Goal: Information Seeking & Learning: Understand process/instructions

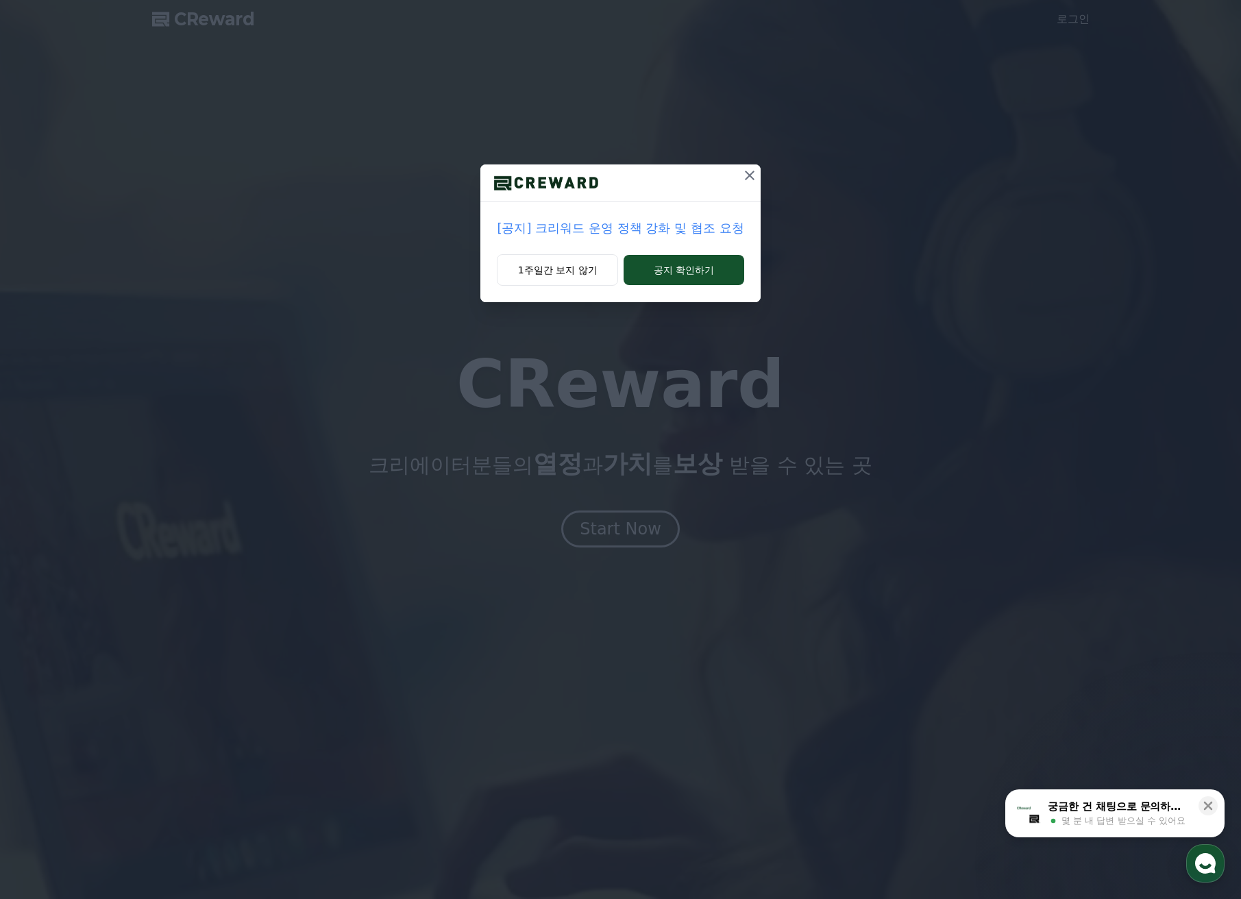
click at [724, 227] on p "[공지] 크리워드 운영 정책 강화 및 협조 요청" at bounding box center [620, 228] width 247 height 19
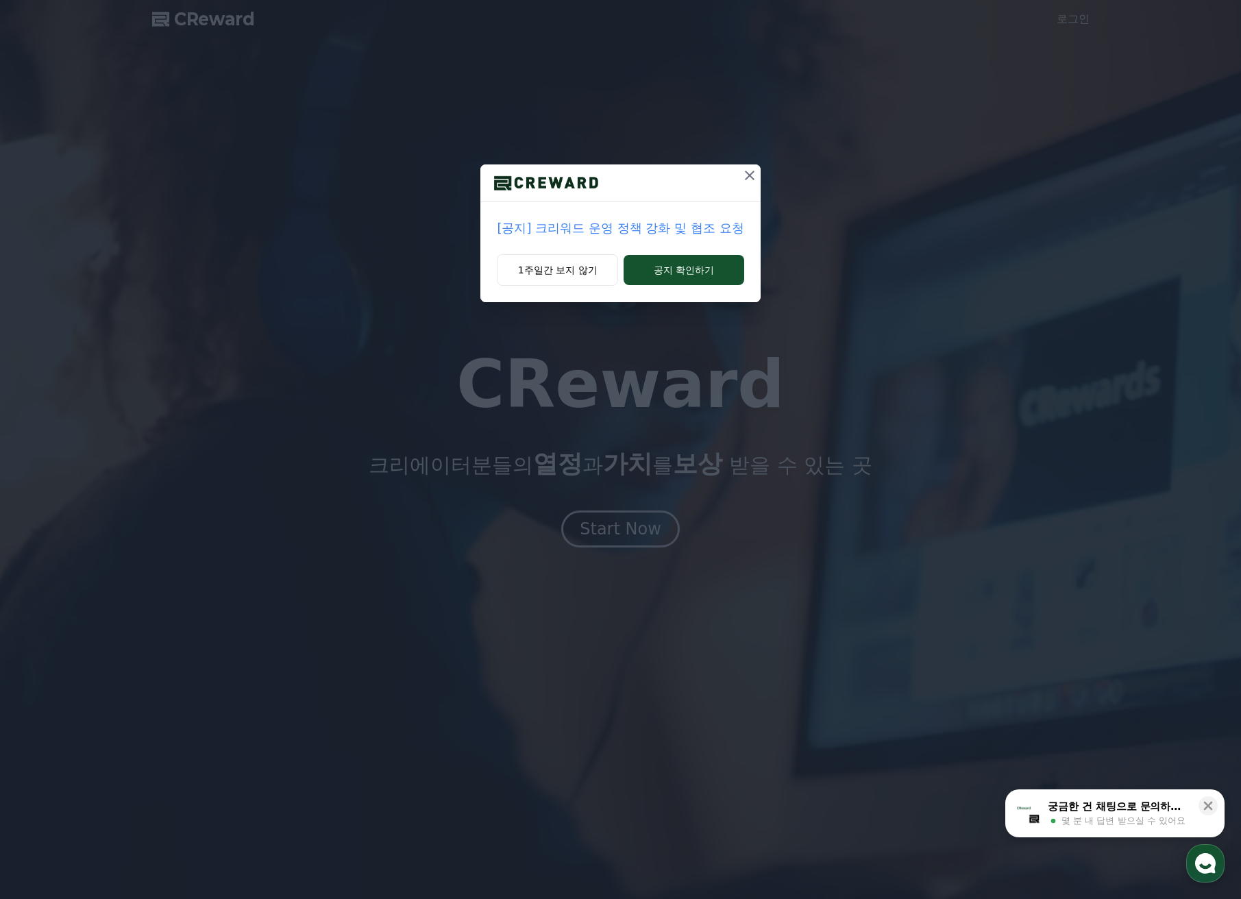
drag, startPoint x: 724, startPoint y: 227, endPoint x: 857, endPoint y: 227, distance: 132.9
click at [724, 227] on p "[공지] 크리워드 운영 정책 강화 및 협조 요청" at bounding box center [620, 228] width 247 height 19
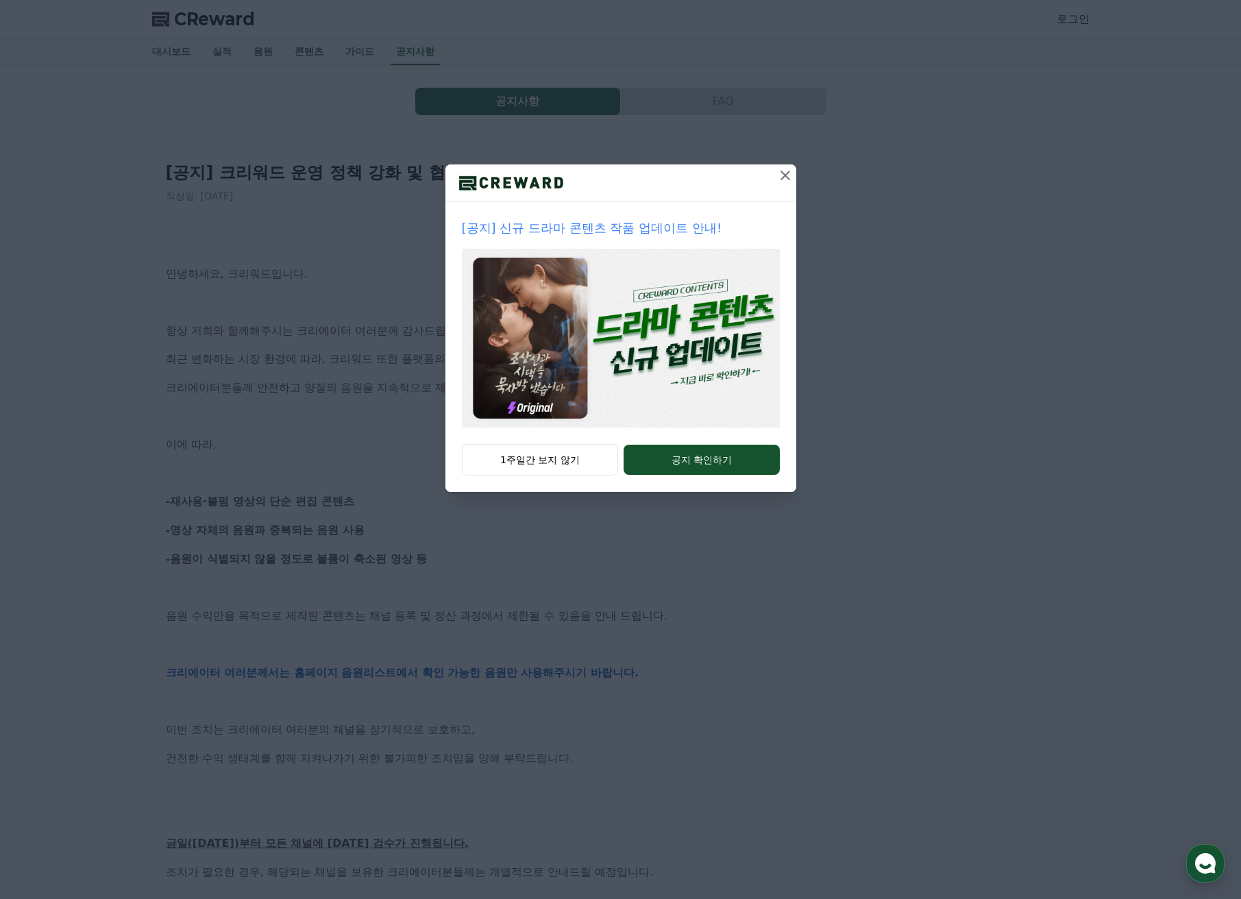
click at [782, 177] on icon at bounding box center [785, 175] width 16 height 16
click at [782, 177] on div "[공지] 신규 드라마 콘텐츠 작품 업데이트 안내! 1주일간 보지 않기 공지 확인하기" at bounding box center [620, 257] width 1241 height 514
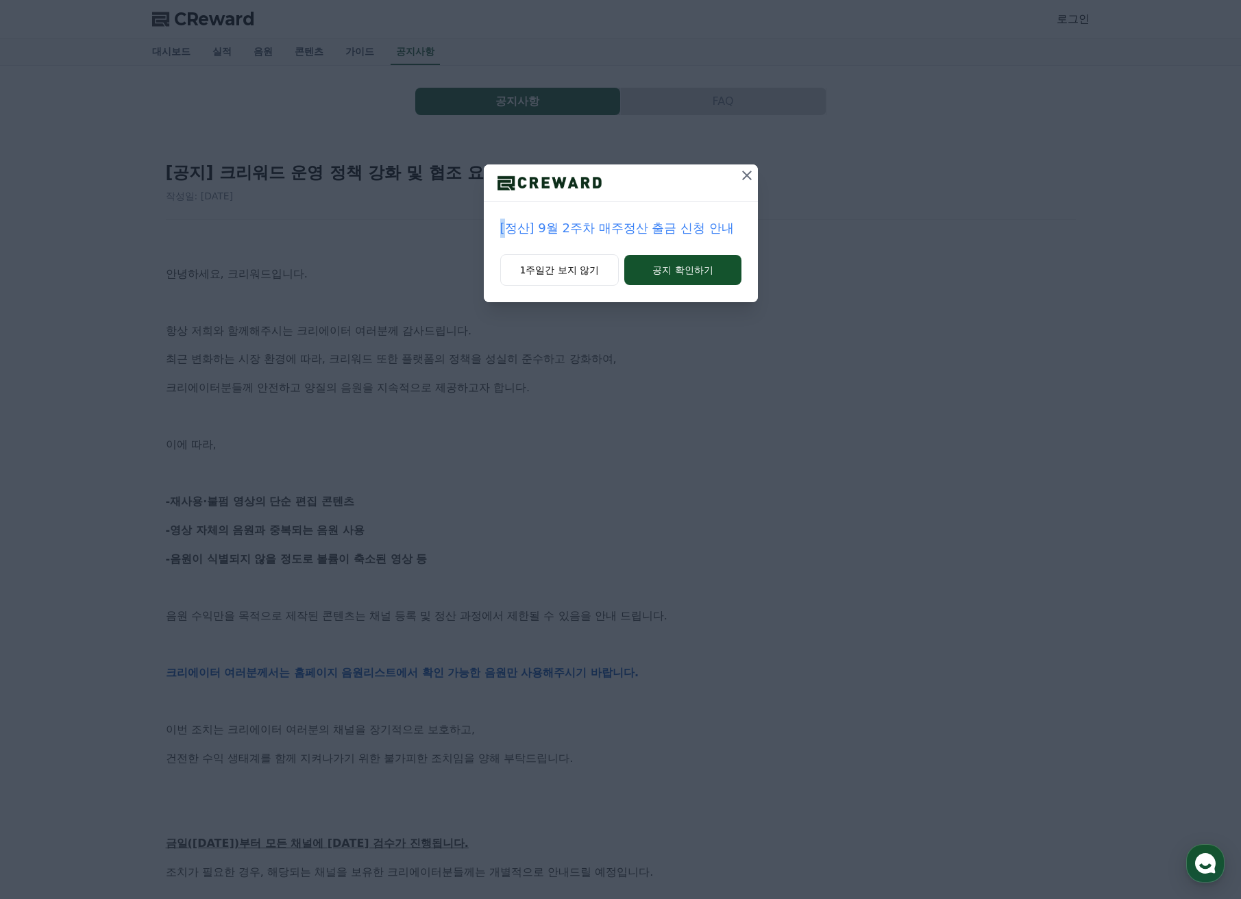
click at [753, 173] on icon at bounding box center [746, 175] width 16 height 16
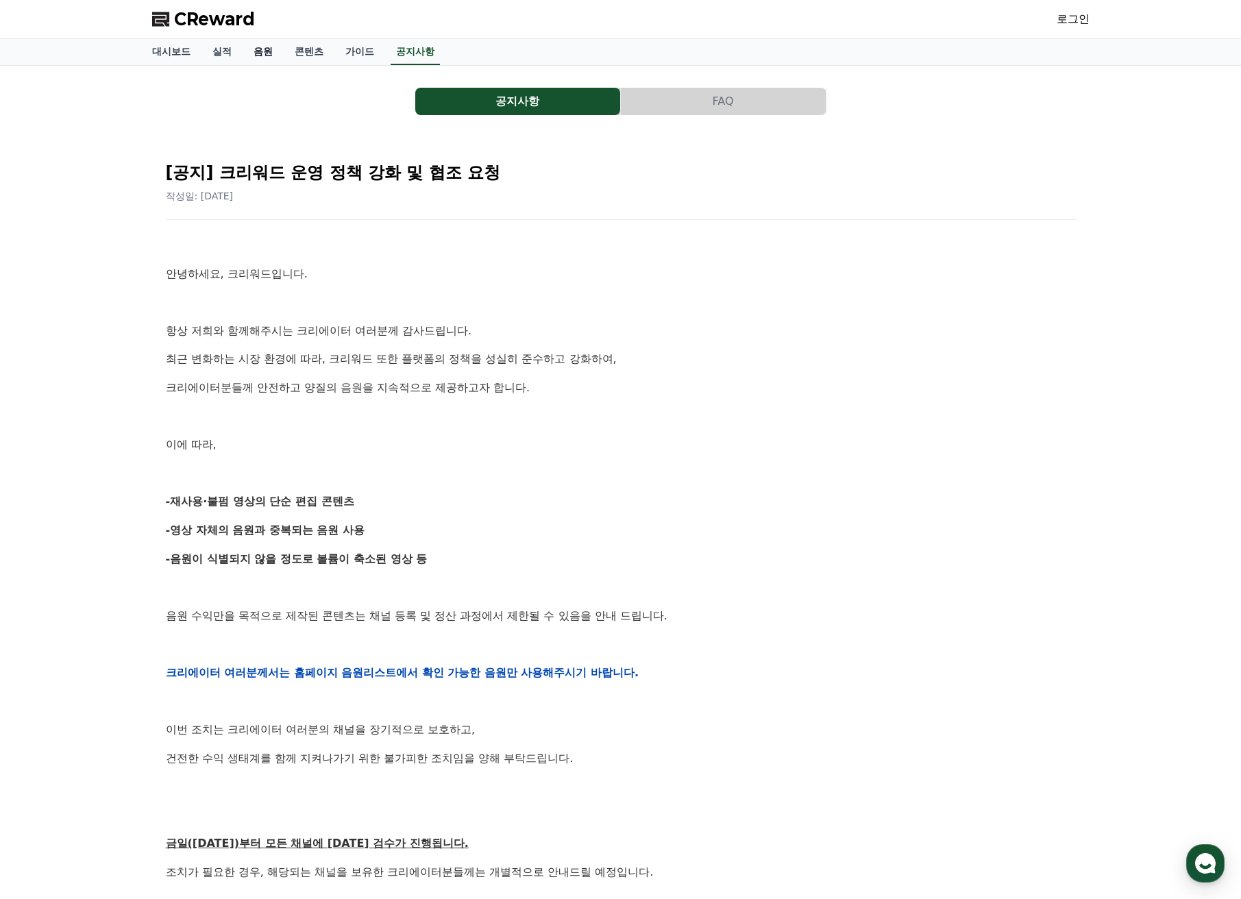
click at [274, 55] on link "음원" at bounding box center [262, 52] width 41 height 26
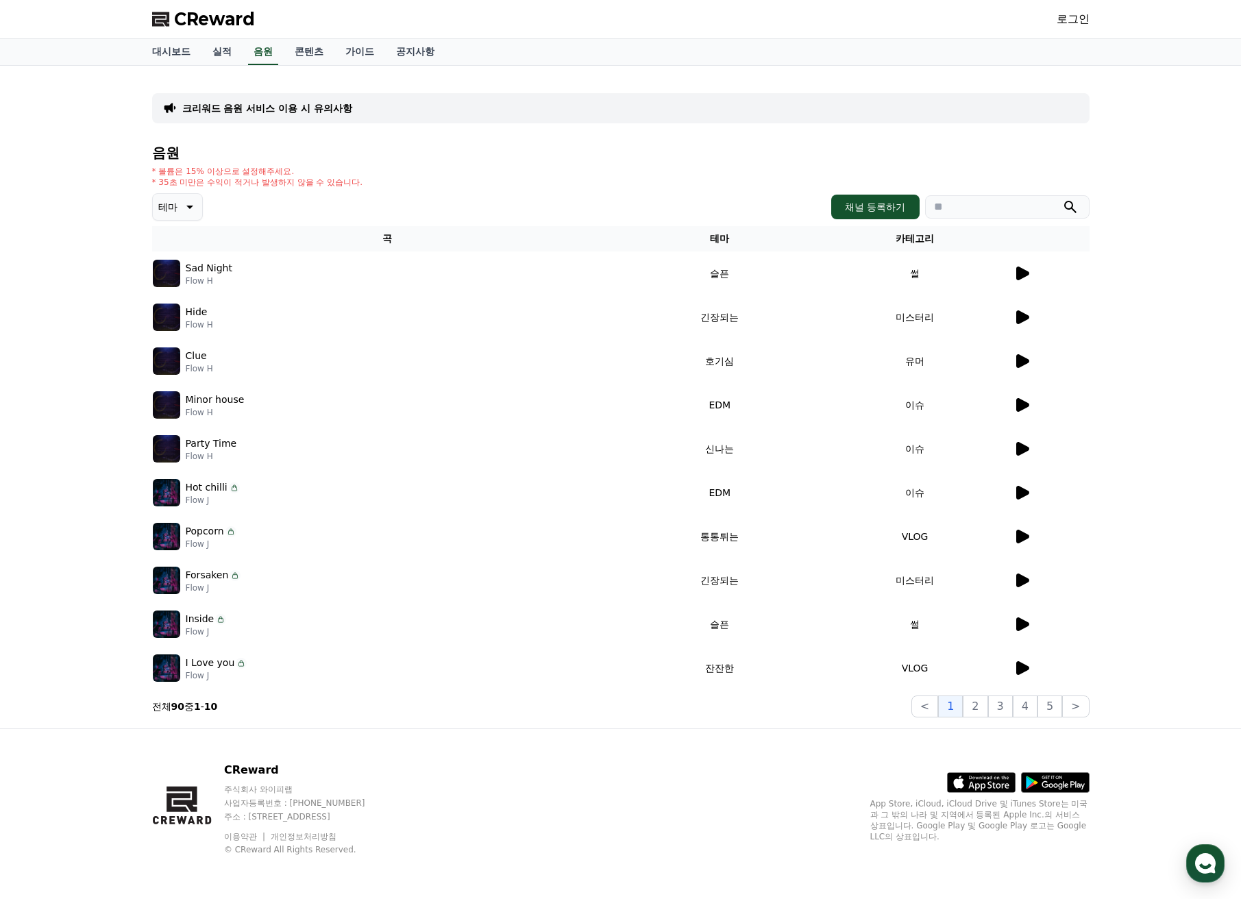
click at [1012, 275] on td at bounding box center [1050, 273] width 77 height 44
drag, startPoint x: 1012, startPoint y: 275, endPoint x: 1036, endPoint y: 276, distance: 24.7
click at [1012, 275] on td at bounding box center [1050, 273] width 77 height 44
click at [1018, 270] on icon at bounding box center [1022, 273] width 13 height 14
click at [1017, 273] on icon at bounding box center [1022, 273] width 13 height 14
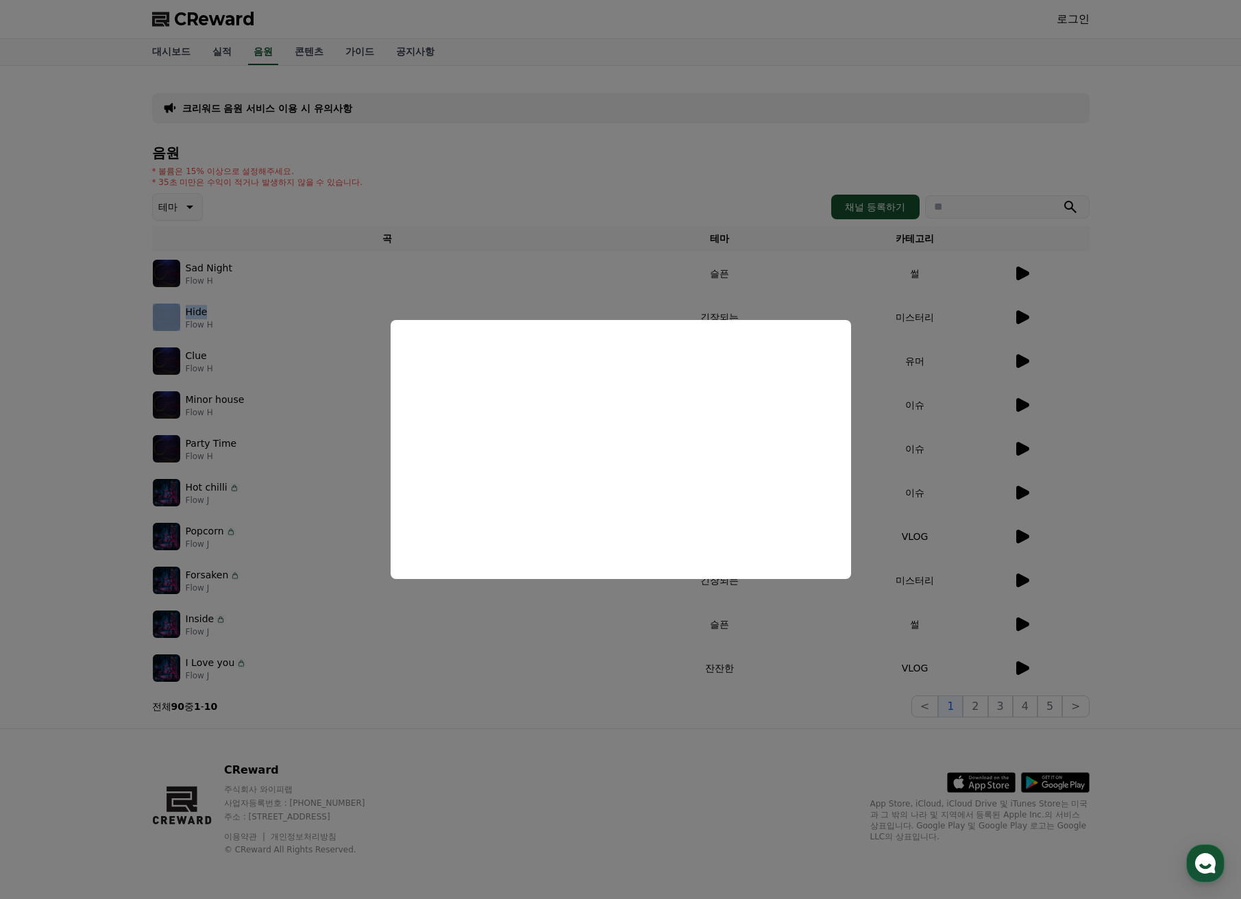
click at [858, 559] on button "close modal" at bounding box center [620, 449] width 1241 height 899
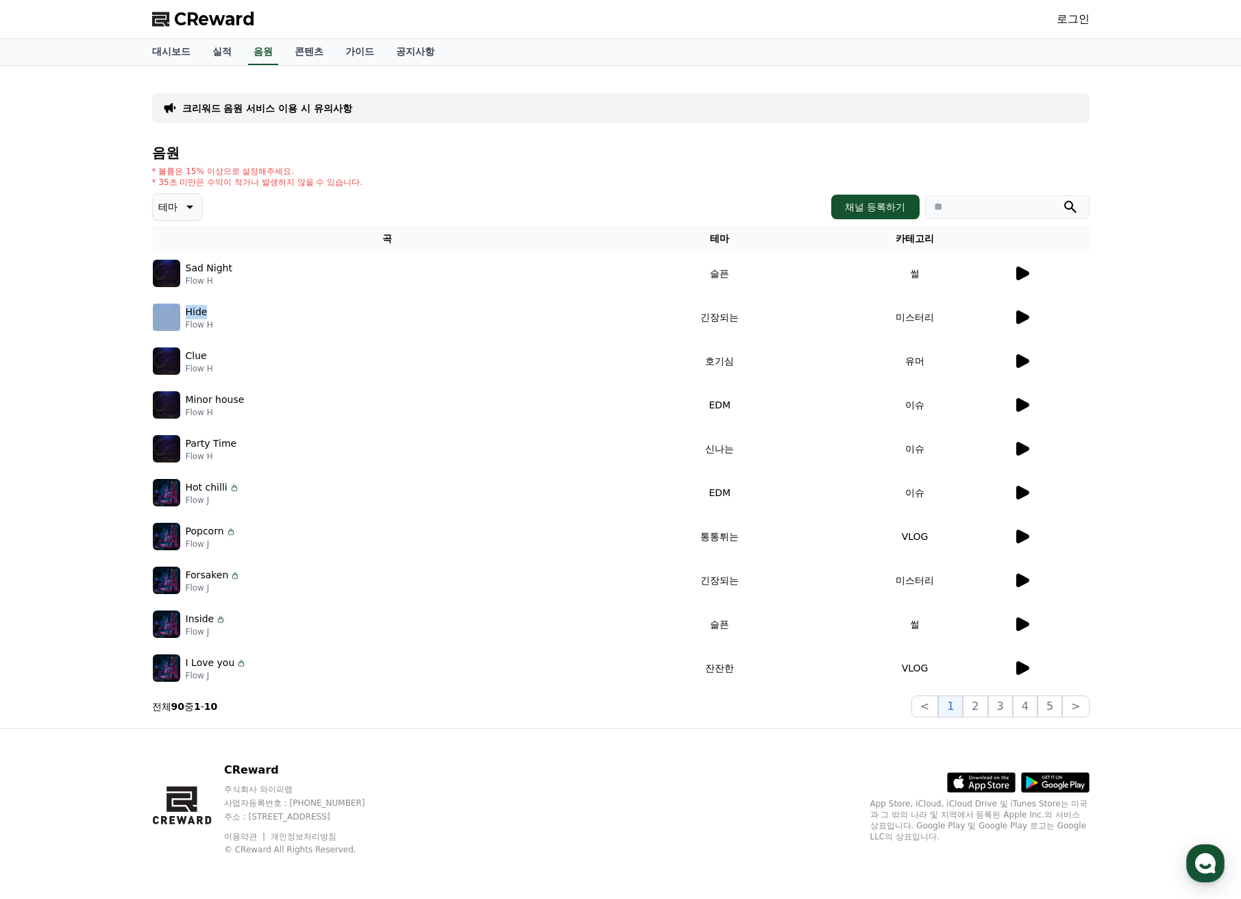
click at [1023, 312] on icon at bounding box center [1021, 317] width 16 height 16
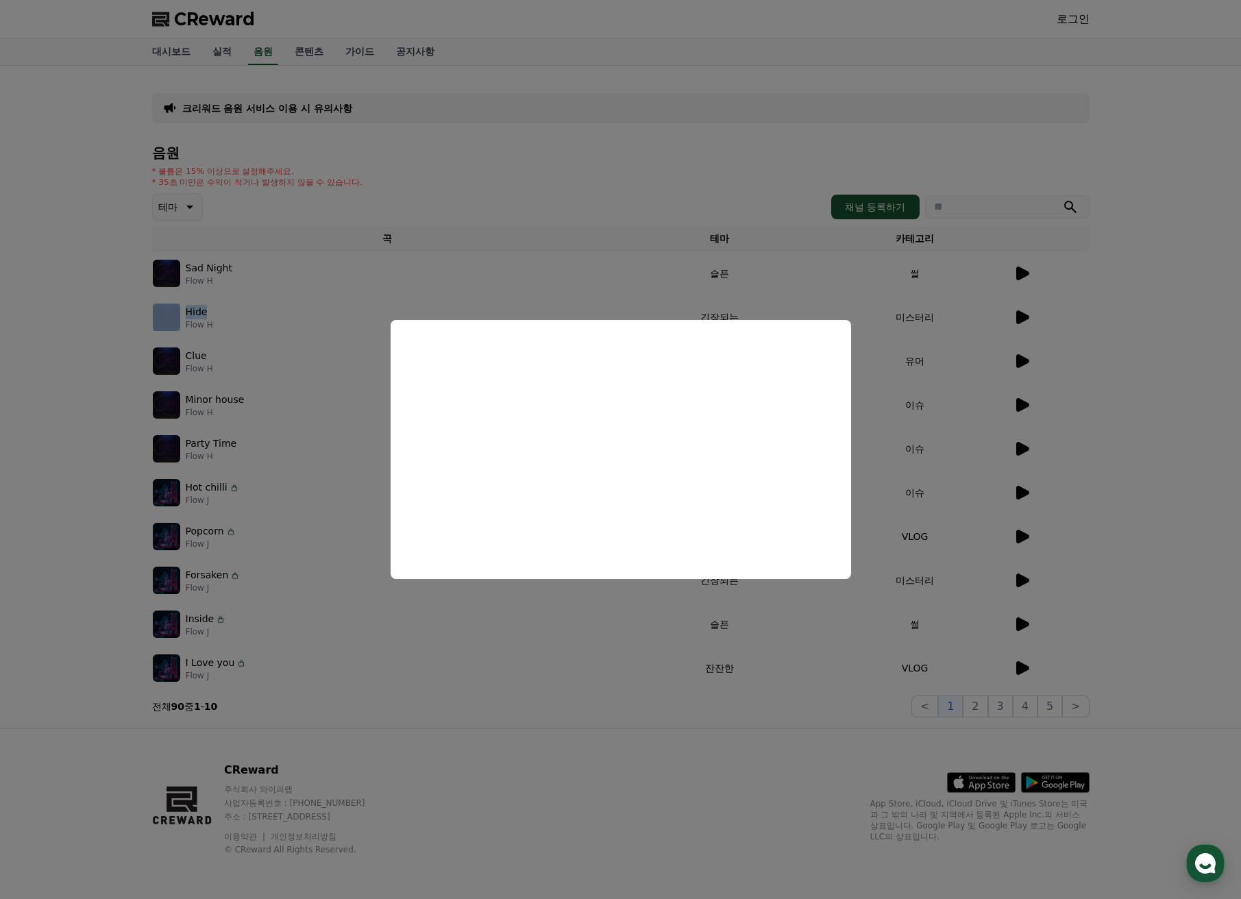
click at [1023, 362] on button "close modal" at bounding box center [620, 449] width 1241 height 899
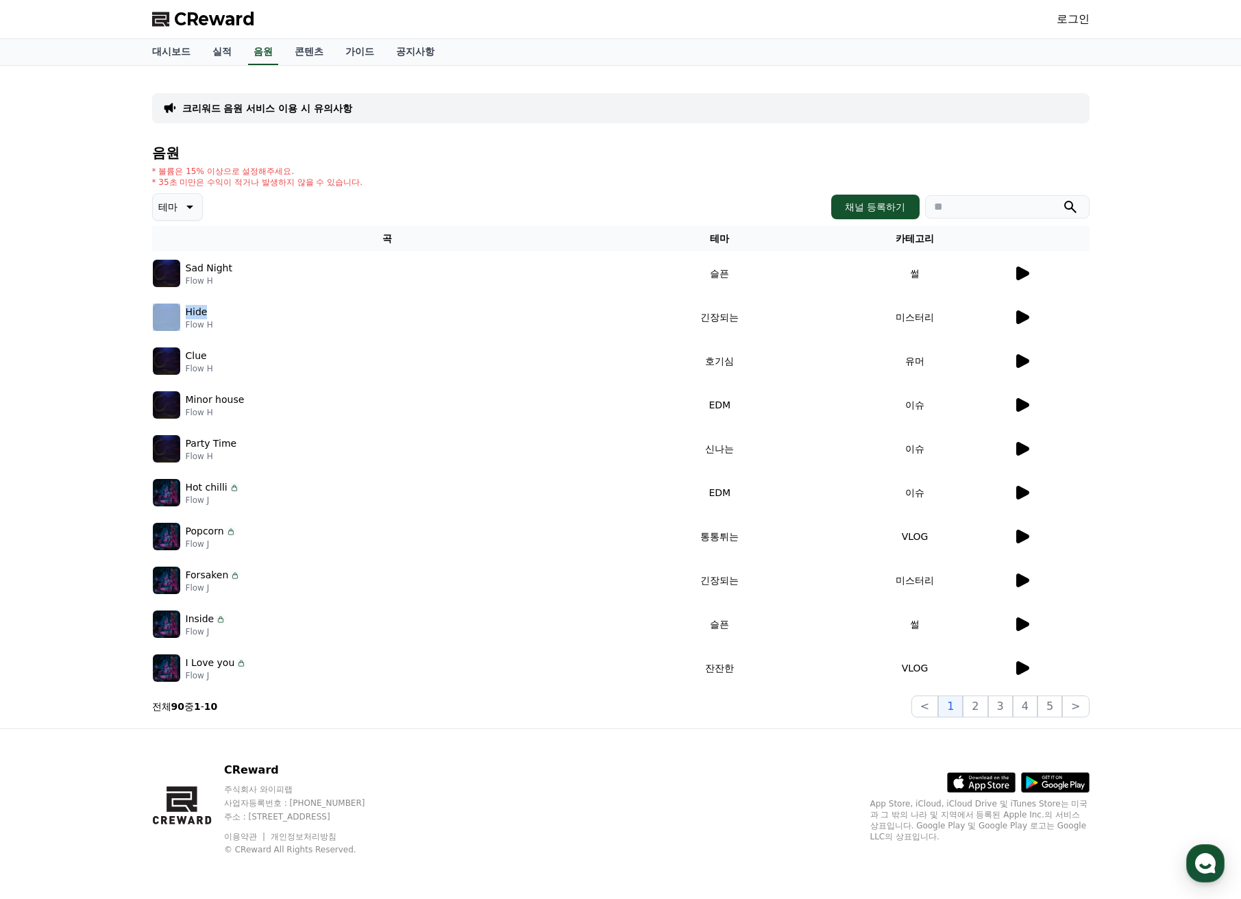
click at [1027, 403] on icon at bounding box center [1022, 405] width 13 height 14
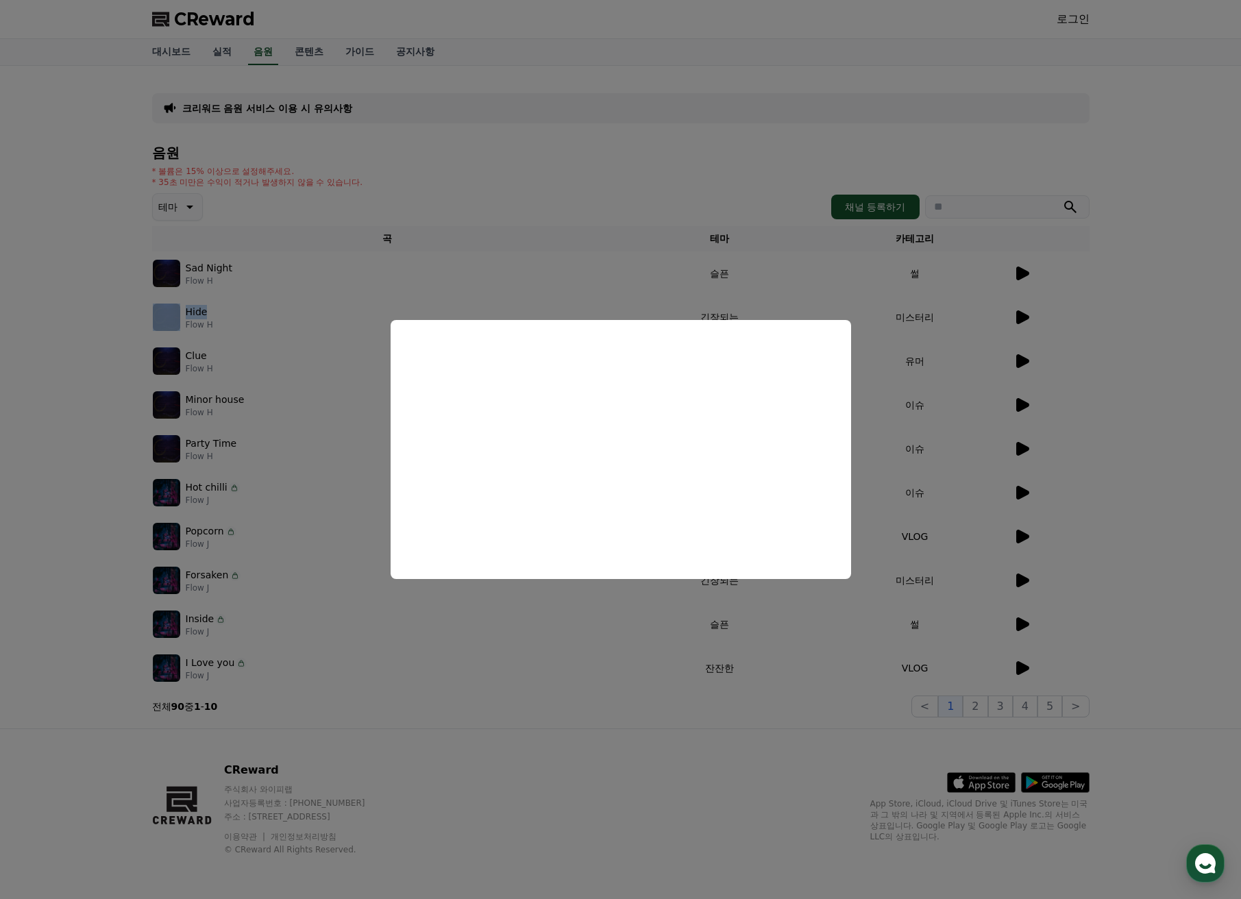
click at [1016, 458] on button "close modal" at bounding box center [620, 449] width 1241 height 899
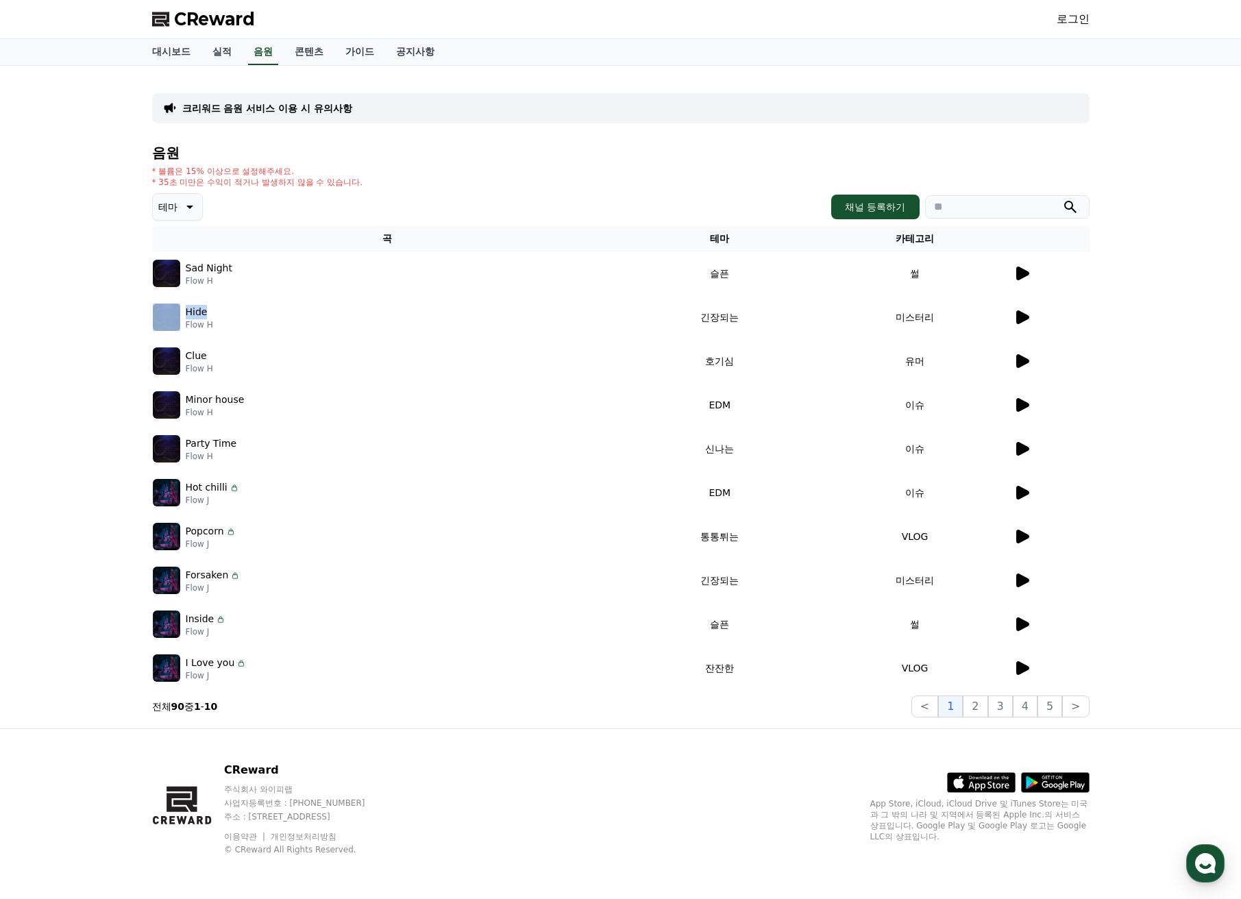
click at [1018, 446] on icon at bounding box center [1022, 449] width 13 height 14
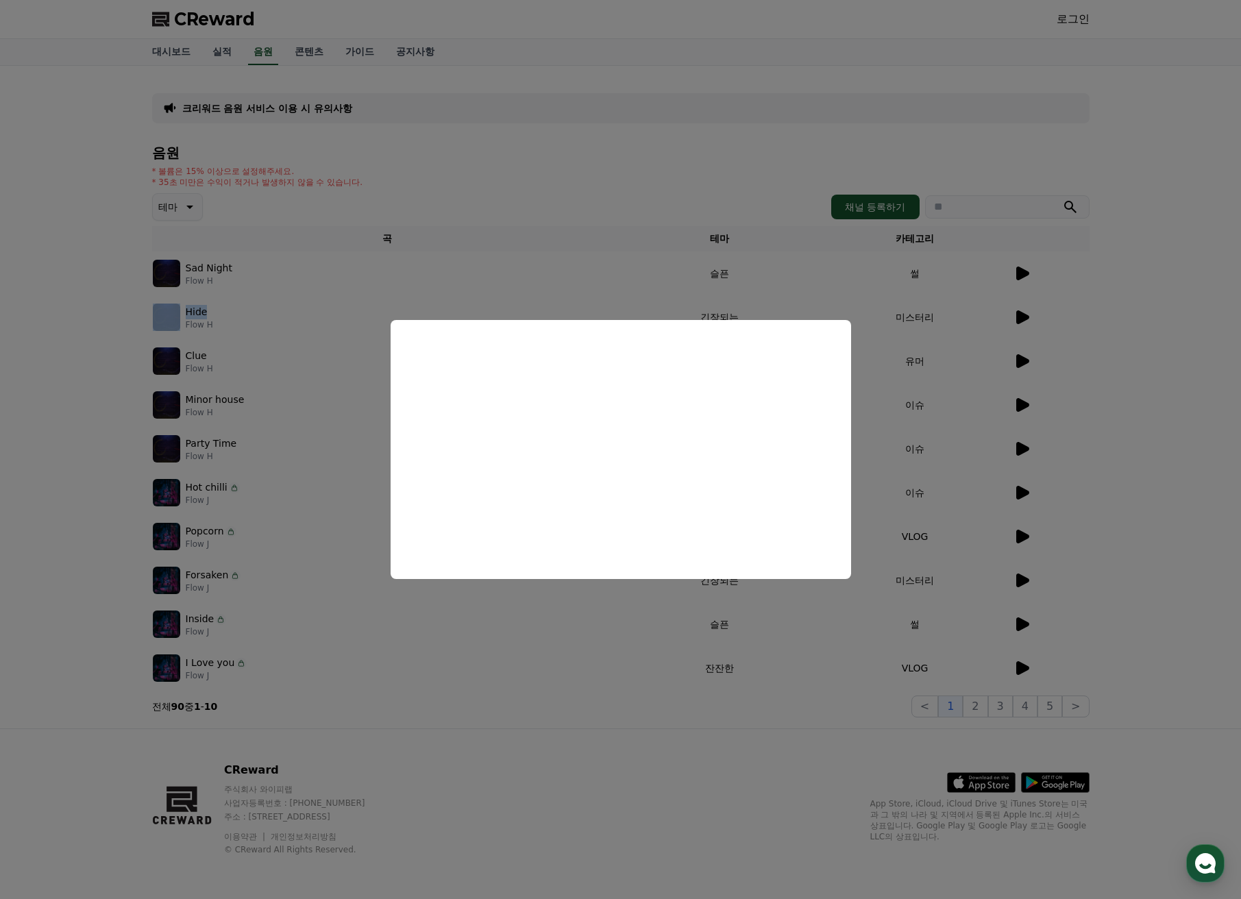
click at [950, 356] on button "close modal" at bounding box center [620, 449] width 1241 height 899
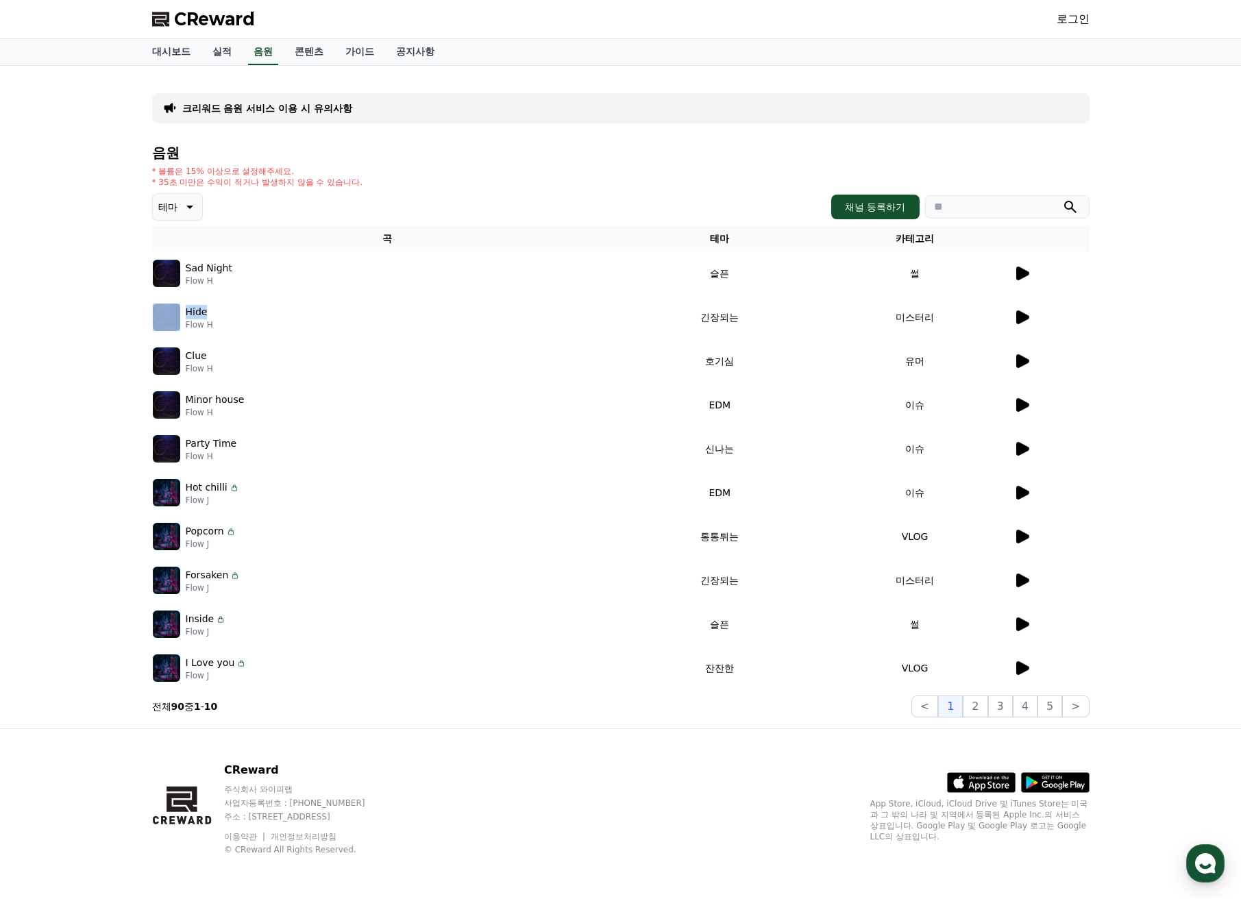
click at [226, 21] on span "CReward" at bounding box center [214, 19] width 81 height 22
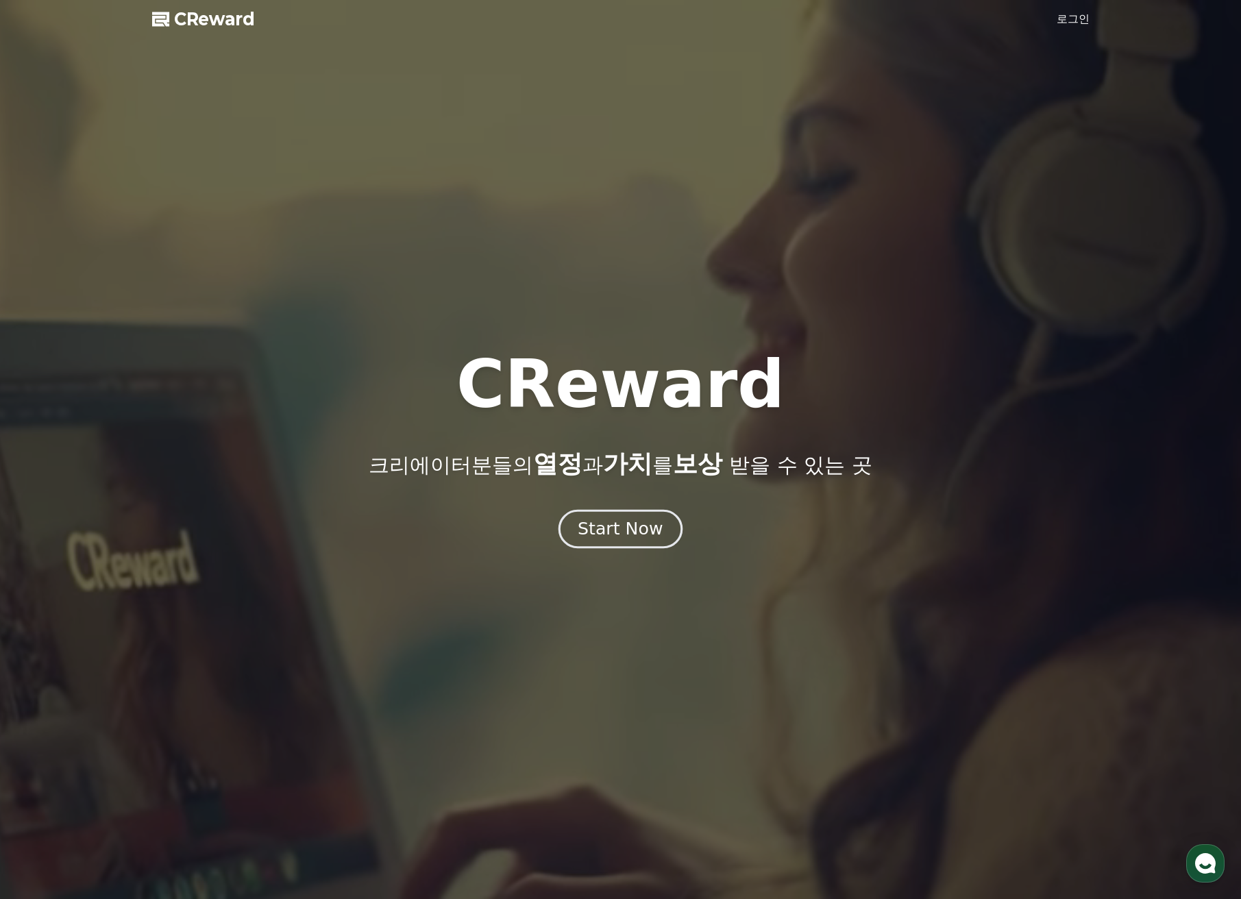
click at [647, 532] on div "Start Now" at bounding box center [619, 528] width 85 height 23
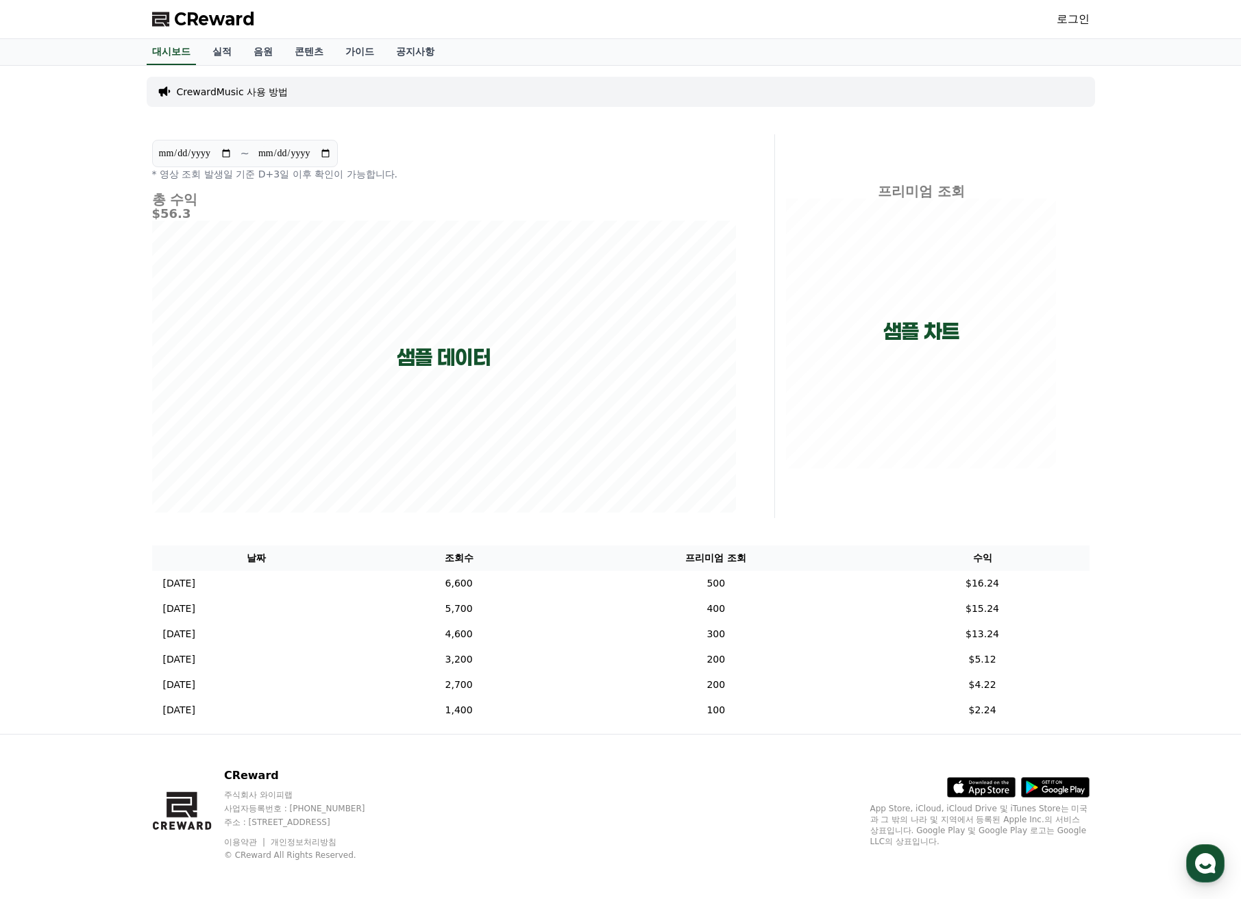
click at [1073, 25] on link "로그인" at bounding box center [1072, 19] width 33 height 16
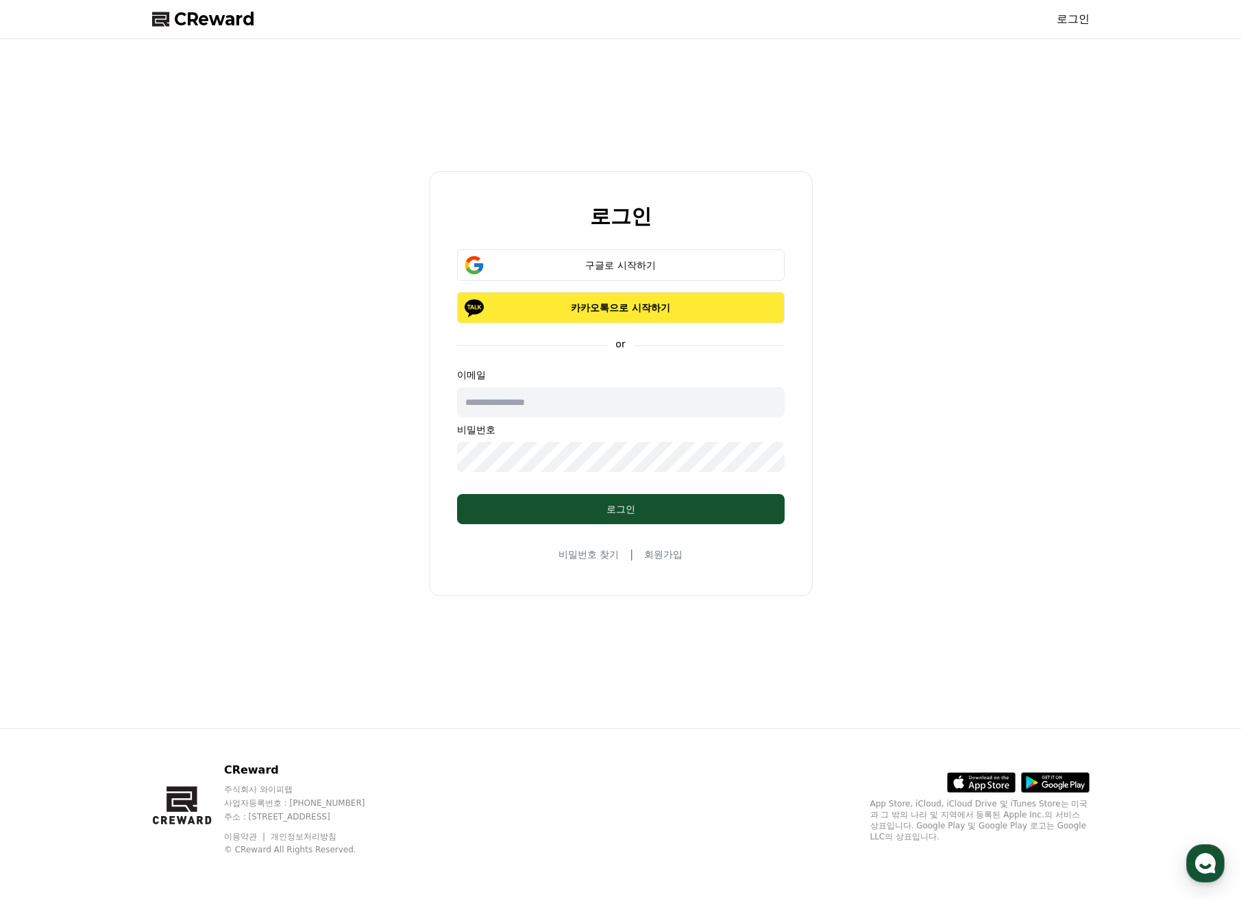
click at [667, 308] on p "카카오톡으로 시작하기" at bounding box center [621, 308] width 288 height 14
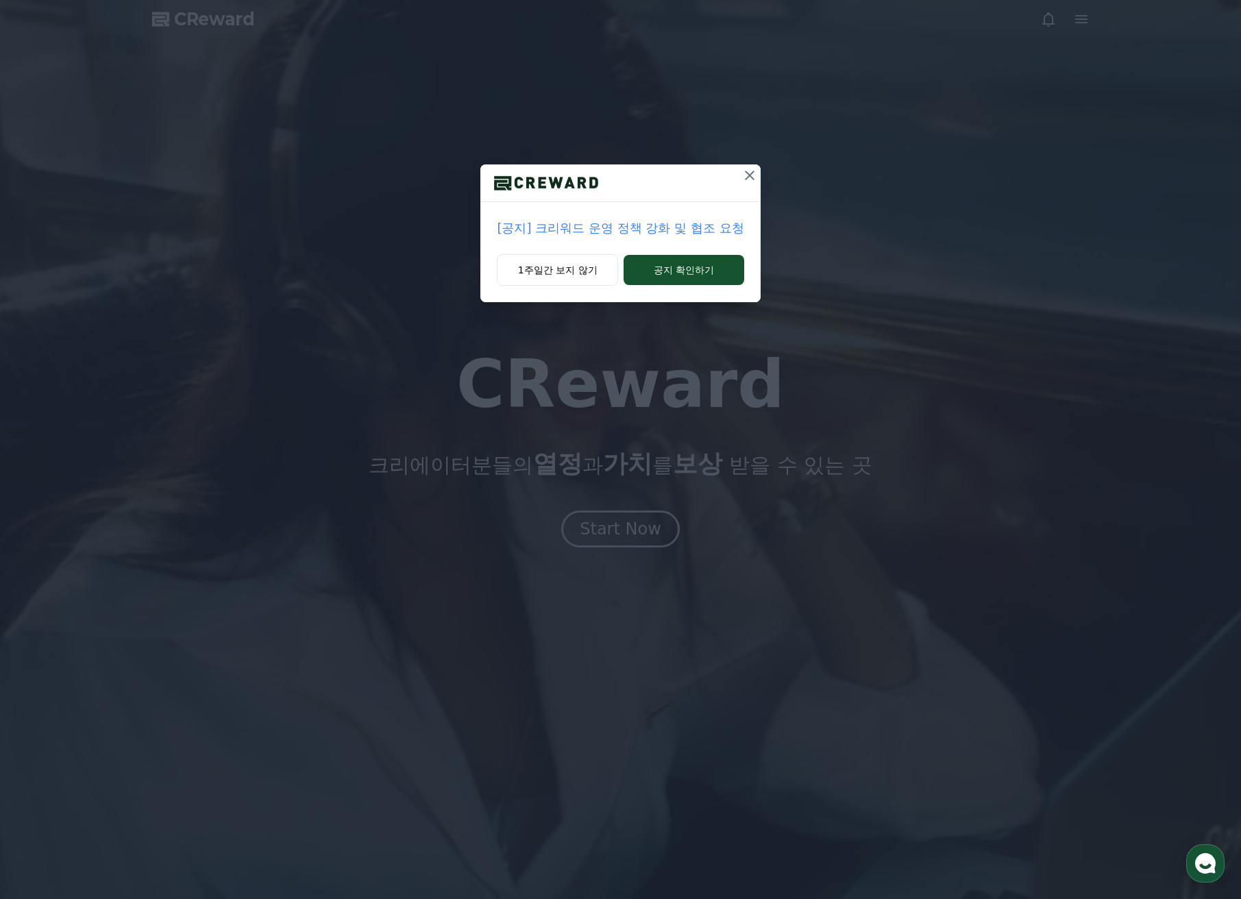
click at [743, 172] on icon at bounding box center [749, 175] width 16 height 16
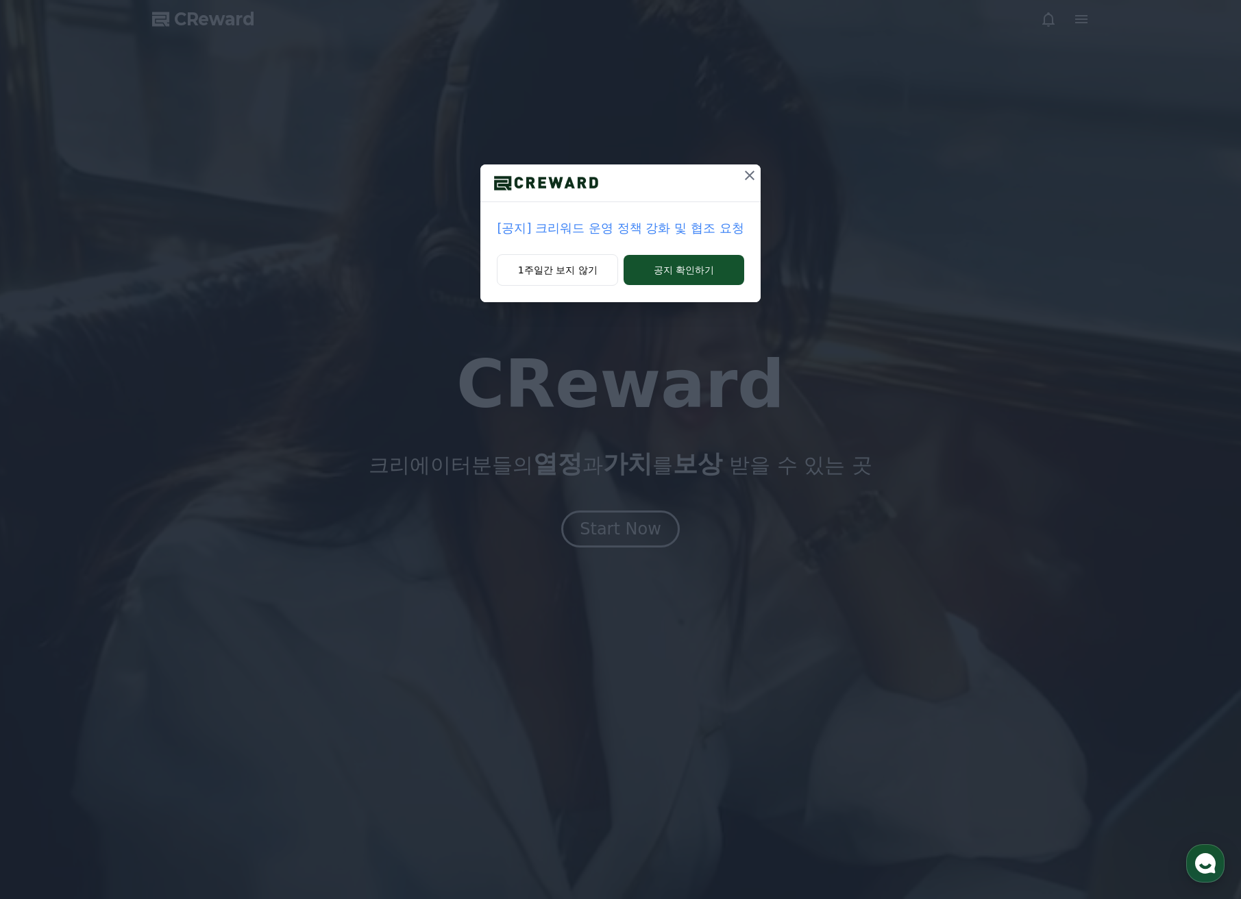
drag, startPoint x: 743, startPoint y: 172, endPoint x: 741, endPoint y: 192, distance: 20.0
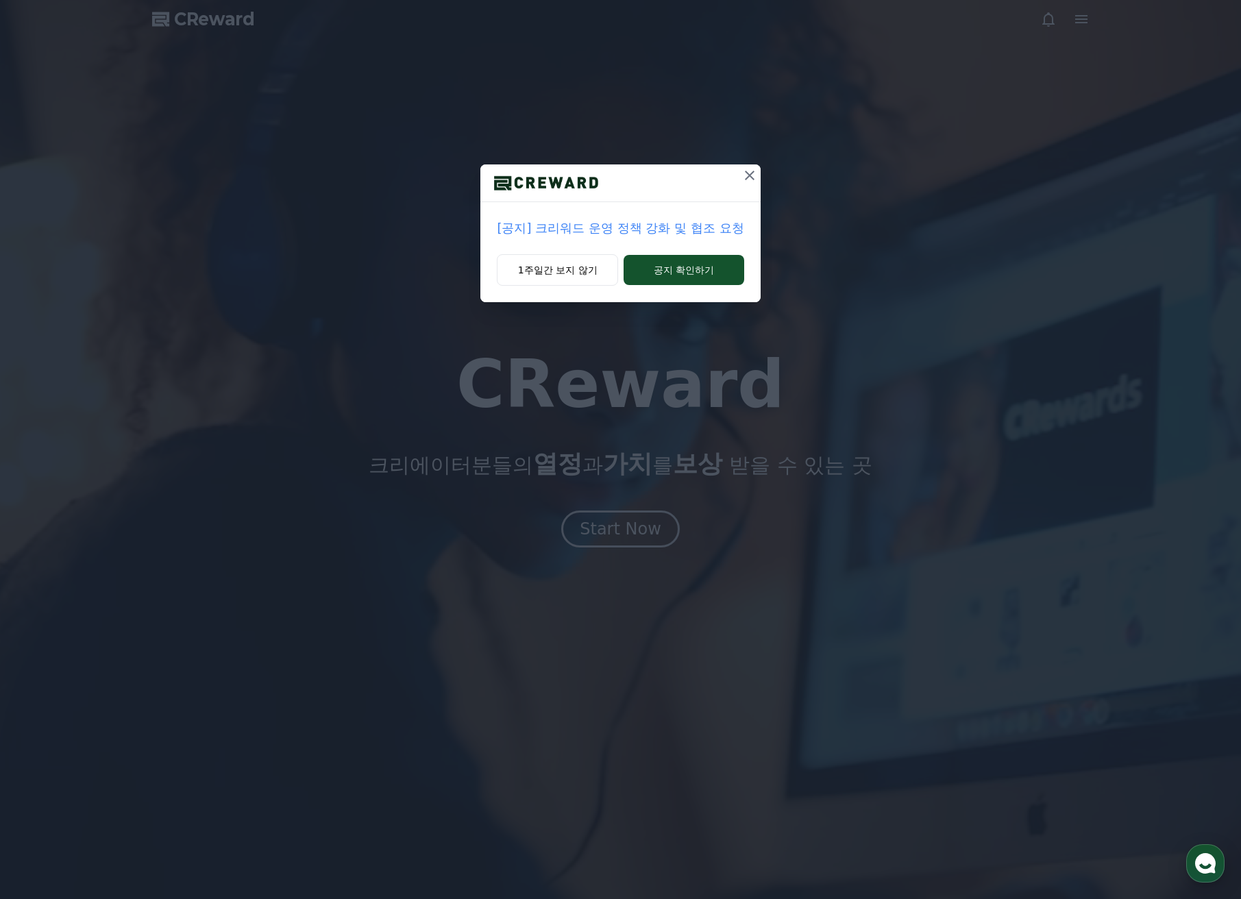
click at [743, 172] on div at bounding box center [619, 183] width 279 height 38
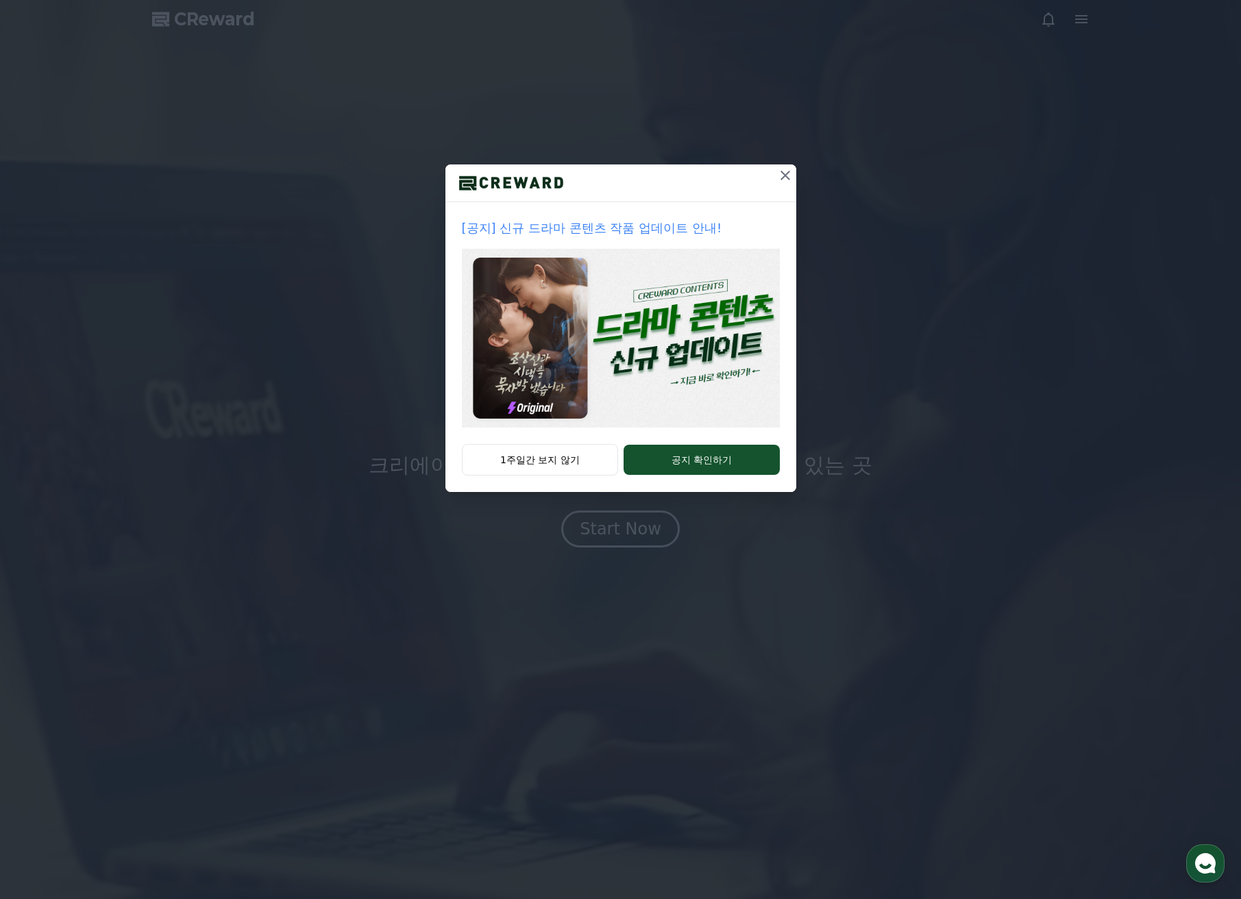
click at [779, 178] on icon at bounding box center [785, 175] width 16 height 16
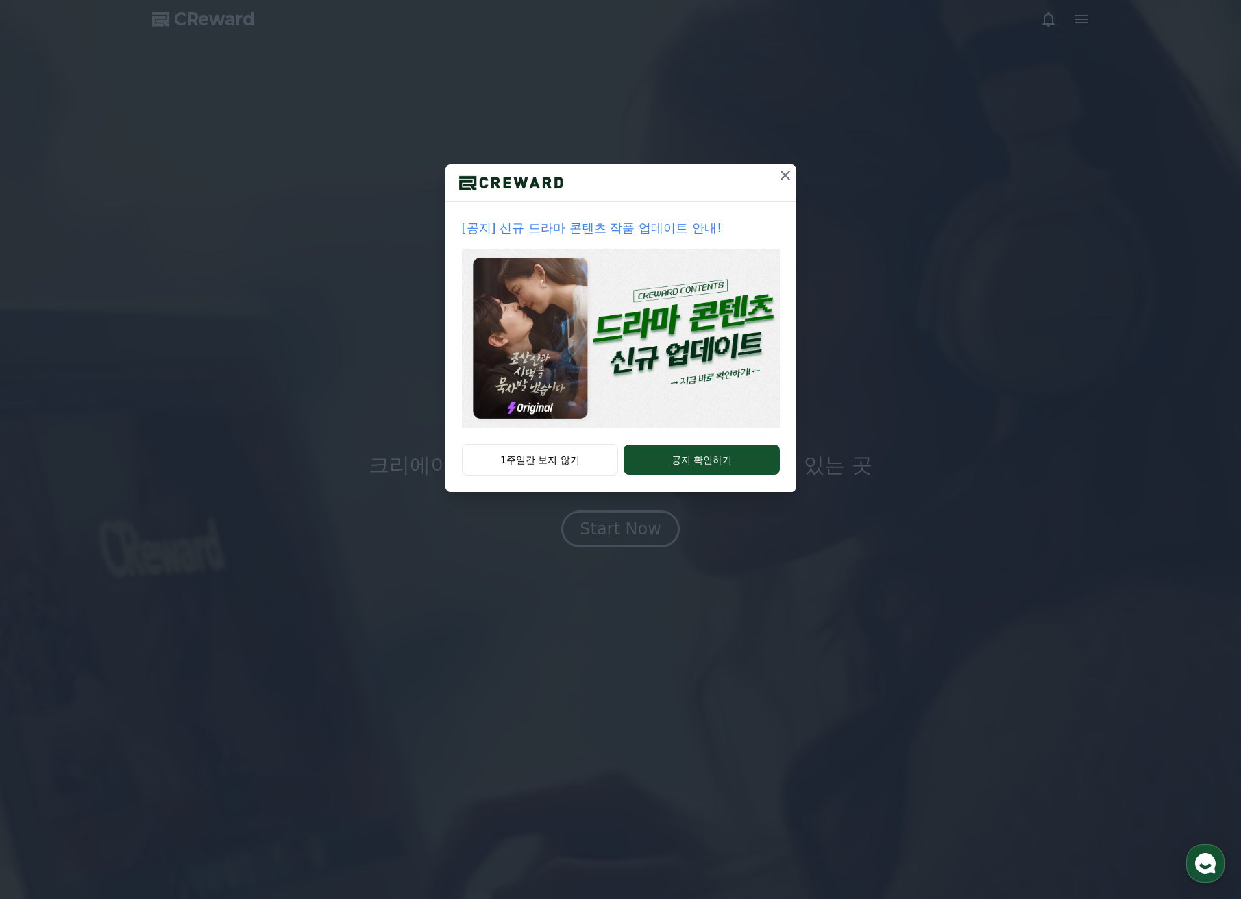
click at [779, 178] on div "[공지] 신규 드라마 콘텐츠 작품 업데이트 안내! 1주일간 보지 않기 공지 확인하기" at bounding box center [620, 257] width 1241 height 514
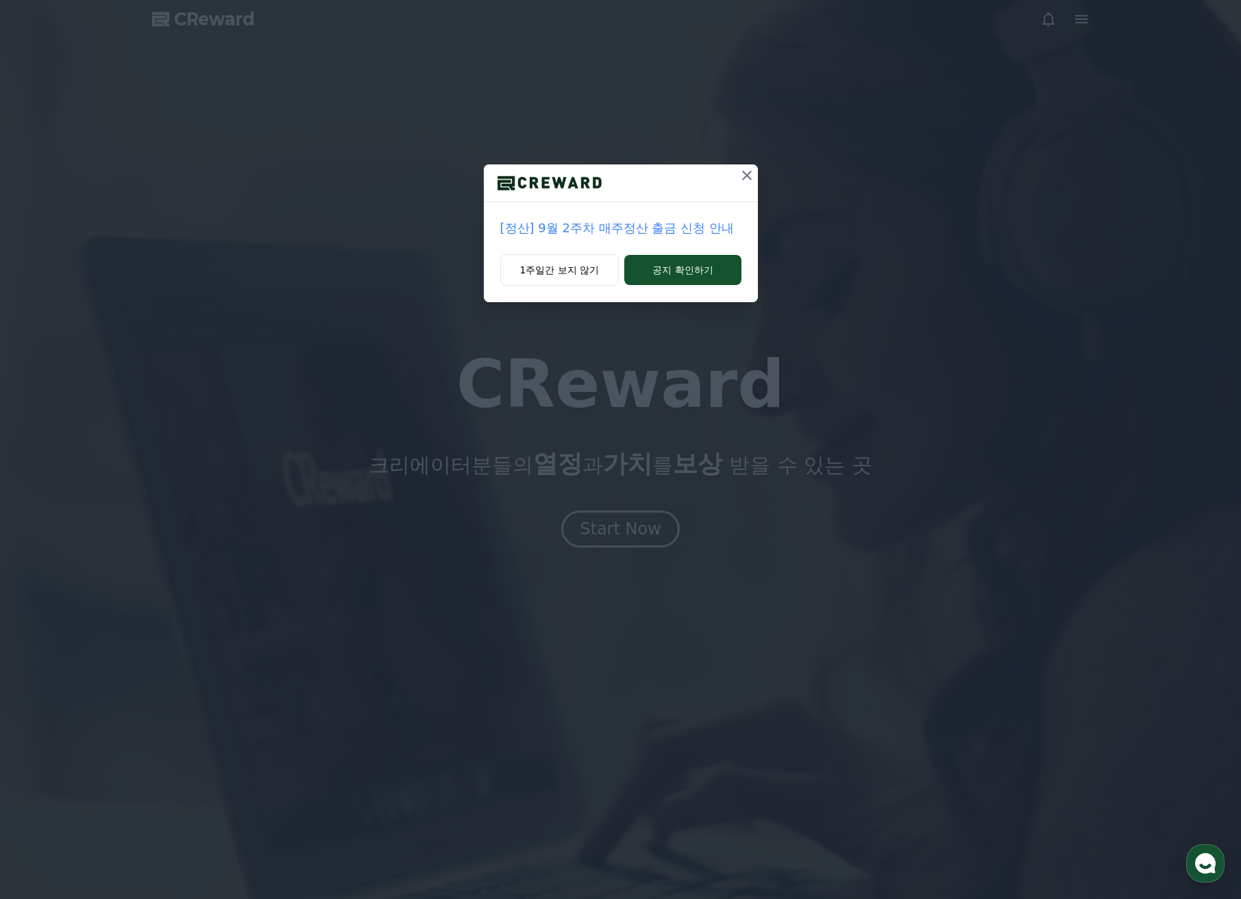
click at [737, 179] on button at bounding box center [747, 175] width 22 height 22
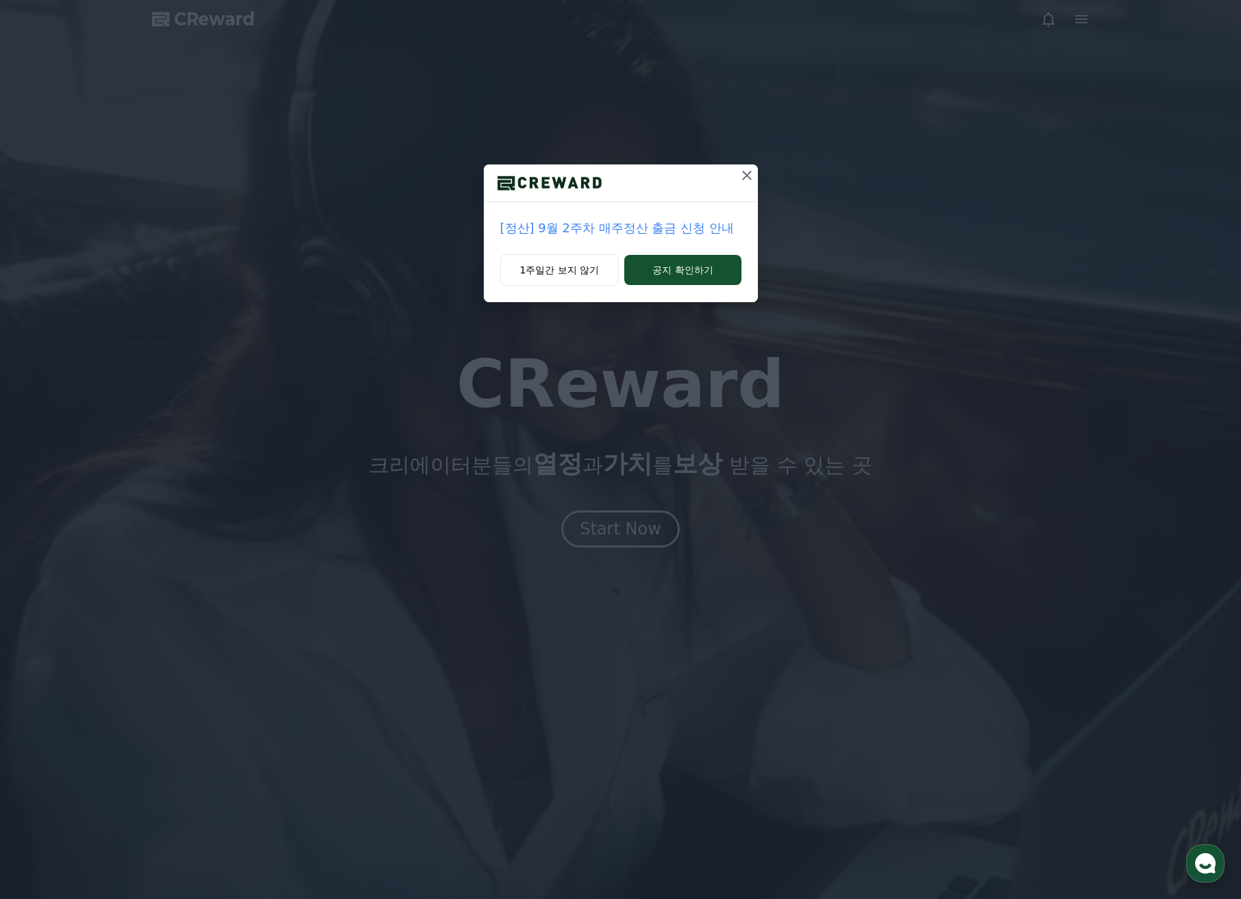
click at [737, 179] on div at bounding box center [620, 449] width 1241 height 899
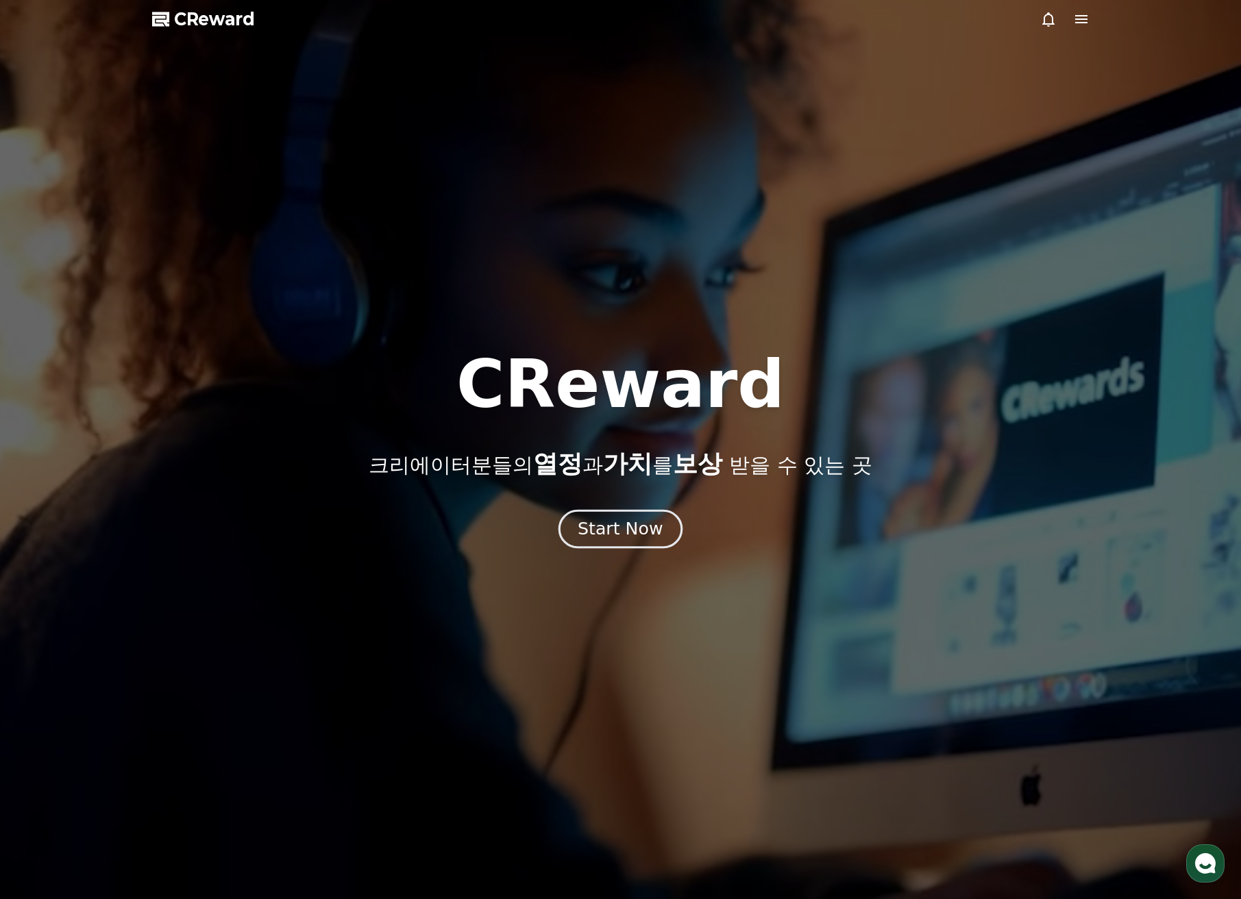
click at [627, 529] on div "Start Now" at bounding box center [619, 528] width 85 height 23
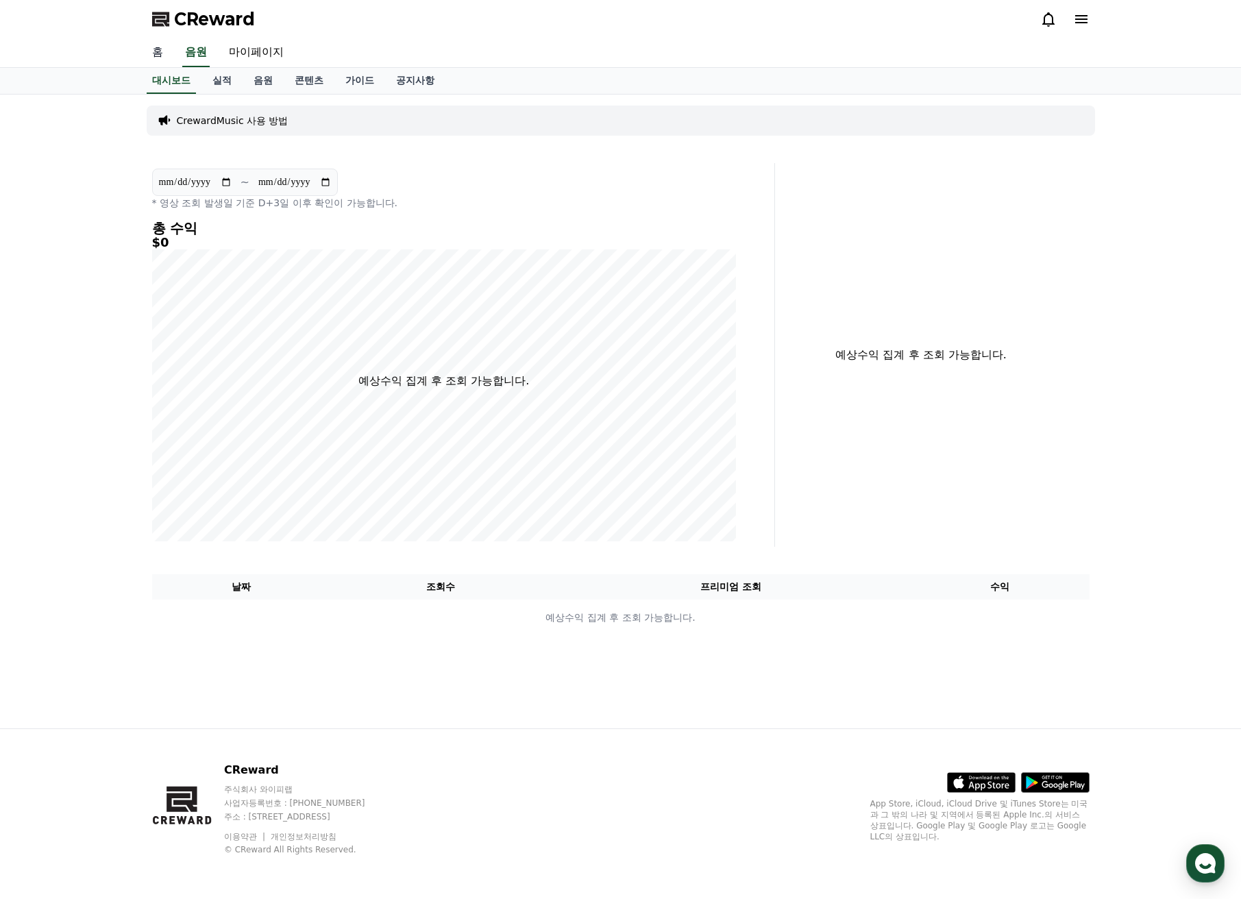
click at [164, 59] on link "홈" at bounding box center [157, 52] width 33 height 29
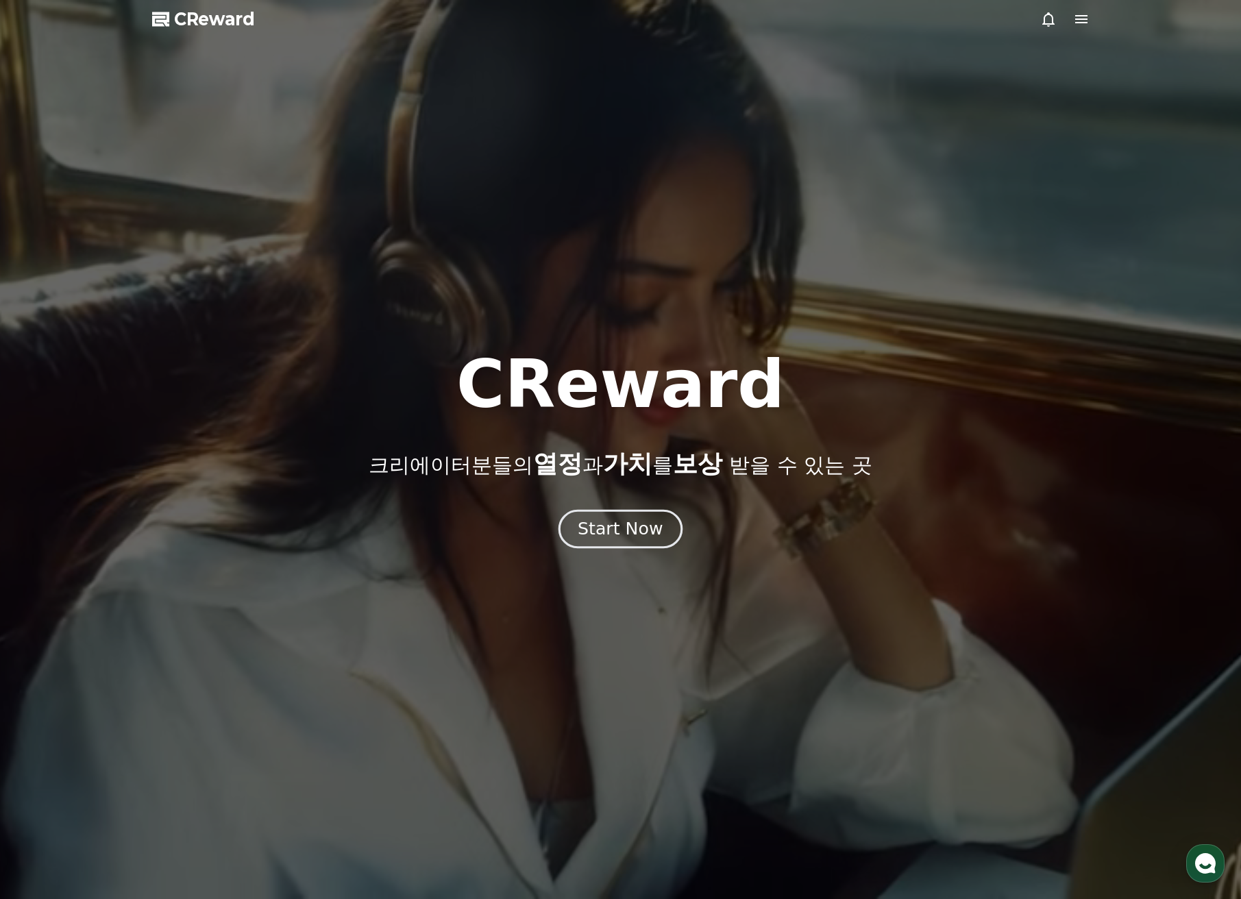
click at [612, 525] on div "Start Now" at bounding box center [619, 528] width 85 height 23
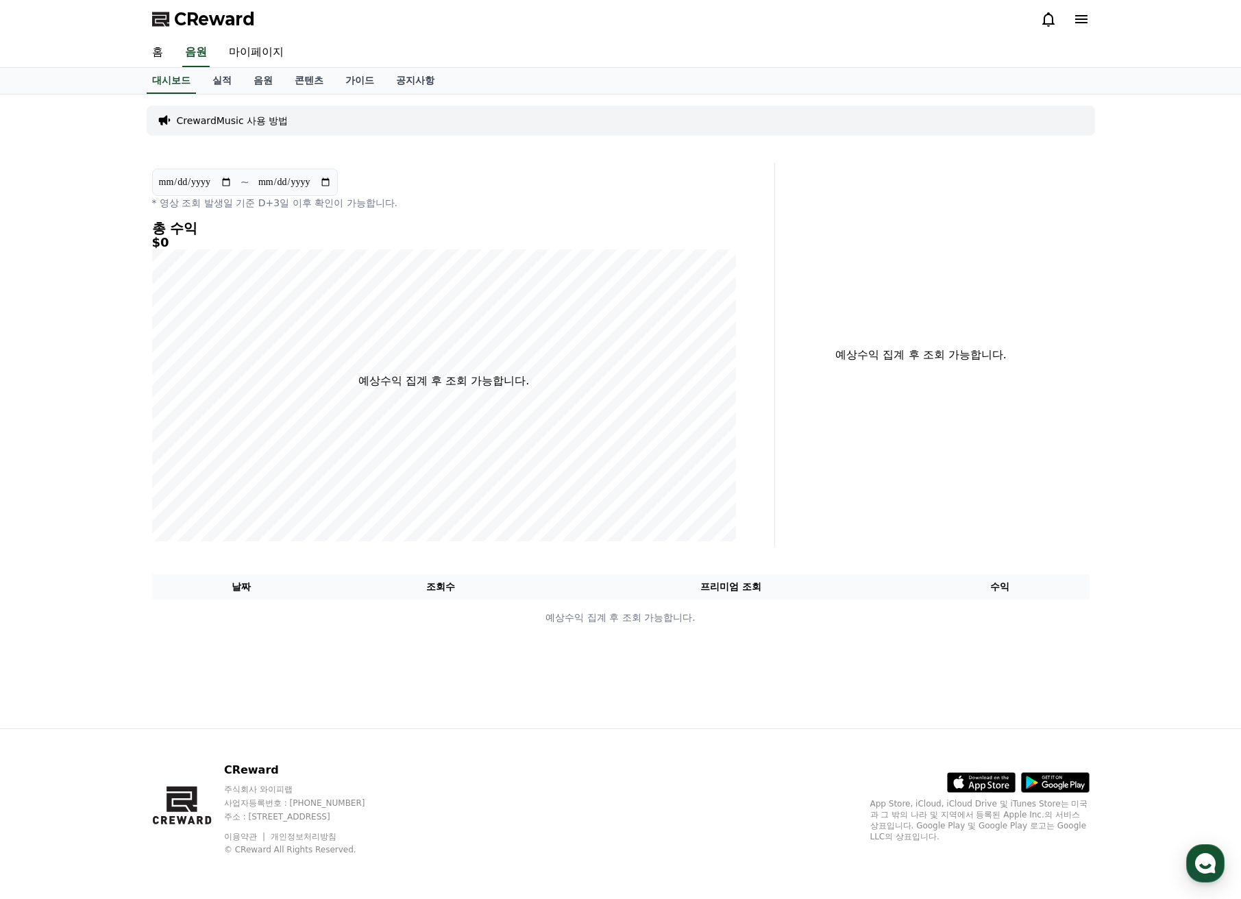
click at [1079, 15] on icon at bounding box center [1081, 19] width 12 height 8
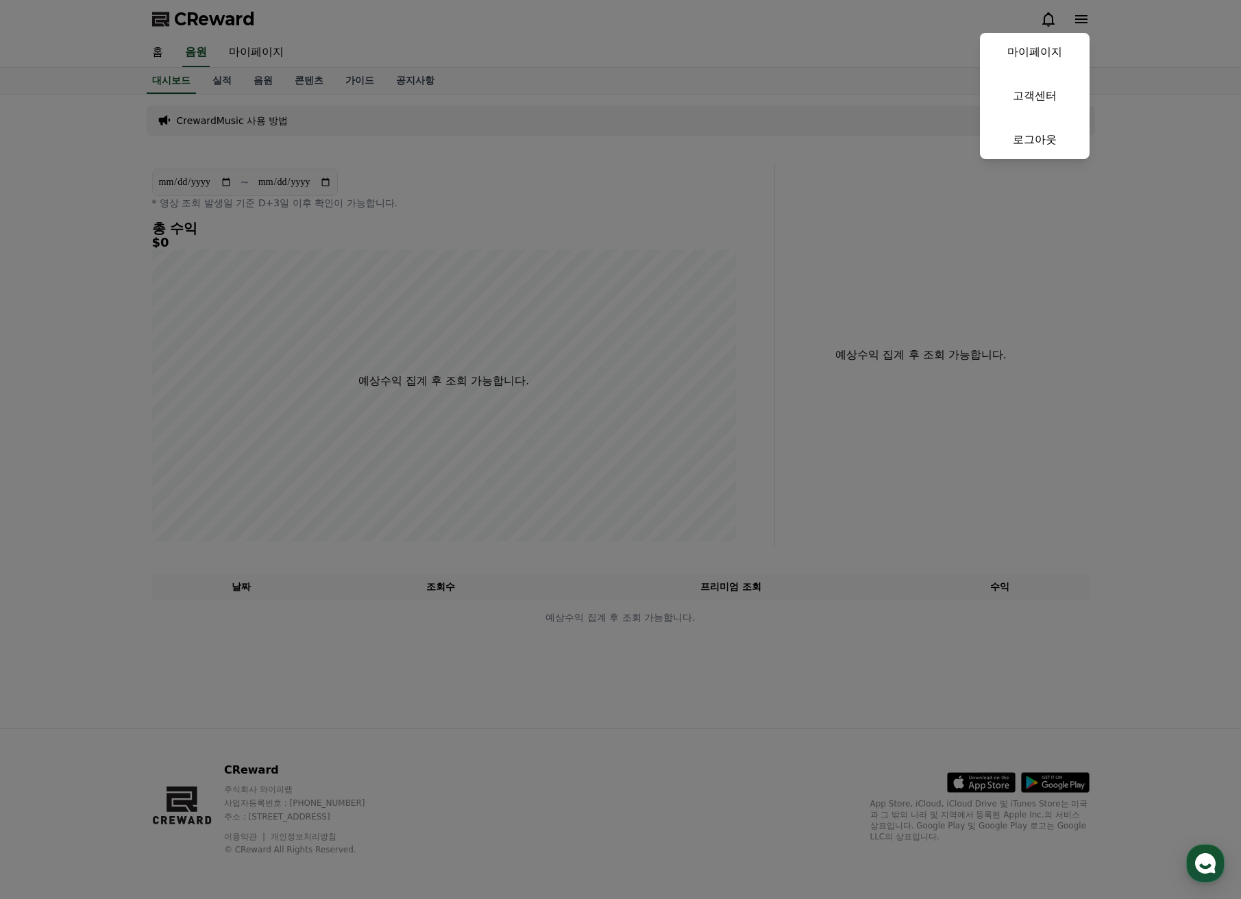
click at [1079, 15] on button "close" at bounding box center [620, 449] width 1241 height 899
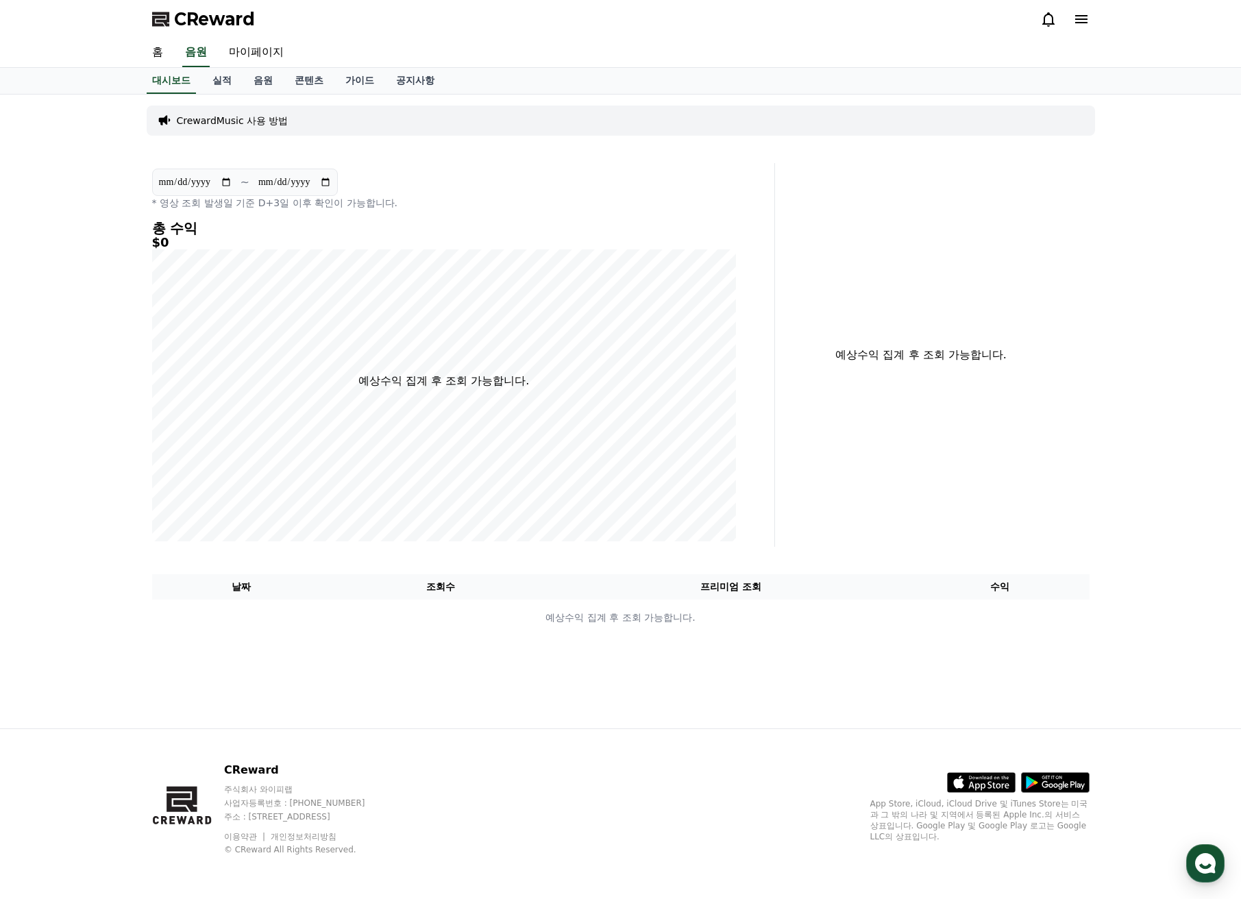
click at [1079, 15] on icon at bounding box center [1081, 19] width 12 height 8
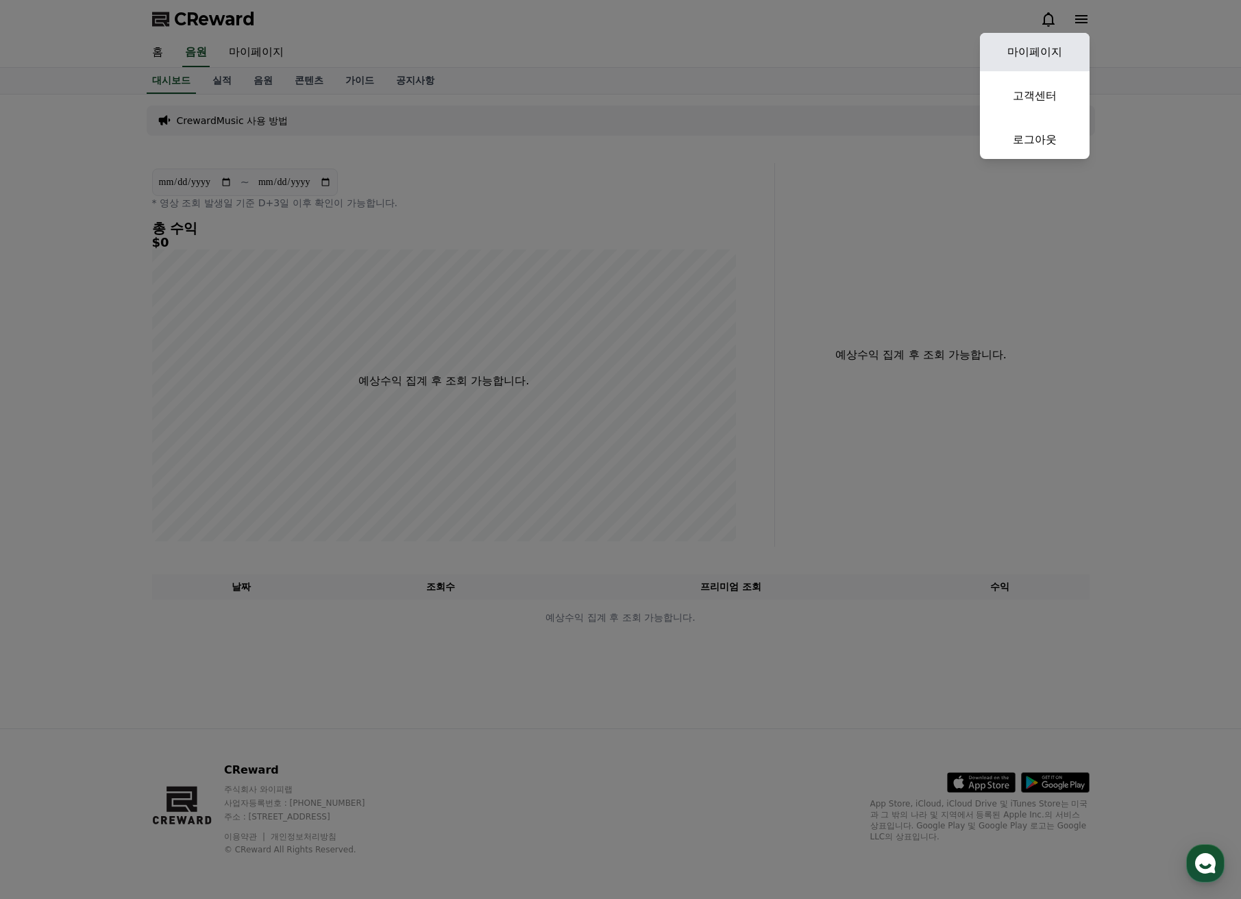
click at [1061, 58] on link "마이페이지" at bounding box center [1035, 52] width 110 height 38
click at [1061, 58] on div "홈 음원 마이페이지" at bounding box center [620, 52] width 959 height 29
select select "**********"
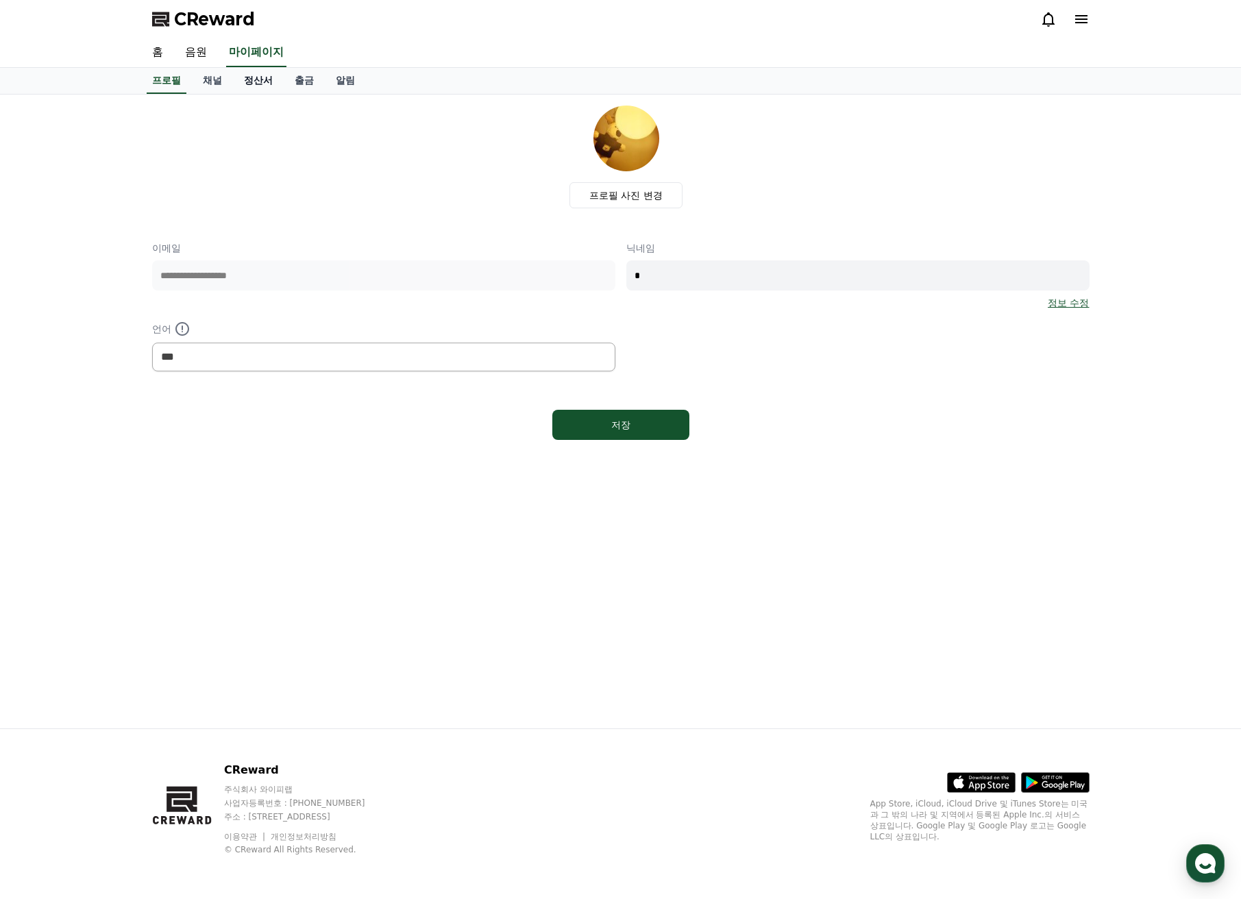
click at [255, 87] on link "정산서" at bounding box center [258, 81] width 51 height 26
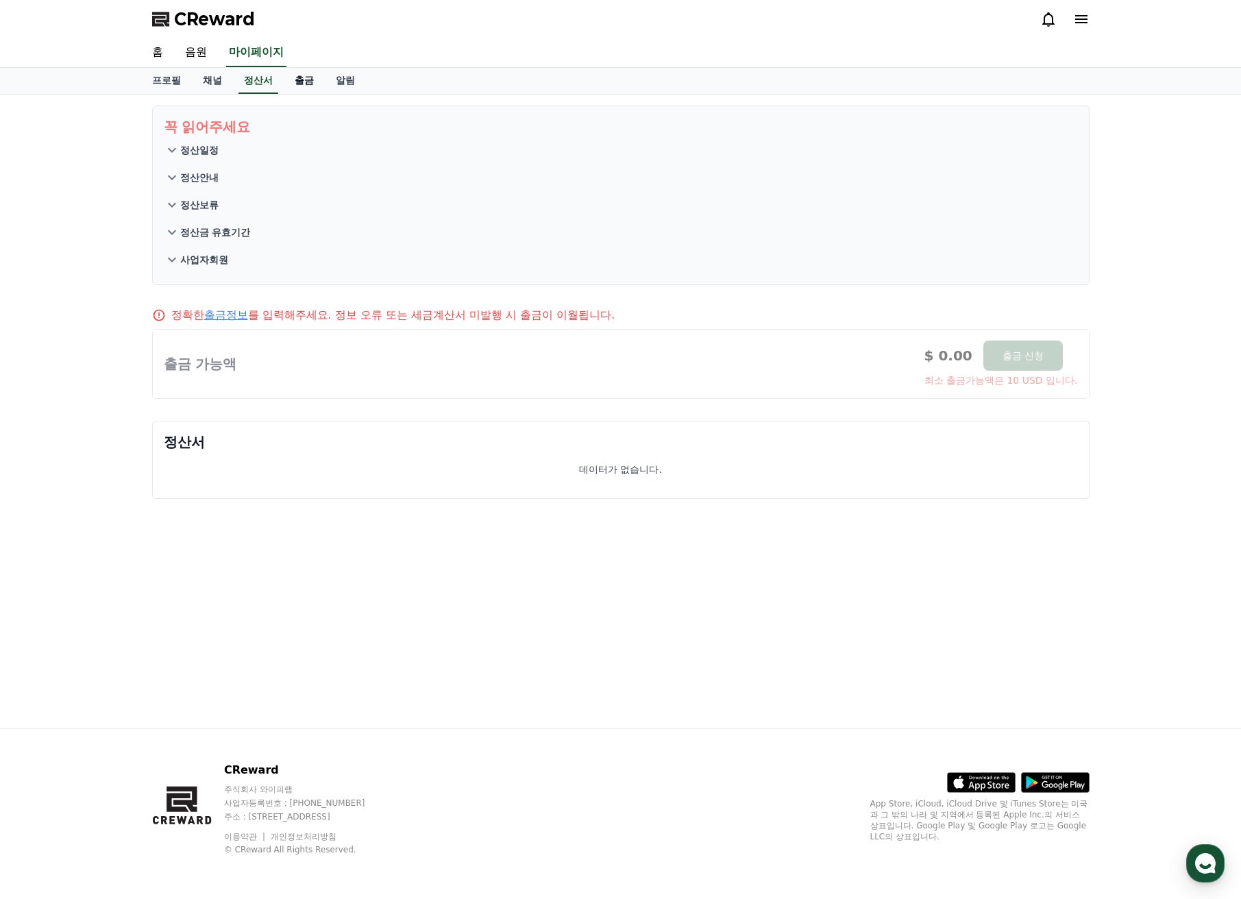
click at [299, 84] on link "출금" at bounding box center [304, 81] width 41 height 26
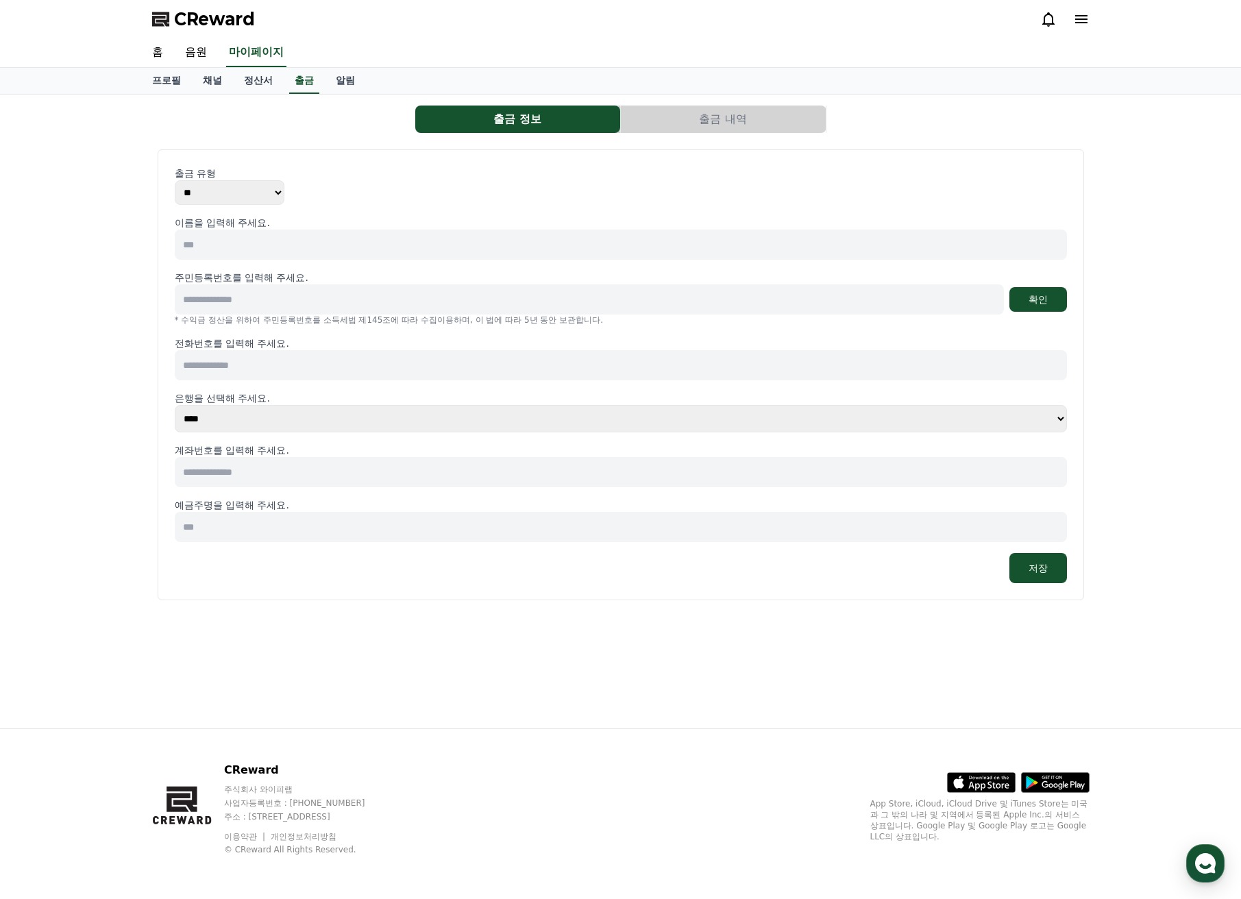
click at [260, 256] on input at bounding box center [621, 244] width 892 height 30
drag, startPoint x: 614, startPoint y: 266, endPoint x: 934, endPoint y: 169, distance: 334.1
click at [934, 169] on p "출금 유형" at bounding box center [621, 173] width 892 height 14
click at [890, 169] on p "출금 유형" at bounding box center [621, 173] width 892 height 14
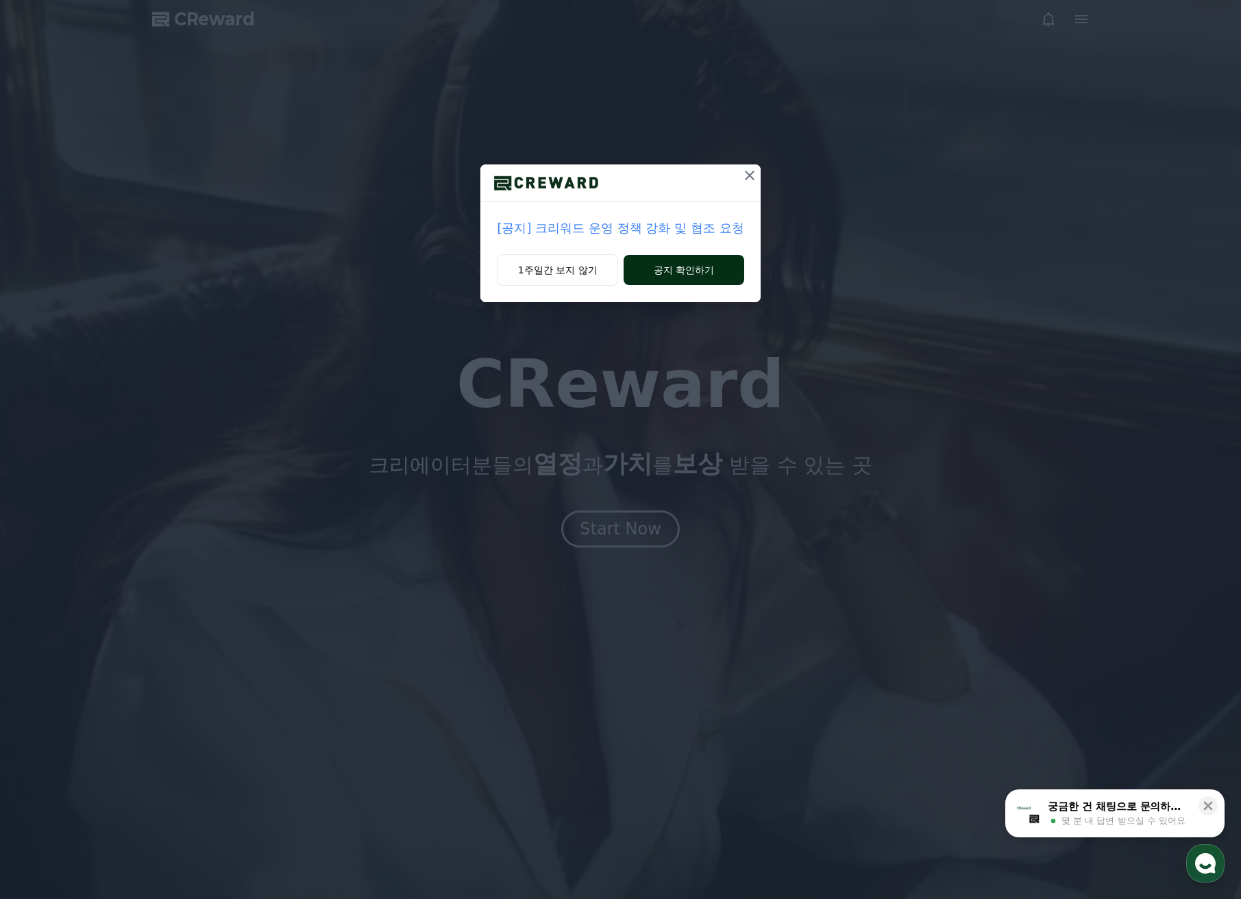
click at [658, 274] on button "공지 확인하기" at bounding box center [683, 270] width 120 height 30
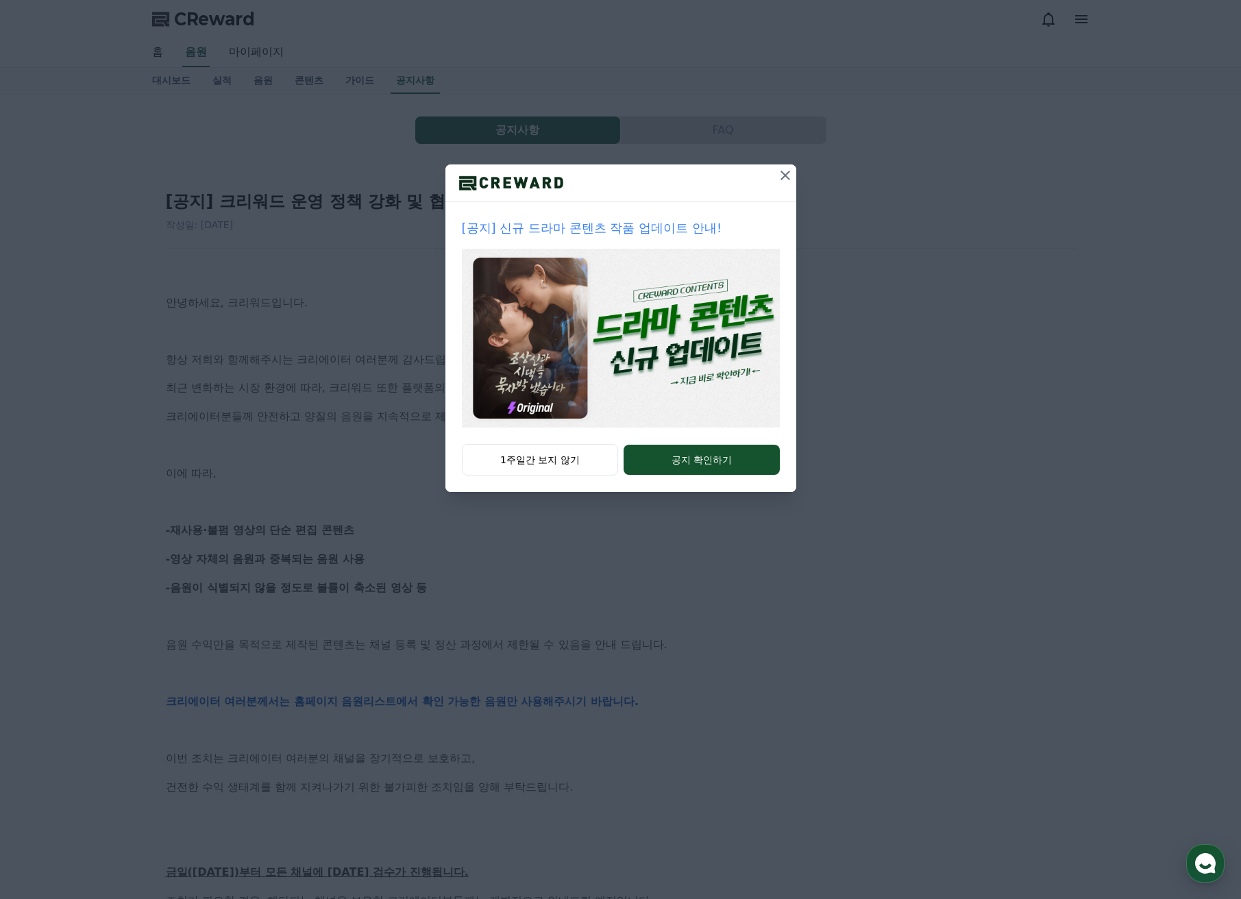
click at [784, 182] on icon at bounding box center [785, 175] width 16 height 16
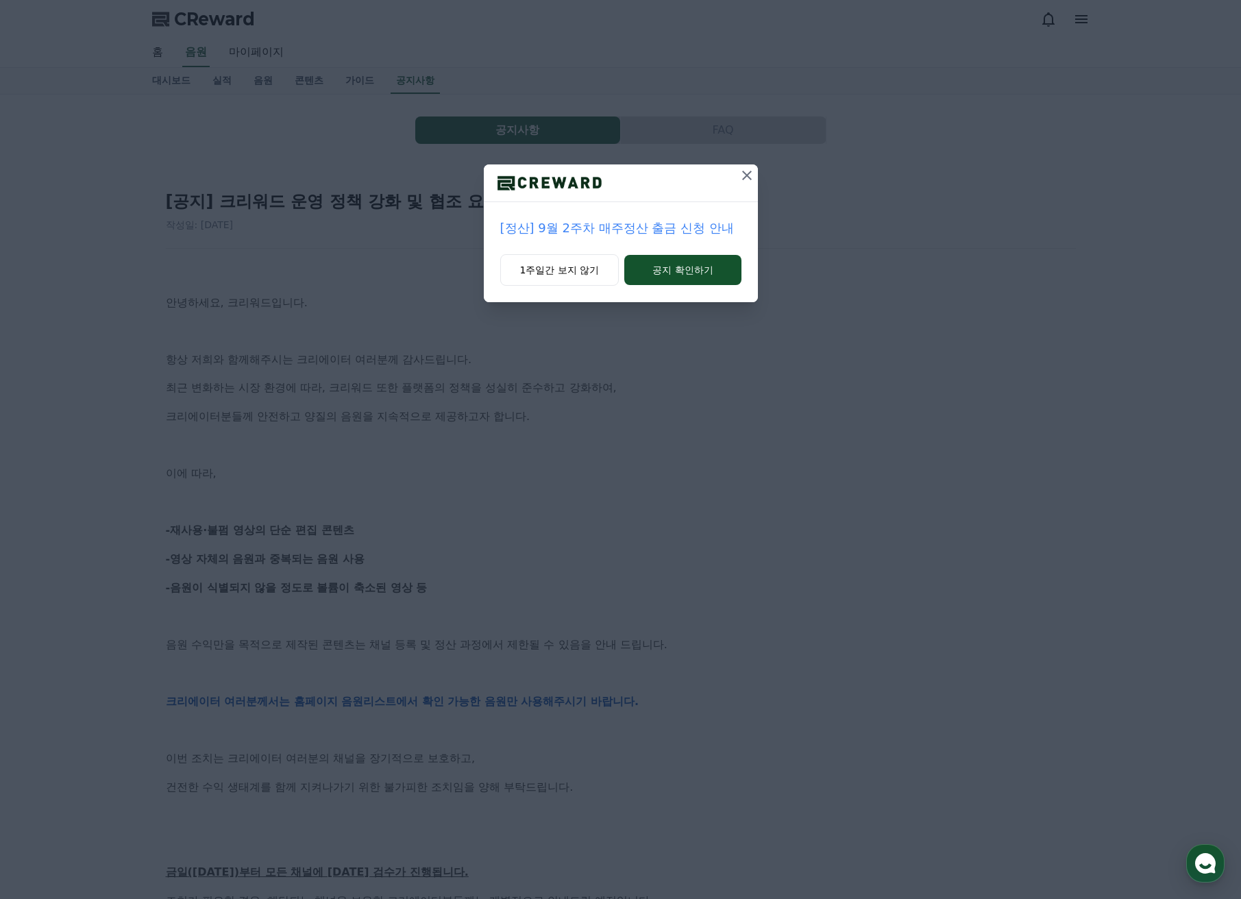
click at [747, 173] on icon at bounding box center [746, 175] width 16 height 16
click at [747, 173] on div "[공지] 크리워드 운영 정책 강화 및 협조 요청 작성일: [DATE] 안녕하세요, 크리워드입니다. 항상 저희와 함께해주시는 크리에이터 여러분께…" at bounding box center [621, 678] width 926 height 1015
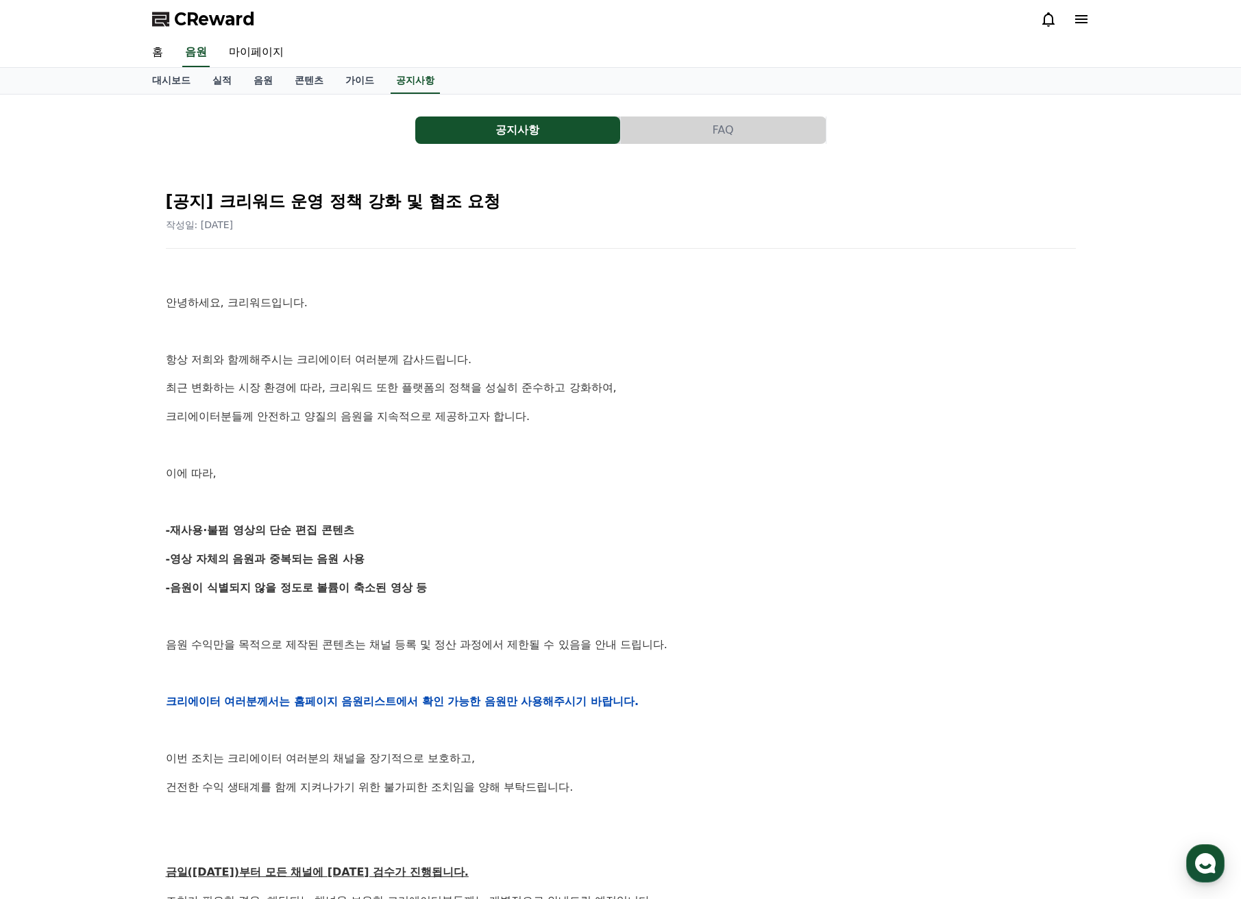
drag, startPoint x: 160, startPoint y: 500, endPoint x: 466, endPoint y: 583, distance: 317.2
click at [466, 583] on div "[공지] 크리워드 운영 정책 강화 및 협조 요청 작성일: [DATE] 안녕하세요, 크리워드입니다. 항상 저희와 함께해주시는 크리에이터 여러분께…" at bounding box center [621, 678] width 926 height 1015
copy div "-재사용·불펌 영상의 단순 편집 콘텐츠 -영상 자체의 음원과 중복되는 음원 사용 -음원이 식별되지 않을 정도로 볼륨이 축소된 영상 등"
click at [406, 524] on p "-재사용·불펌 영상의 단순 편집 콘텐츠" at bounding box center [621, 530] width 910 height 18
drag, startPoint x: 159, startPoint y: 516, endPoint x: 360, endPoint y: 532, distance: 202.0
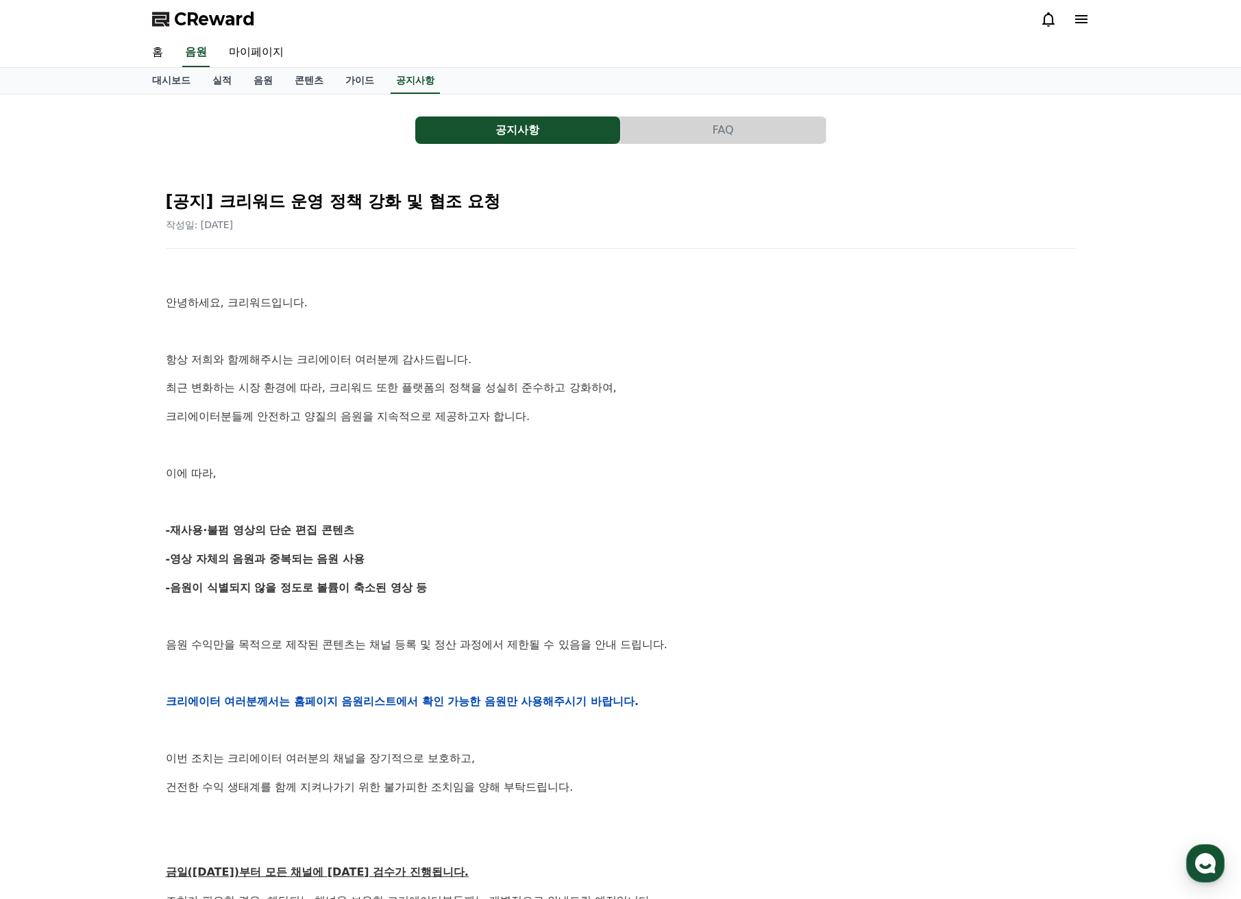
click at [360, 532] on div "[공지] 크리워드 운영 정책 강화 및 협조 요청 작성일: 2025-09-15 안녕하세요, 크리워드입니다. 항상 저희와 함께해주시는 크리에이터 …" at bounding box center [621, 678] width 926 height 1015
copy strong "-재사용·불펌 영상의 단순 편집 콘텐츠"
click at [308, 587] on strong "-음원이 식별되지 않을 정도로 볼륨이 축소된 영상 등" at bounding box center [297, 587] width 262 height 13
click at [154, 698] on div "[공지] 크리워드 운영 정책 강화 및 협조 요청 작성일: 2025-09-15 안녕하세요, 크리워드입니다. 항상 저희와 함께해주시는 크리에이터 …" at bounding box center [620, 679] width 937 height 1026
drag, startPoint x: 154, startPoint y: 698, endPoint x: 160, endPoint y: 694, distance: 7.4
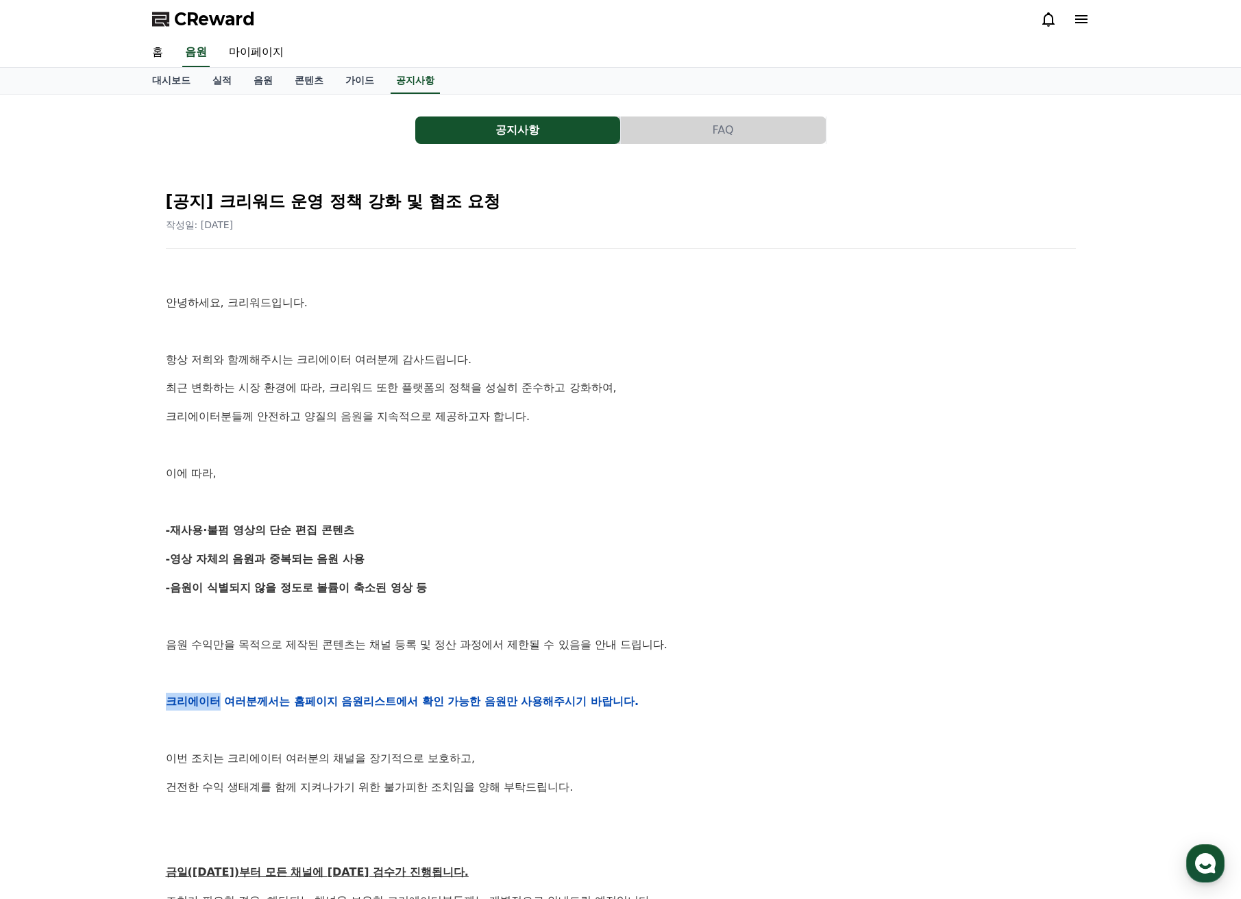
click at [163, 694] on div "[공지] 크리워드 운영 정책 강화 및 협조 요청 작성일: 2025-09-15 안녕하세요, 크리워드입니다. 항상 저희와 함께해주시는 크리에이터 …" at bounding box center [620, 679] width 937 height 1026
drag, startPoint x: 149, startPoint y: 645, endPoint x: 258, endPoint y: 635, distance: 109.4
click at [156, 643] on div "공지사항 FAQ [공지] 크리워드 운영 정책 강화 및 협조 요청 작성일: 2025-09-15 안녕하세요, 크리워드입니다. 항상 저희와 함께해주…" at bounding box center [621, 648] width 948 height 1097
drag, startPoint x: 258, startPoint y: 635, endPoint x: 693, endPoint y: 646, distance: 434.4
click at [693, 646] on div "[공지] 크리워드 운영 정책 강화 및 협조 요청 작성일: 2025-09-15 안녕하세요, 크리워드입니다. 항상 저희와 함께해주시는 크리에이터 …" at bounding box center [621, 678] width 926 height 1015
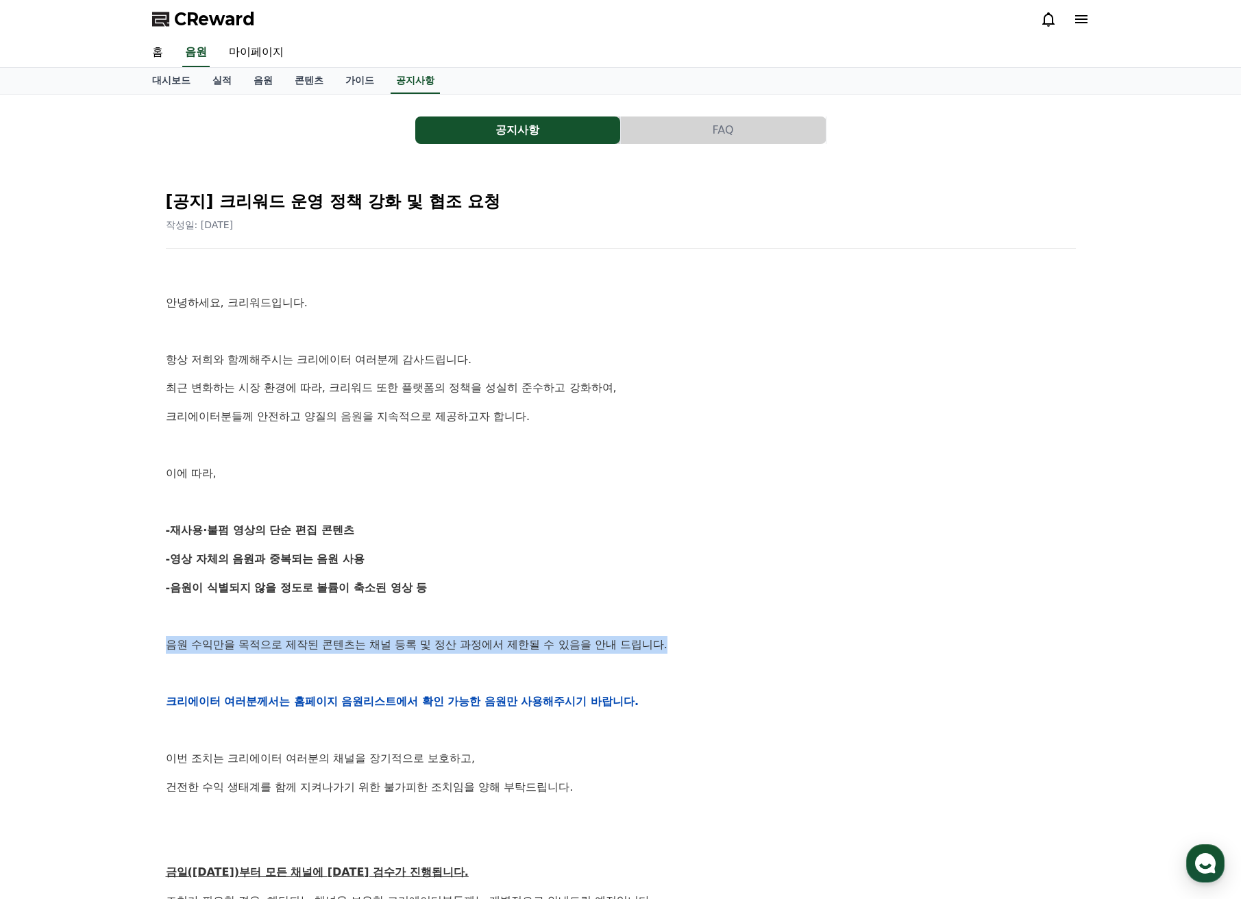
copy p "음원 수익만을 목적으로 제작된 콘텐츠는 채널 등록 및 정산 과정에서 제한될 수 있음을 안내 드립니다."
click at [1073, 16] on icon at bounding box center [1081, 19] width 16 height 16
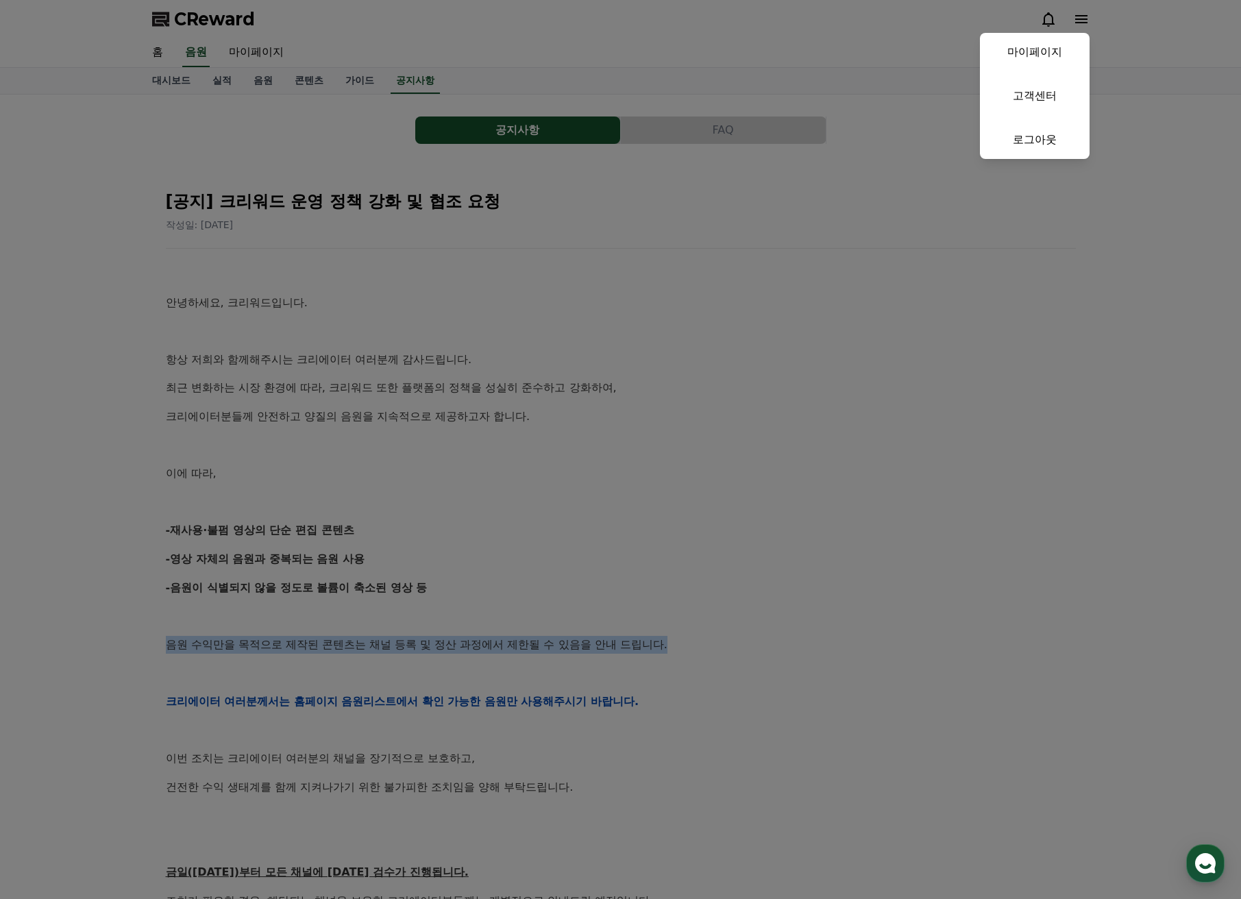
click at [1072, 16] on button "close" at bounding box center [620, 449] width 1241 height 899
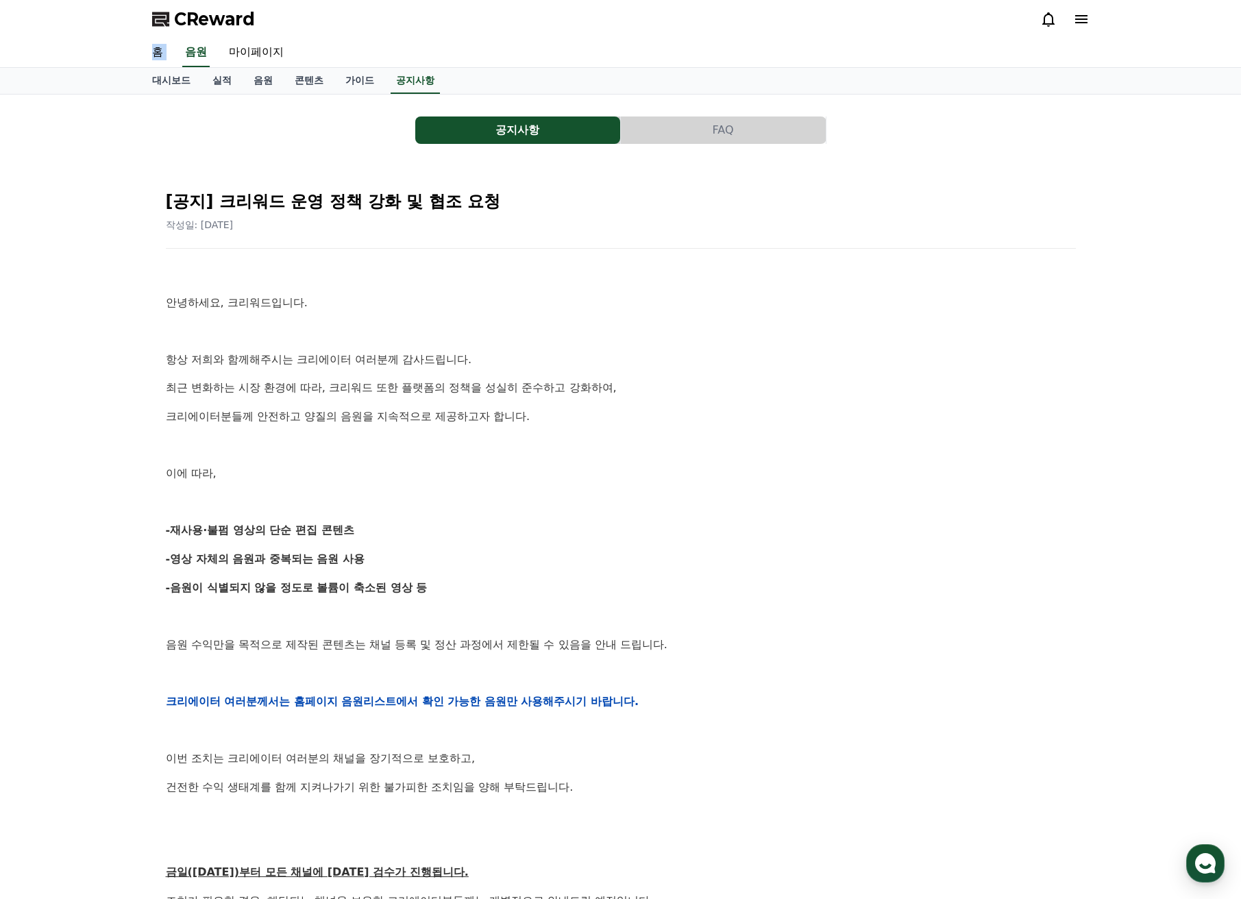
click at [1071, 17] on div at bounding box center [1064, 19] width 49 height 16
click at [1089, 23] on div "CReward" at bounding box center [620, 19] width 959 height 38
click at [1214, 859] on icon "button" at bounding box center [1205, 863] width 25 height 25
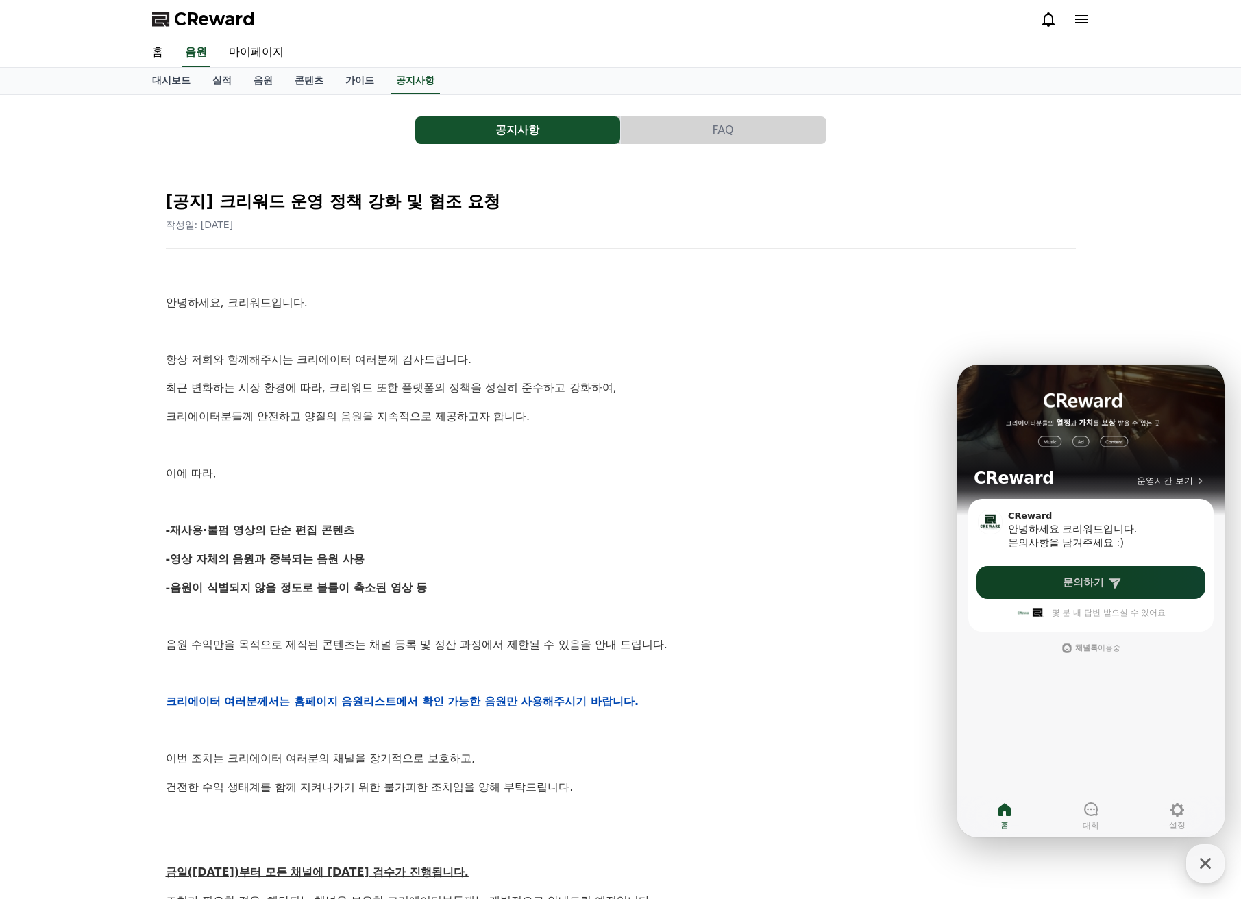
click at [1127, 585] on link "문의하기" at bounding box center [1090, 582] width 229 height 33
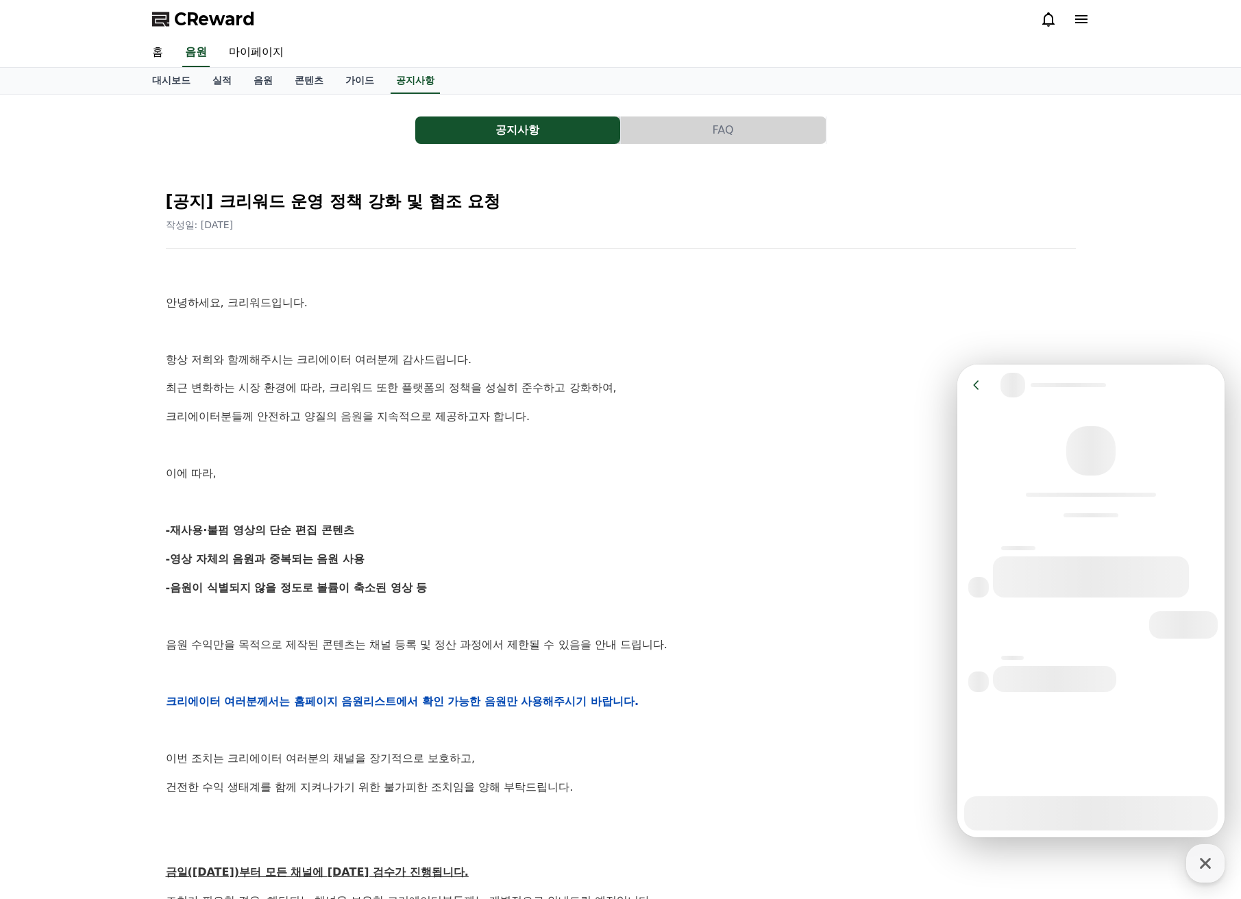
click at [1127, 585] on div at bounding box center [1091, 576] width 196 height 41
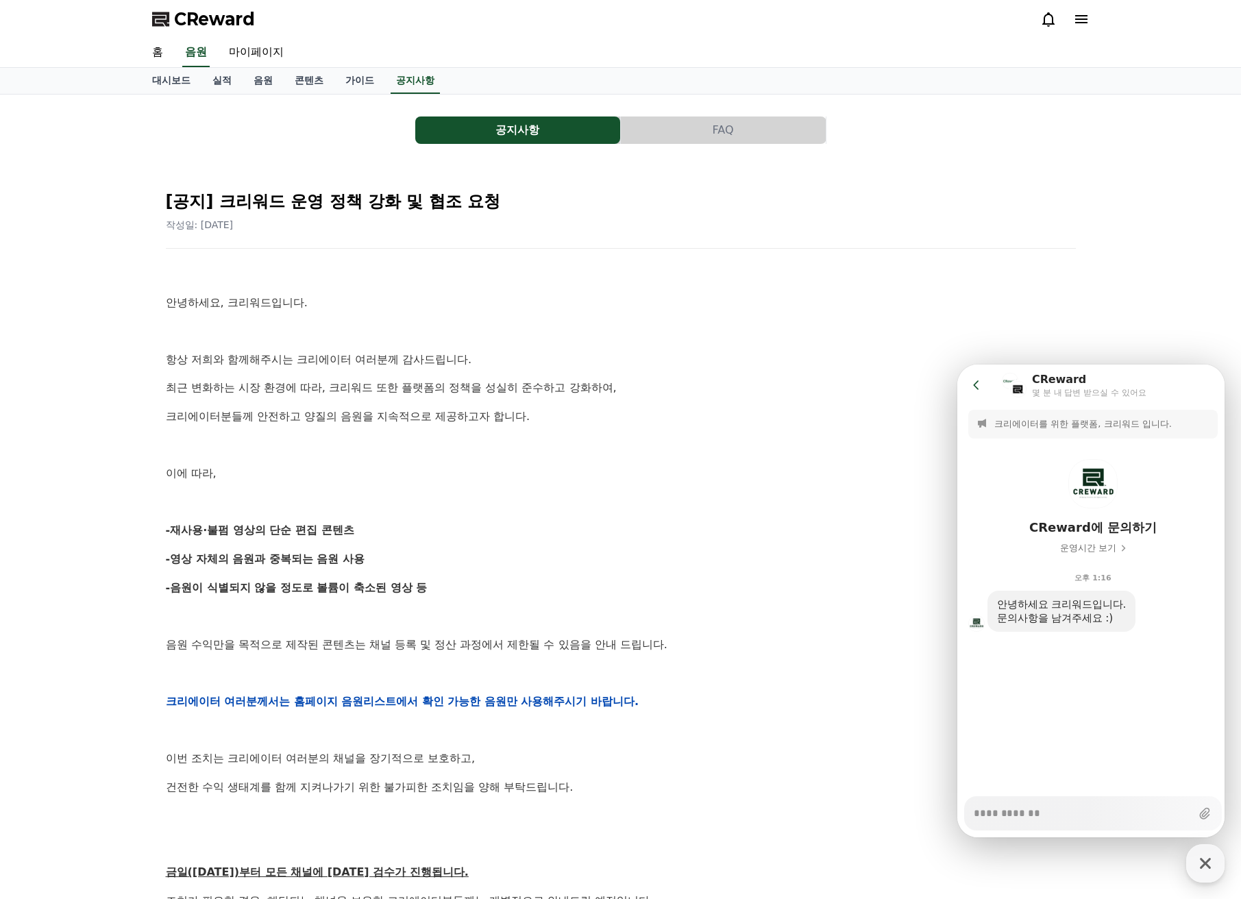
click at [1115, 806] on textarea "Messenger Input Textarea" at bounding box center [1081, 808] width 217 height 23
click at [1046, 819] on textarea "Messenger Input Textarea" at bounding box center [1081, 808] width 217 height 23
paste textarea "**********"
type textarea "*"
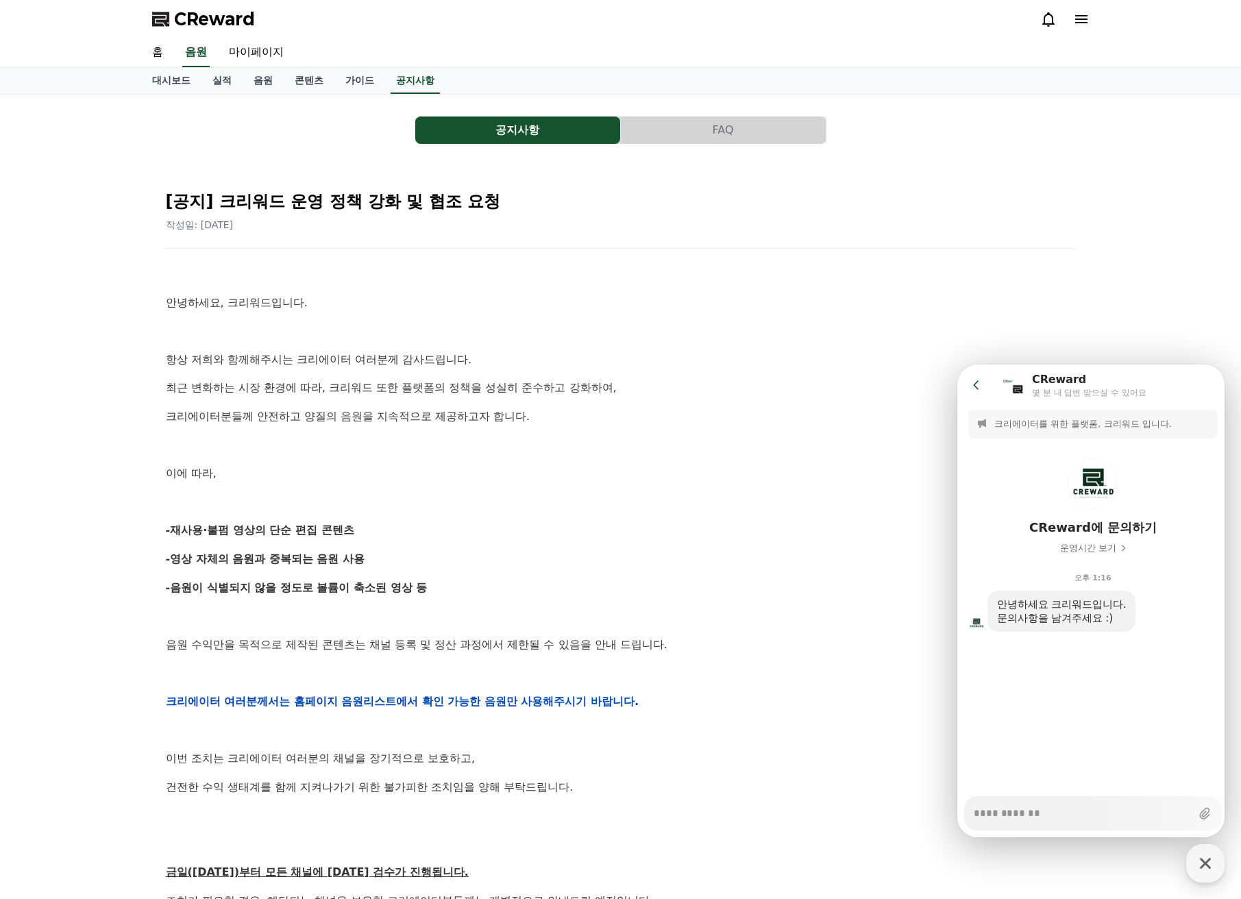
type textarea "**********"
type textarea "*"
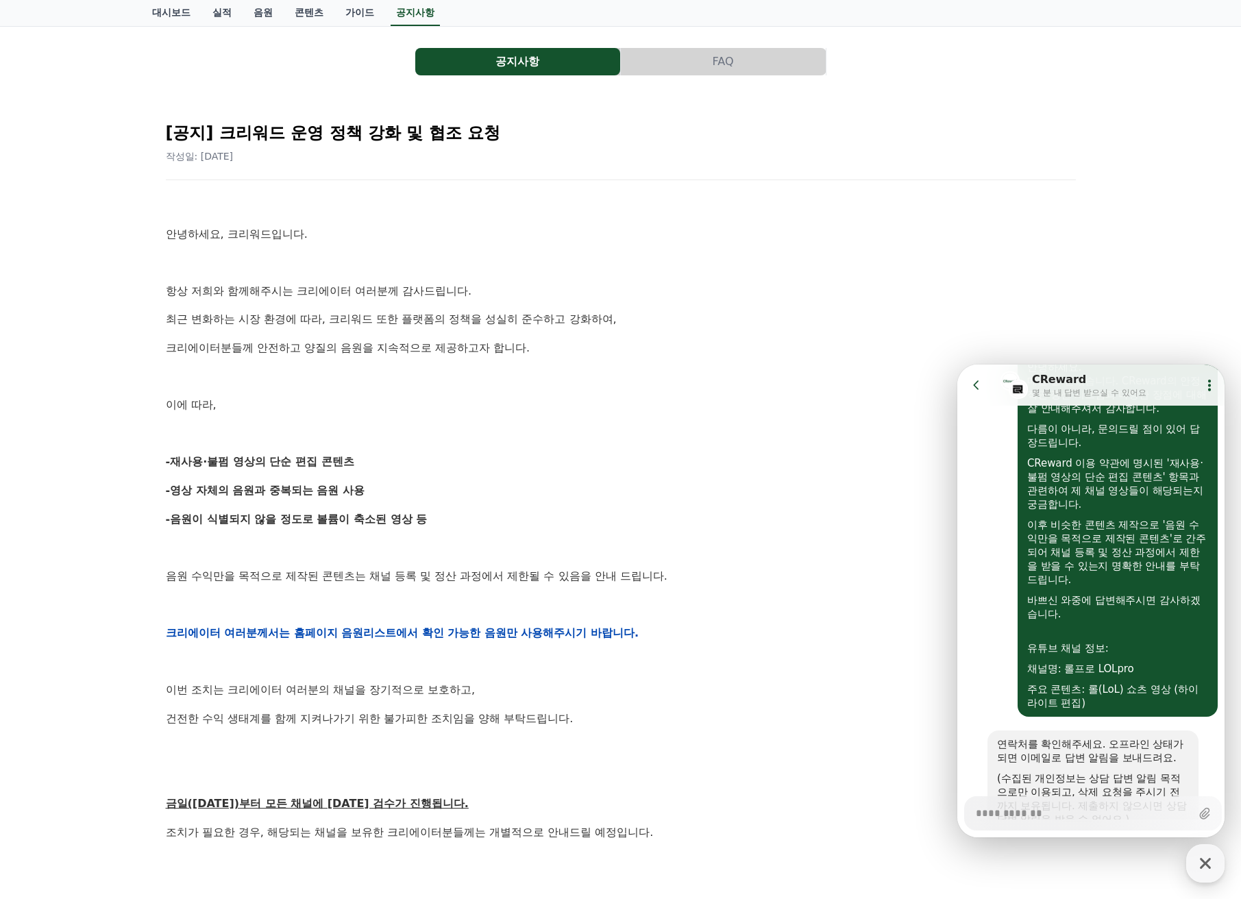
scroll to position [429, 0]
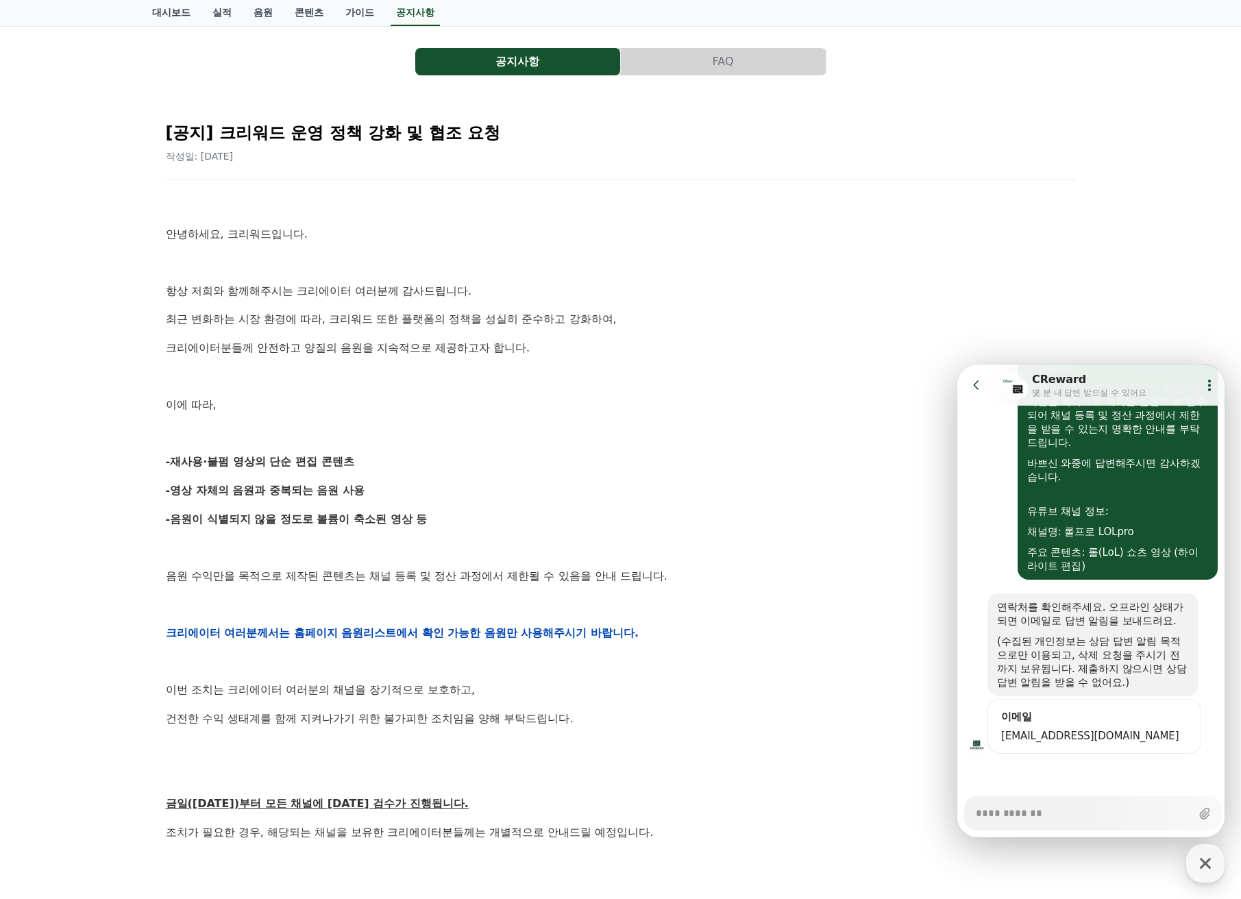
type textarea "*"
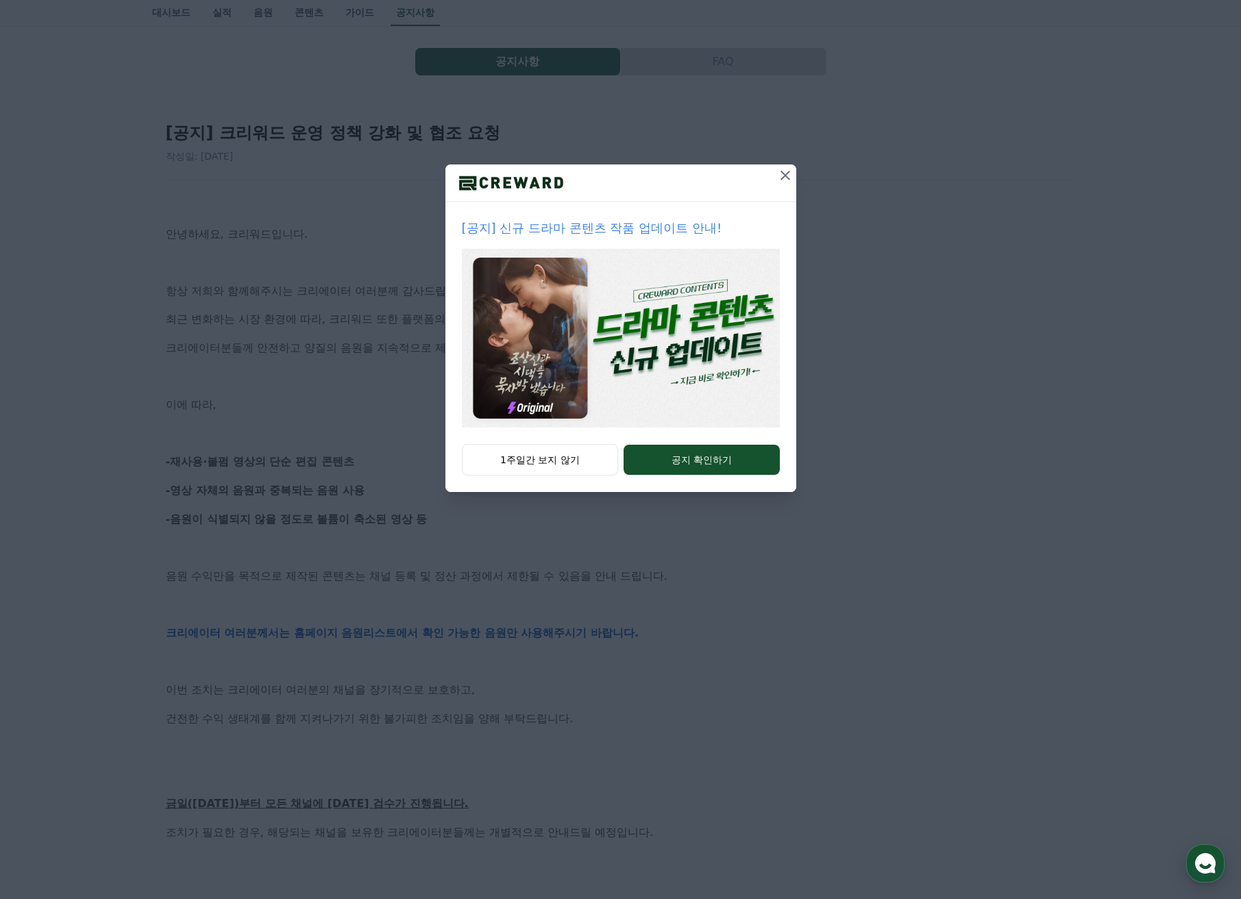
click at [789, 173] on icon at bounding box center [785, 175] width 16 height 16
click at [789, 173] on div "[공지] 신규 드라마 콘텐츠 작품 업데이트 안내! 1주일간 보지 않기 공지 확인하기" at bounding box center [620, 257] width 1241 height 514
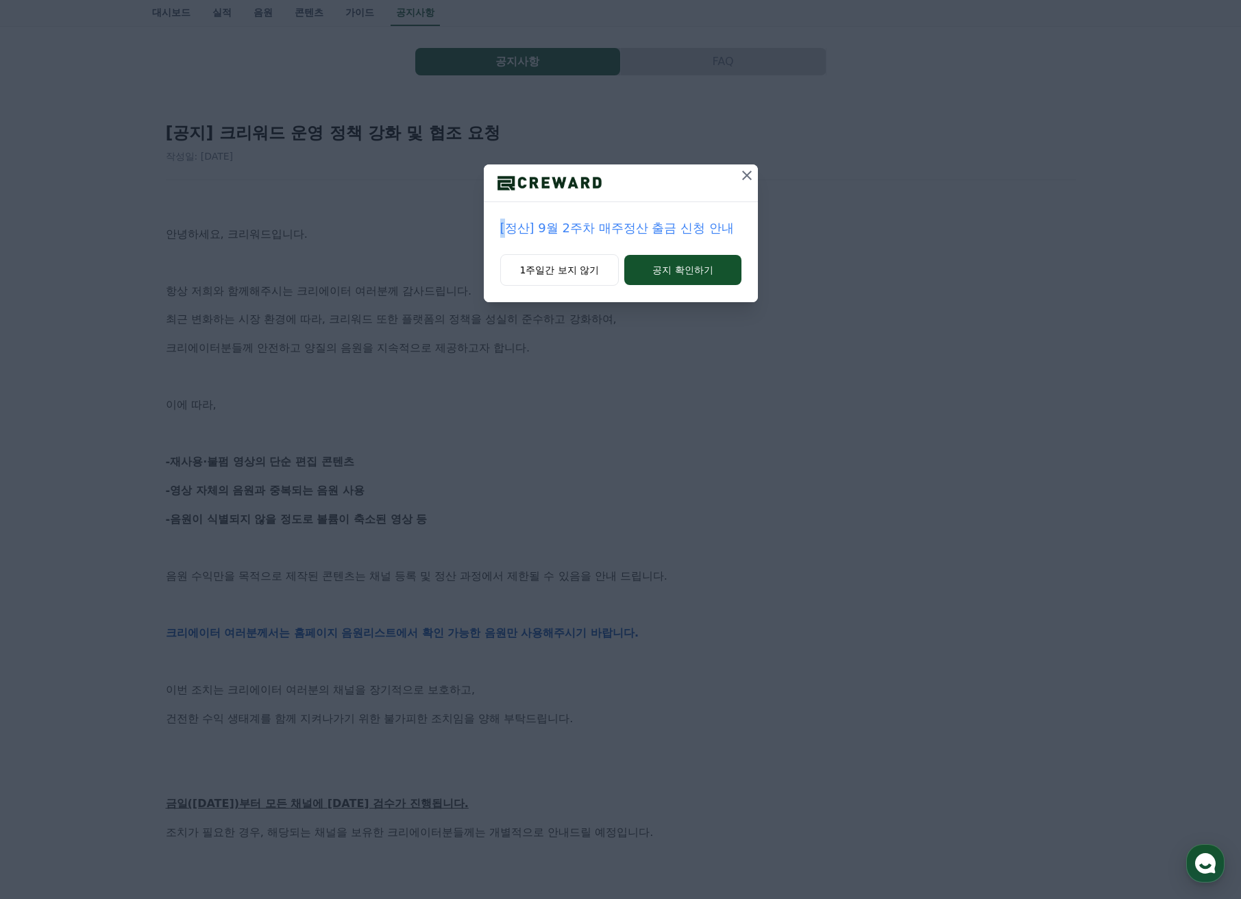
click at [714, 229] on p "[정산] 9월 2주차 매주정산 출금 신청 안내" at bounding box center [620, 228] width 241 height 19
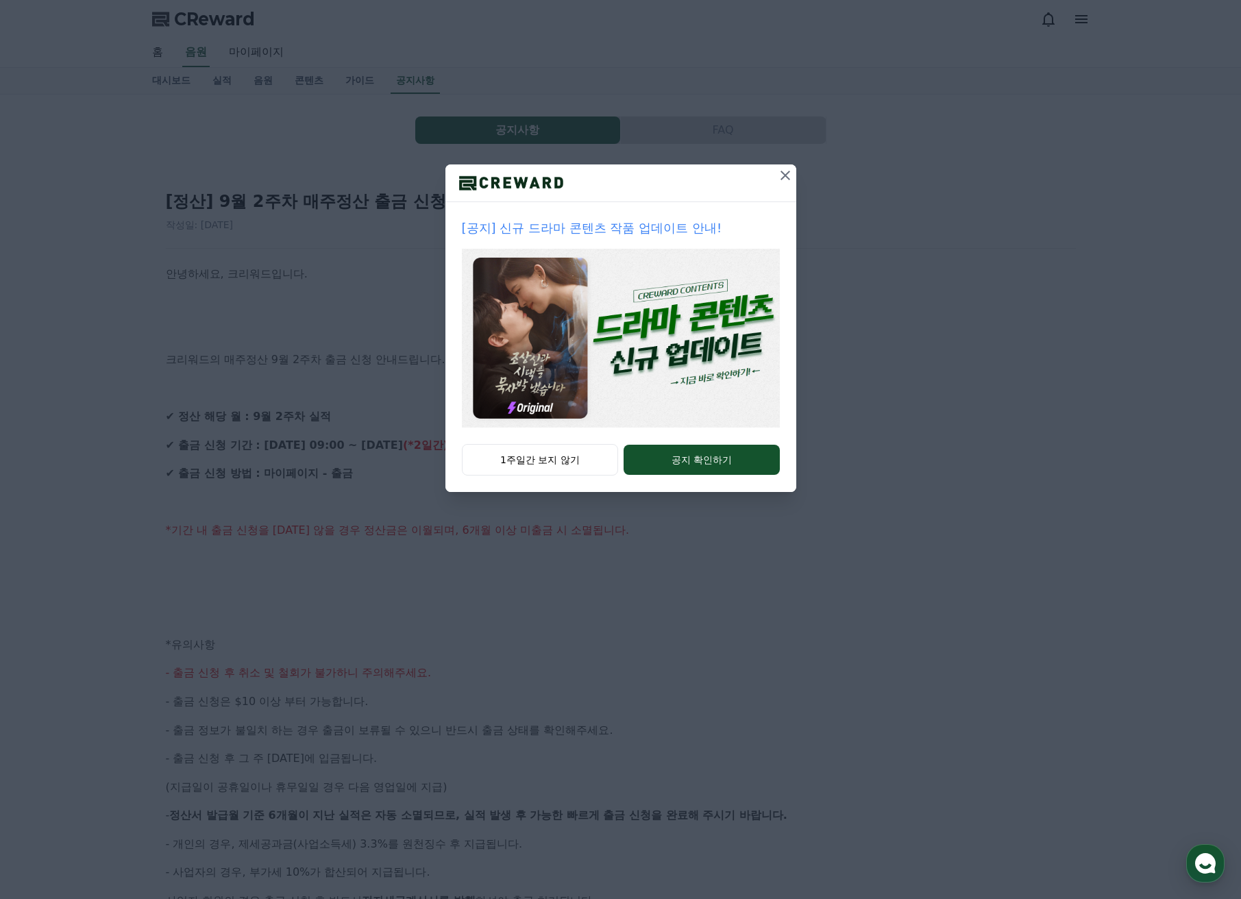
click at [777, 180] on icon at bounding box center [785, 175] width 16 height 16
click at [776, 180] on div "[정산] 9월 2주차 매주정산 출금 신청 안내 작성일: 2025-09-17" at bounding box center [621, 205] width 910 height 52
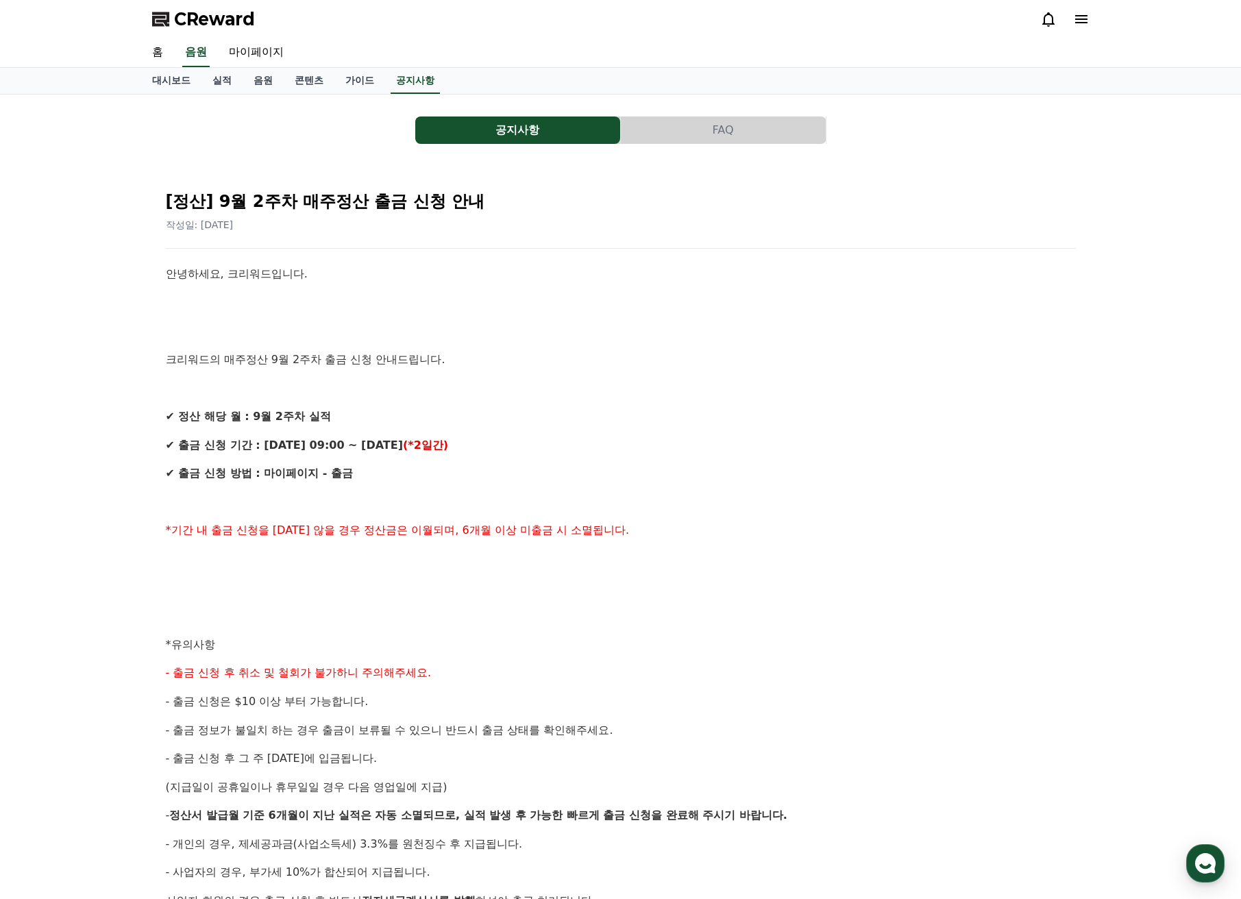
scroll to position [342, 0]
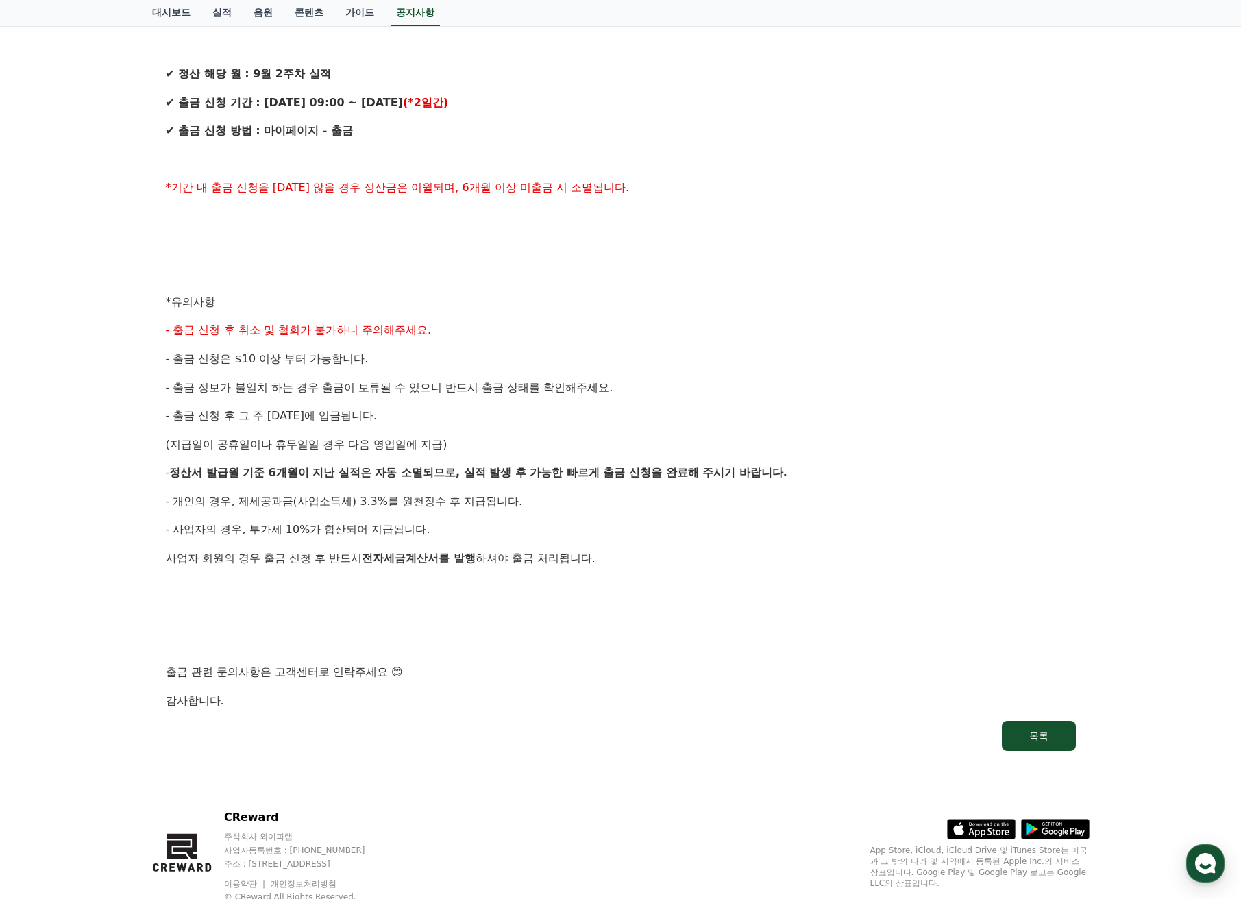
drag, startPoint x: 5, startPoint y: 67, endPoint x: 526, endPoint y: 40, distance: 521.3
click at [186, 45] on p at bounding box center [621, 45] width 910 height 18
click at [1207, 856] on use "button" at bounding box center [1205, 863] width 21 height 21
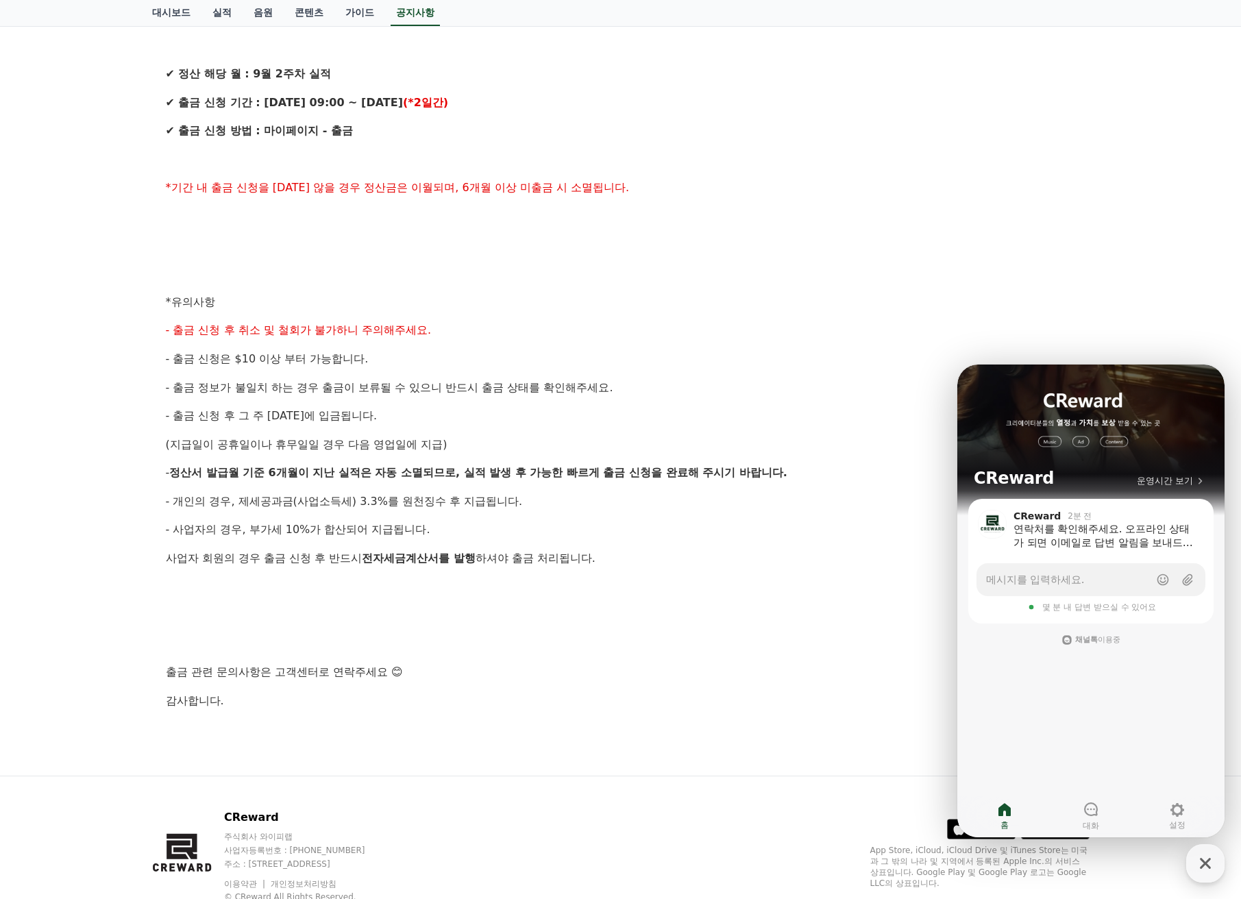
click at [906, 605] on div "안녕하세요, 크리워드입니다. 크리워드의 매주정산 9월 2주차 출금 신청 안내드립니다. ✔ 정산 해당 월 : 9월 2주차 실적 ✔ 출금 신청 기…" at bounding box center [621, 316] width 910 height 787
click at [1211, 864] on icon "button" at bounding box center [1205, 863] width 25 height 25
click at [1204, 860] on icon "button" at bounding box center [1205, 863] width 25 height 25
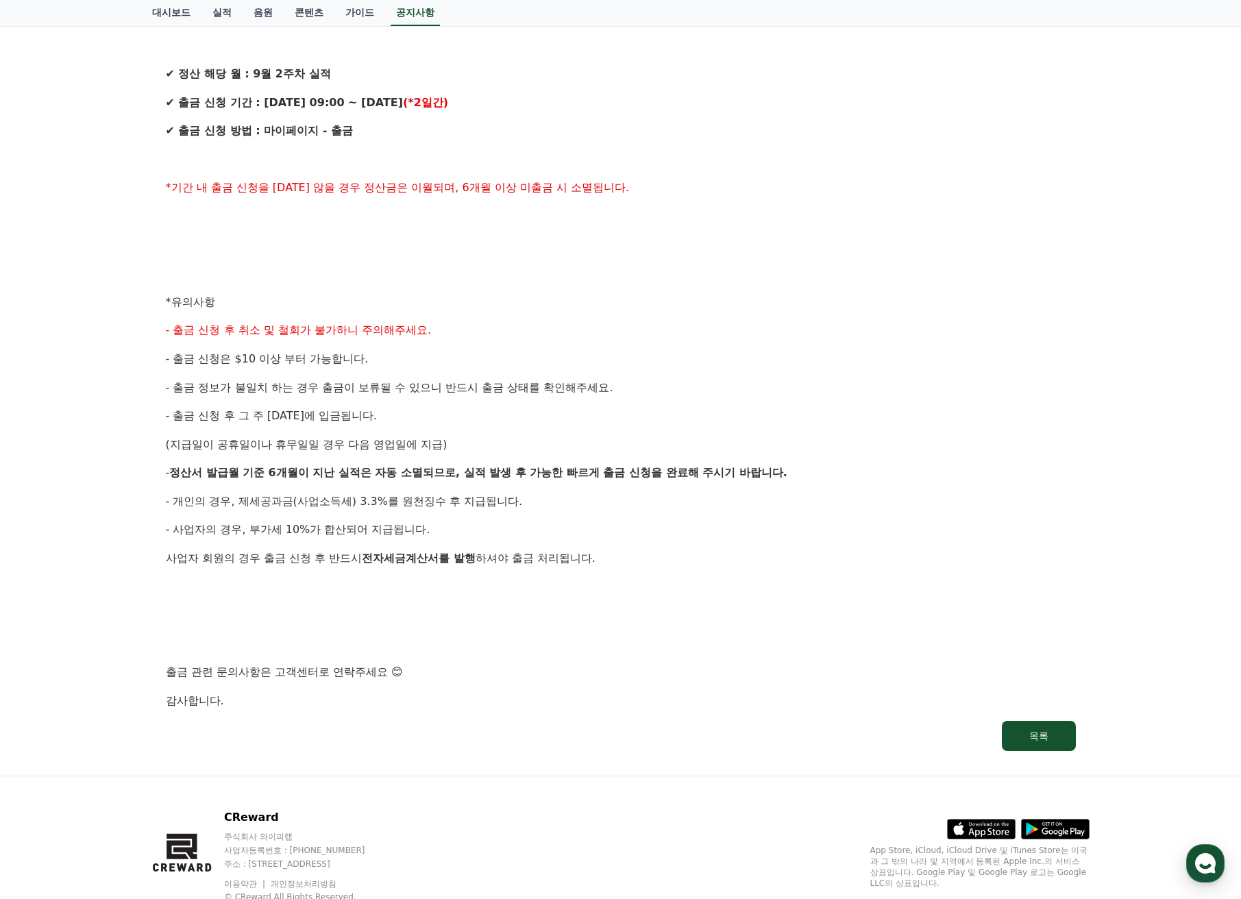
click at [751, 649] on p at bounding box center [621, 644] width 910 height 18
click at [758, 596] on div "안녕하세요, 크리워드입니다. 크리워드의 매주정산 9월 2주차 출금 신청 안내드립니다. ✔ 정산 해당 월 : 9월 2주차 실적 ✔ 출금 신청 기…" at bounding box center [621, 316] width 910 height 787
click at [606, 529] on p "- 사업자의 경우, 부가세 10%가 합산되어 지급됩니다." at bounding box center [621, 530] width 910 height 18
click at [610, 529] on p "- 사업자의 경우, 부가세 10%가 합산되어 지급됩니다." at bounding box center [621, 530] width 910 height 18
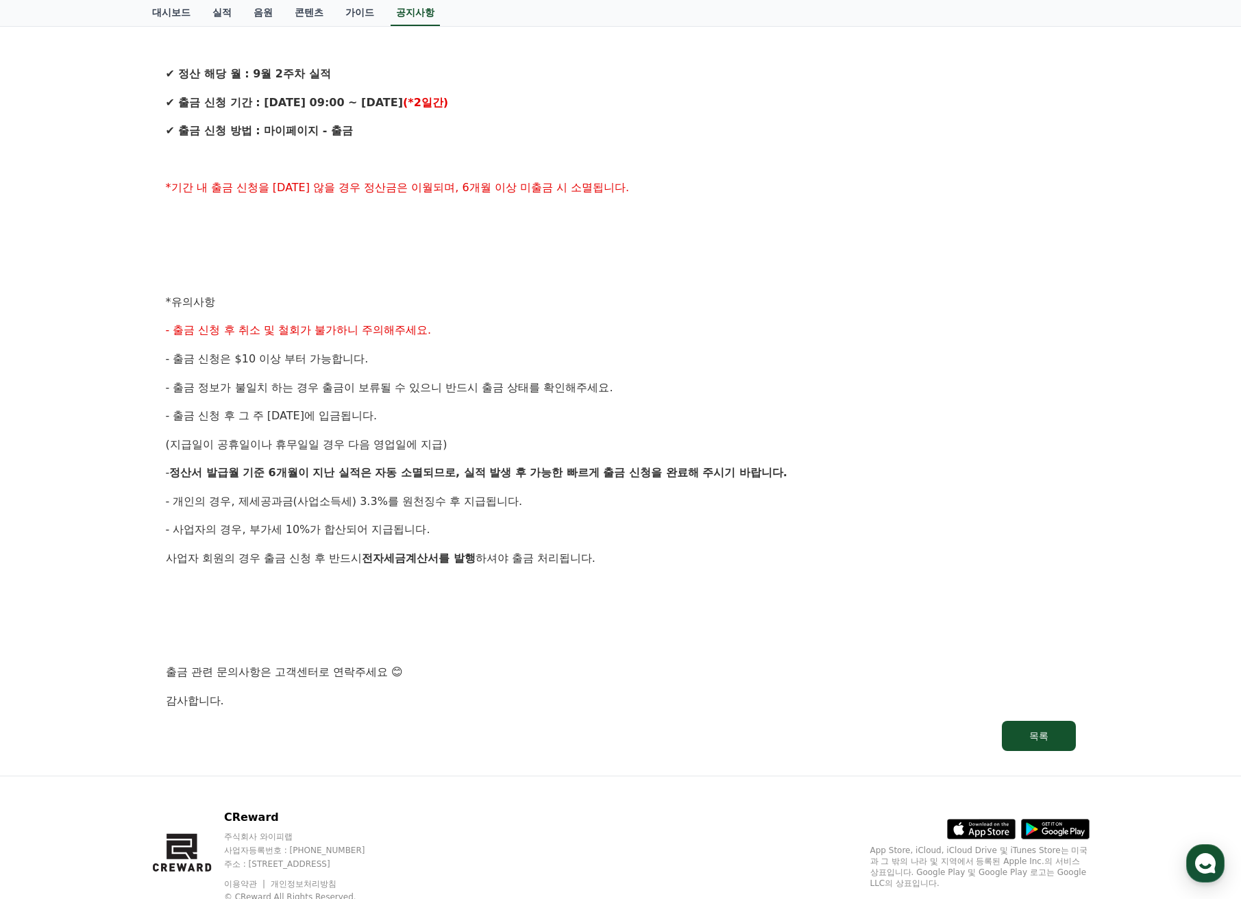
click at [610, 529] on p "- 사업자의 경우, 부가세 10%가 합산되어 지급됩니다." at bounding box center [621, 530] width 910 height 18
click at [610, 527] on p "- 사업자의 경우, 부가세 10%가 합산되어 지급됩니다." at bounding box center [621, 530] width 910 height 18
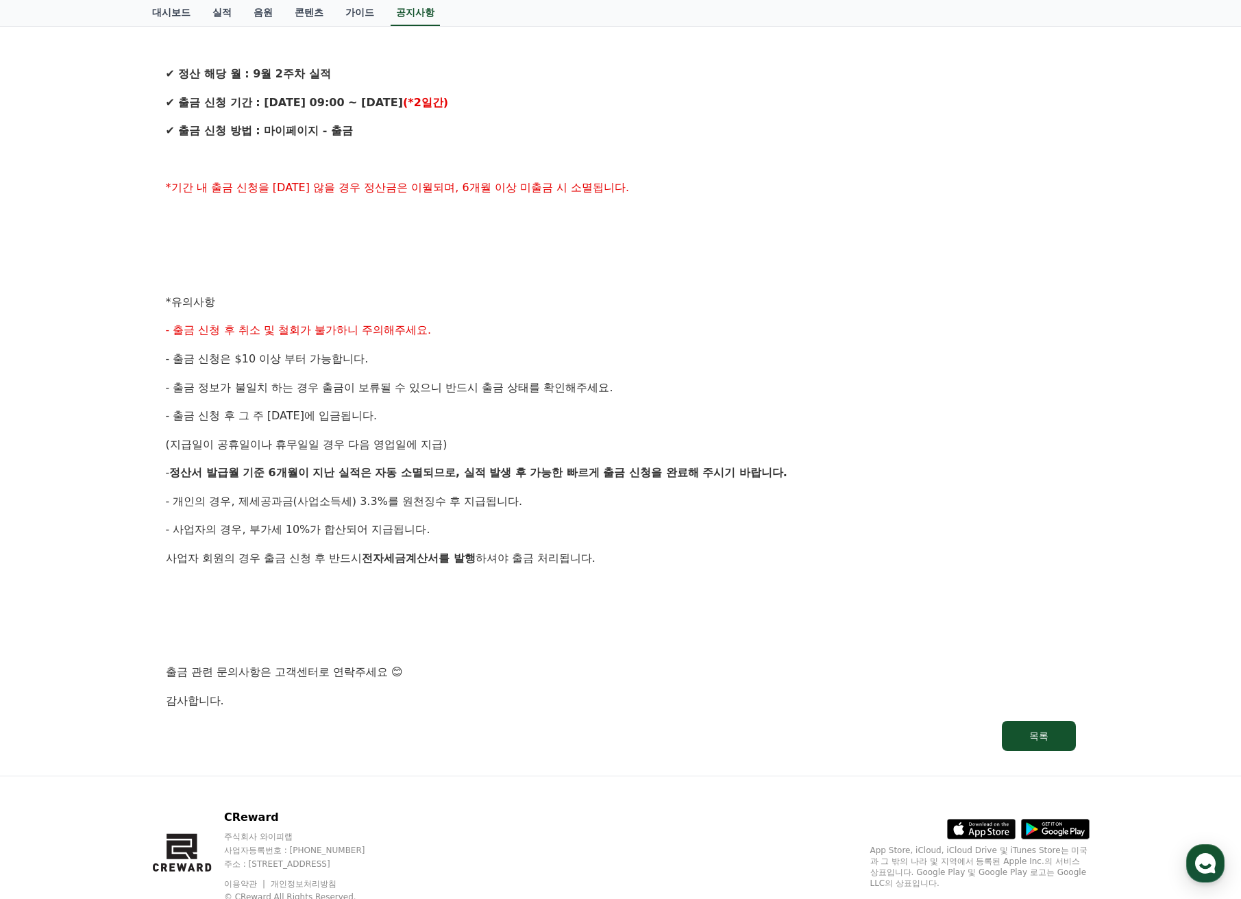
click at [610, 527] on p "- 사업자의 경우, 부가세 10%가 합산되어 지급됩니다." at bounding box center [621, 530] width 910 height 18
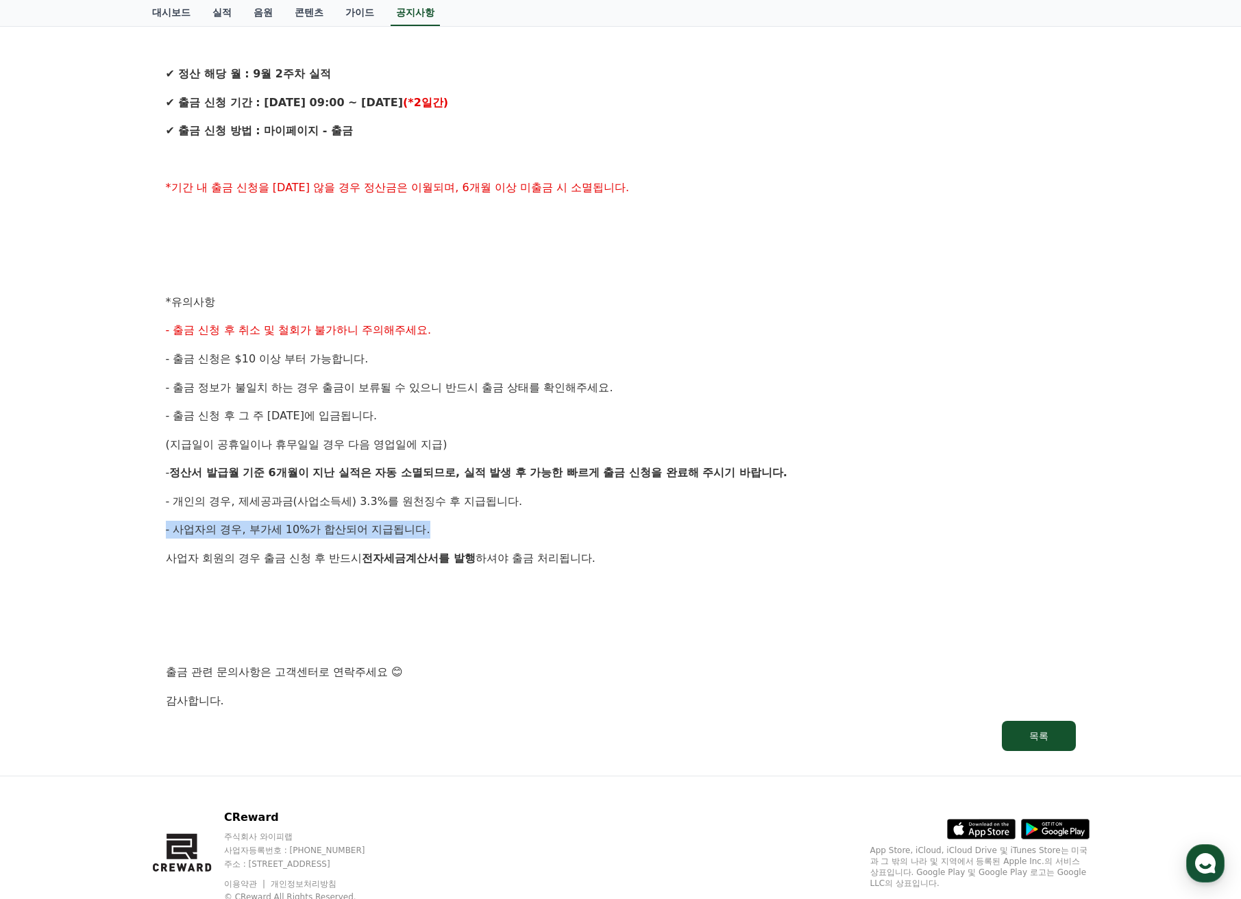
click at [610, 527] on p "- 사업자의 경우, 부가세 10%가 합산되어 지급됩니다." at bounding box center [621, 530] width 910 height 18
click at [607, 512] on div "안녕하세요, 크리워드입니다. 크리워드의 매주정산 9월 2주차 출금 신청 안내드립니다. ✔ 정산 해당 월 : 9월 2주차 실적 ✔ 출금 신청 기…" at bounding box center [621, 316] width 910 height 787
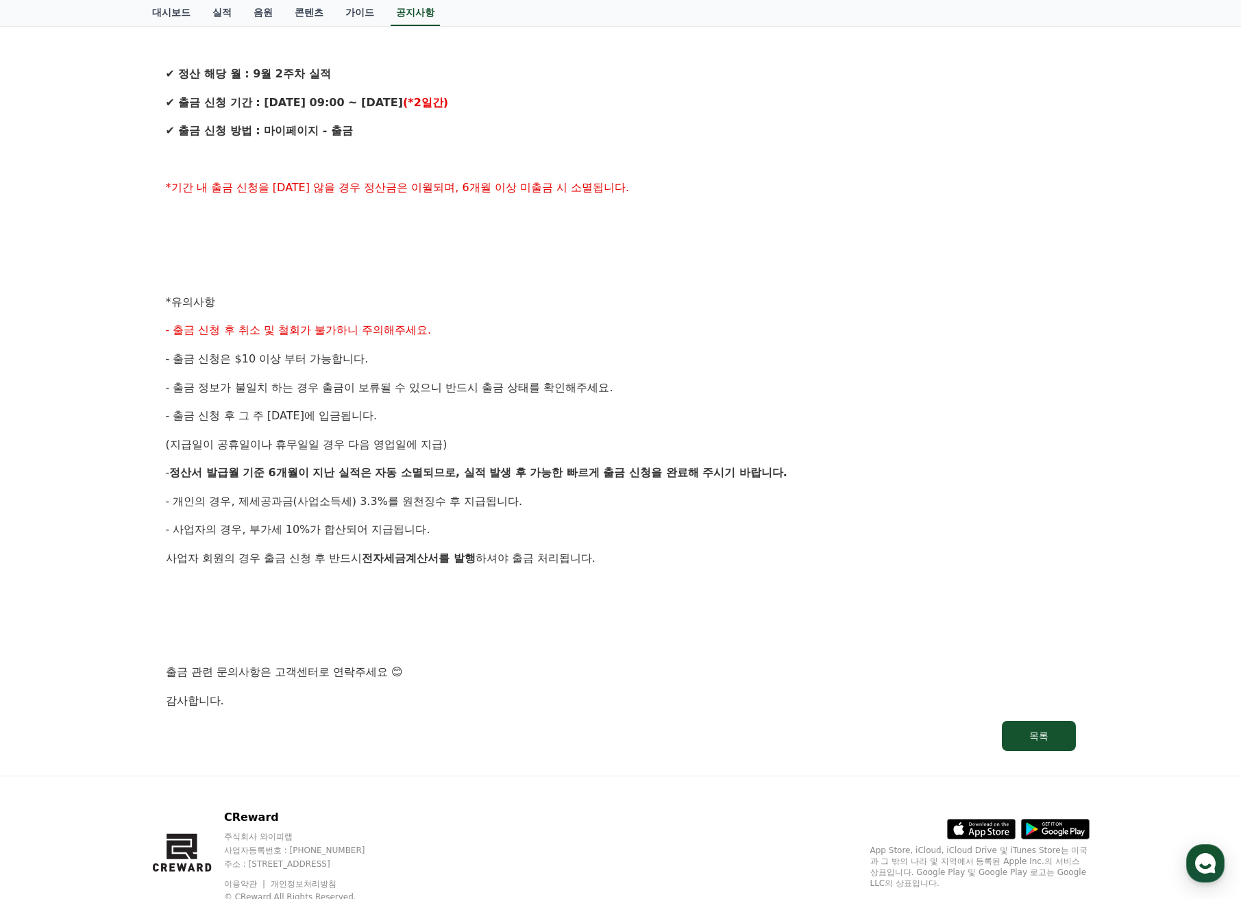
click at [607, 512] on div "안녕하세요, 크리워드입니다. 크리워드의 매주정산 9월 2주차 출금 신청 안내드립니다. ✔ 정산 해당 월 : 9월 2주차 실적 ✔ 출금 신청 기…" at bounding box center [621, 316] width 910 height 787
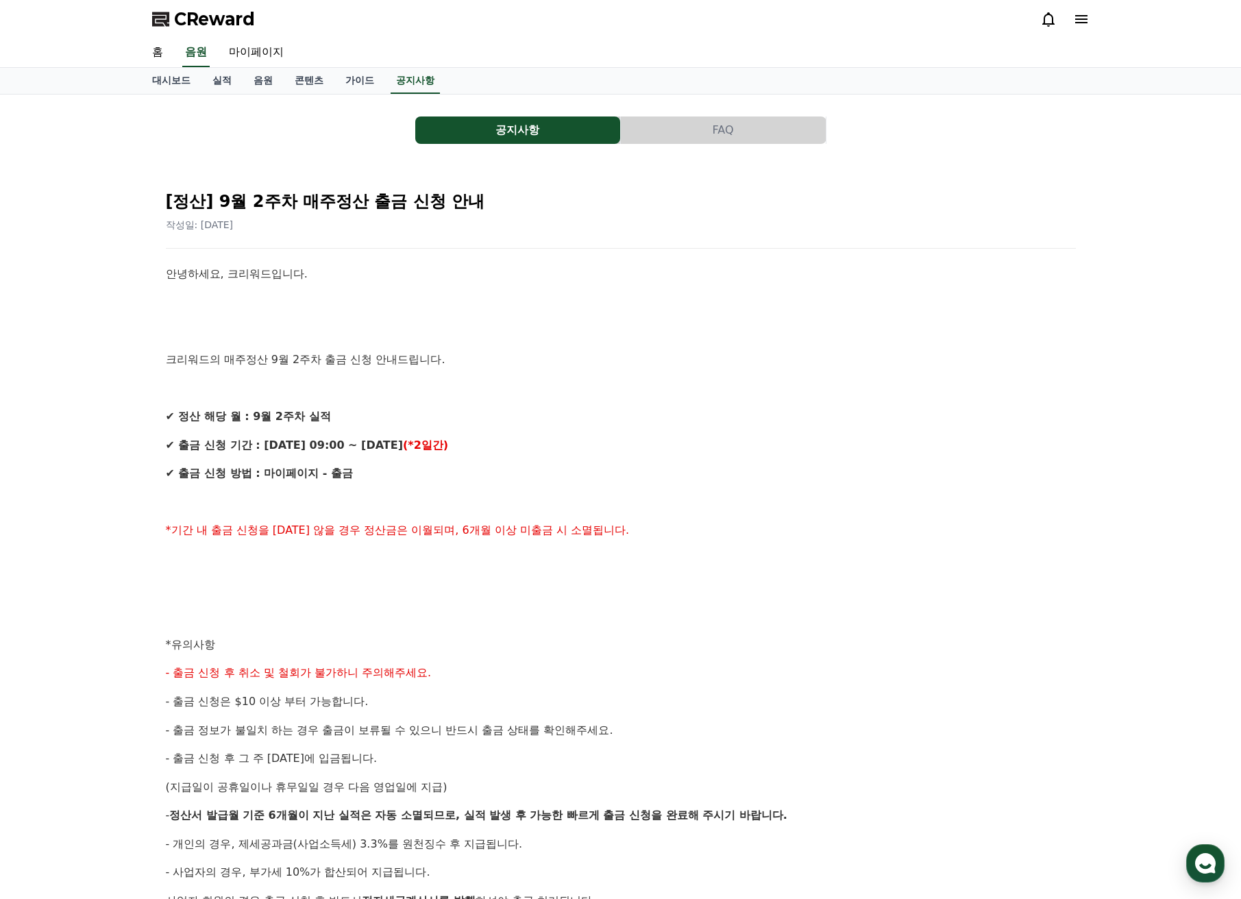
click at [619, 503] on p at bounding box center [621, 502] width 910 height 18
click at [616, 503] on p at bounding box center [621, 502] width 910 height 18
click at [1204, 869] on icon "button" at bounding box center [1205, 863] width 25 height 25
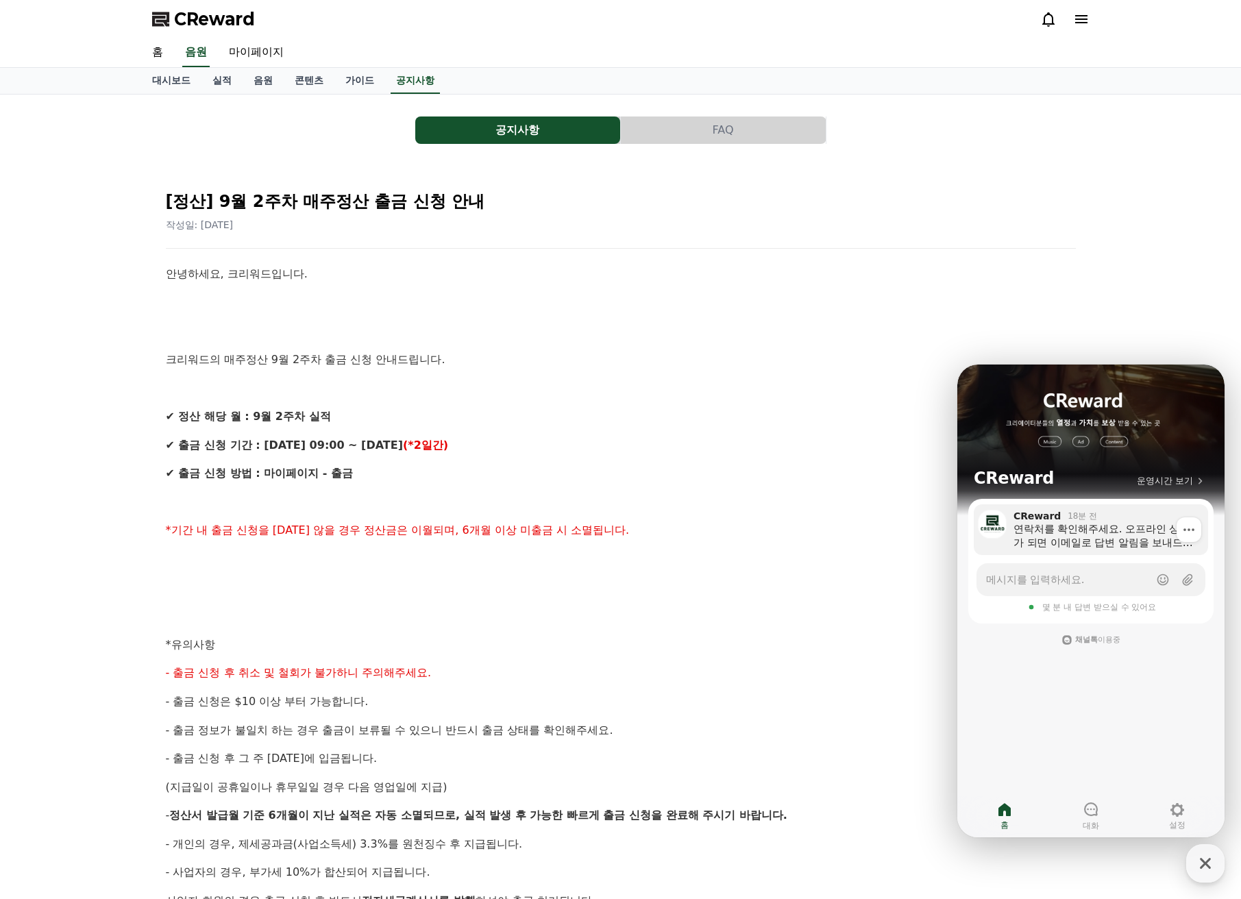
click at [1109, 537] on div "연락처를 확인해주세요. 오프라인 상태가 되면 이메일로 답변 알림을 보내드려요. (수집된 개인정보는 상담 답변 알림 목적으로만 이용되고, 삭제 …" at bounding box center [1105, 535] width 185 height 27
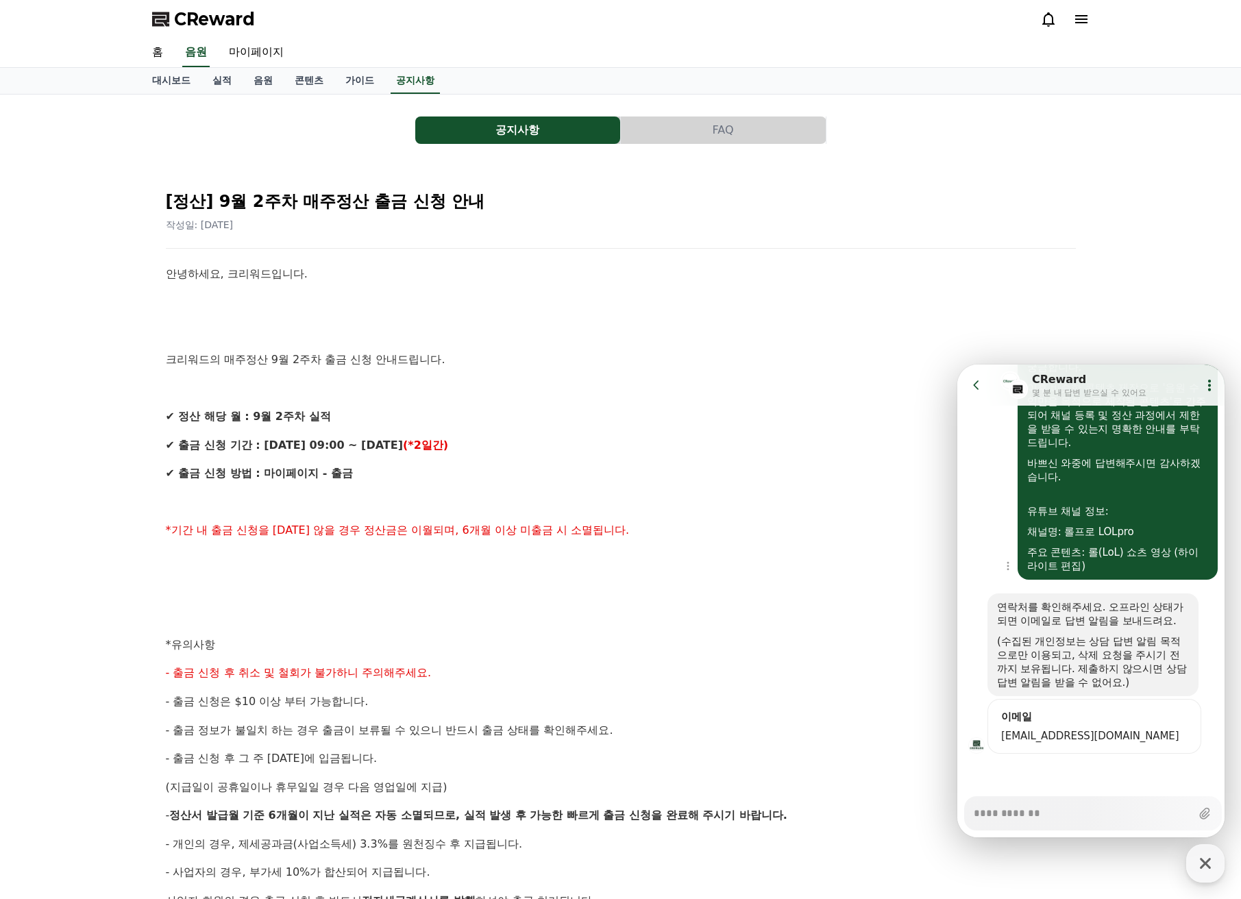
scroll to position [137, 0]
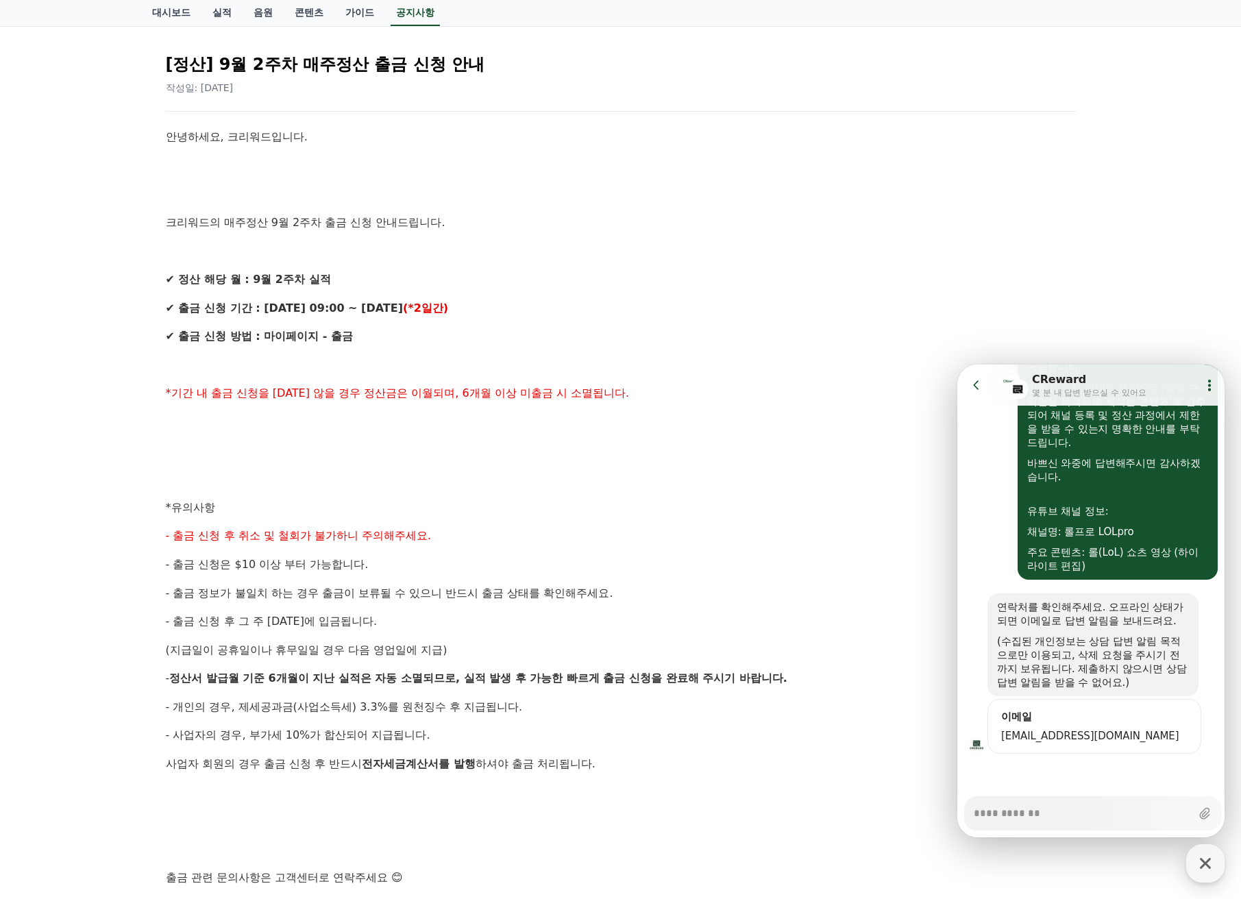
click at [1088, 732] on span "lleahyoon@gmail.com" at bounding box center [1094, 736] width 186 height 14
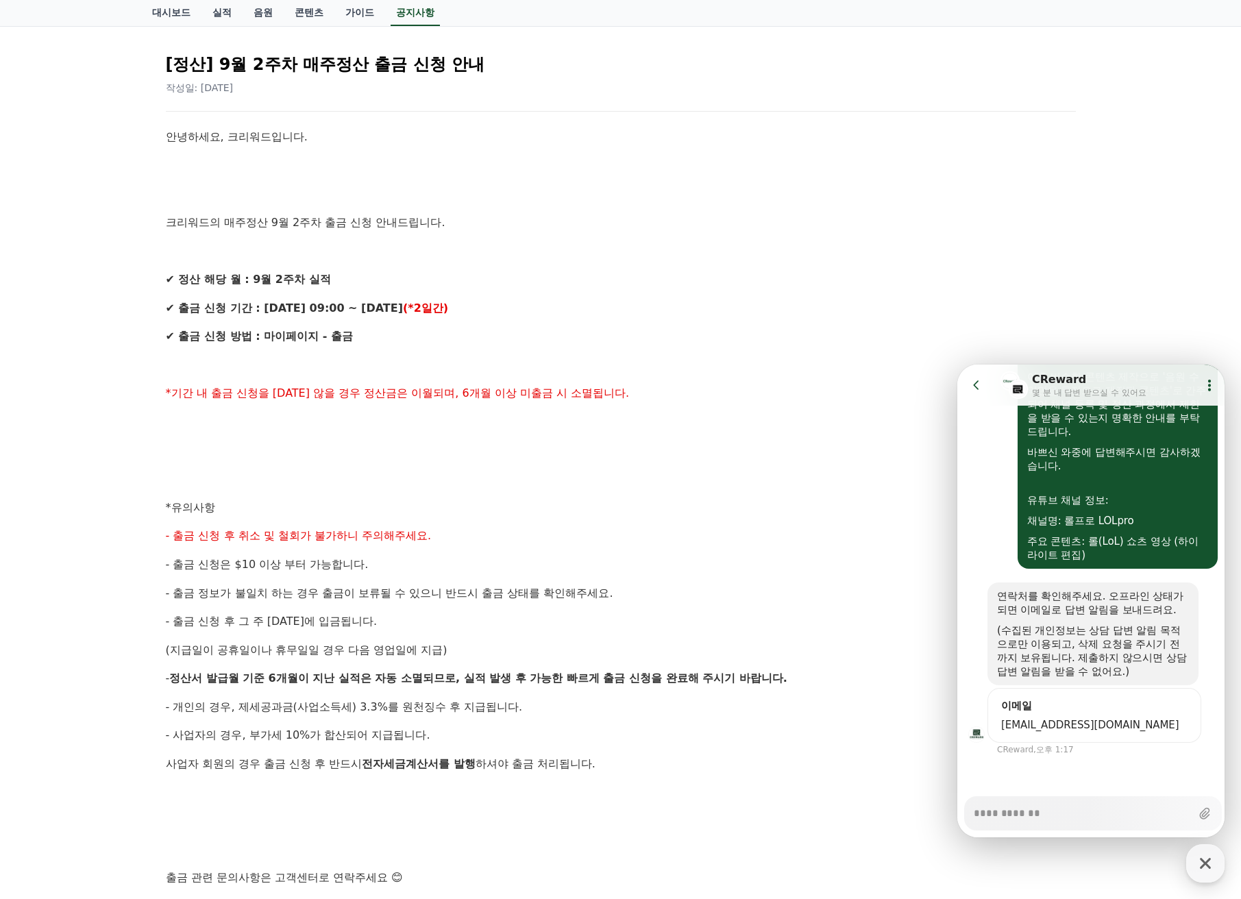
scroll to position [441, 0]
click at [1096, 721] on span "lleahyoon@gmail.com" at bounding box center [1094, 723] width 186 height 14
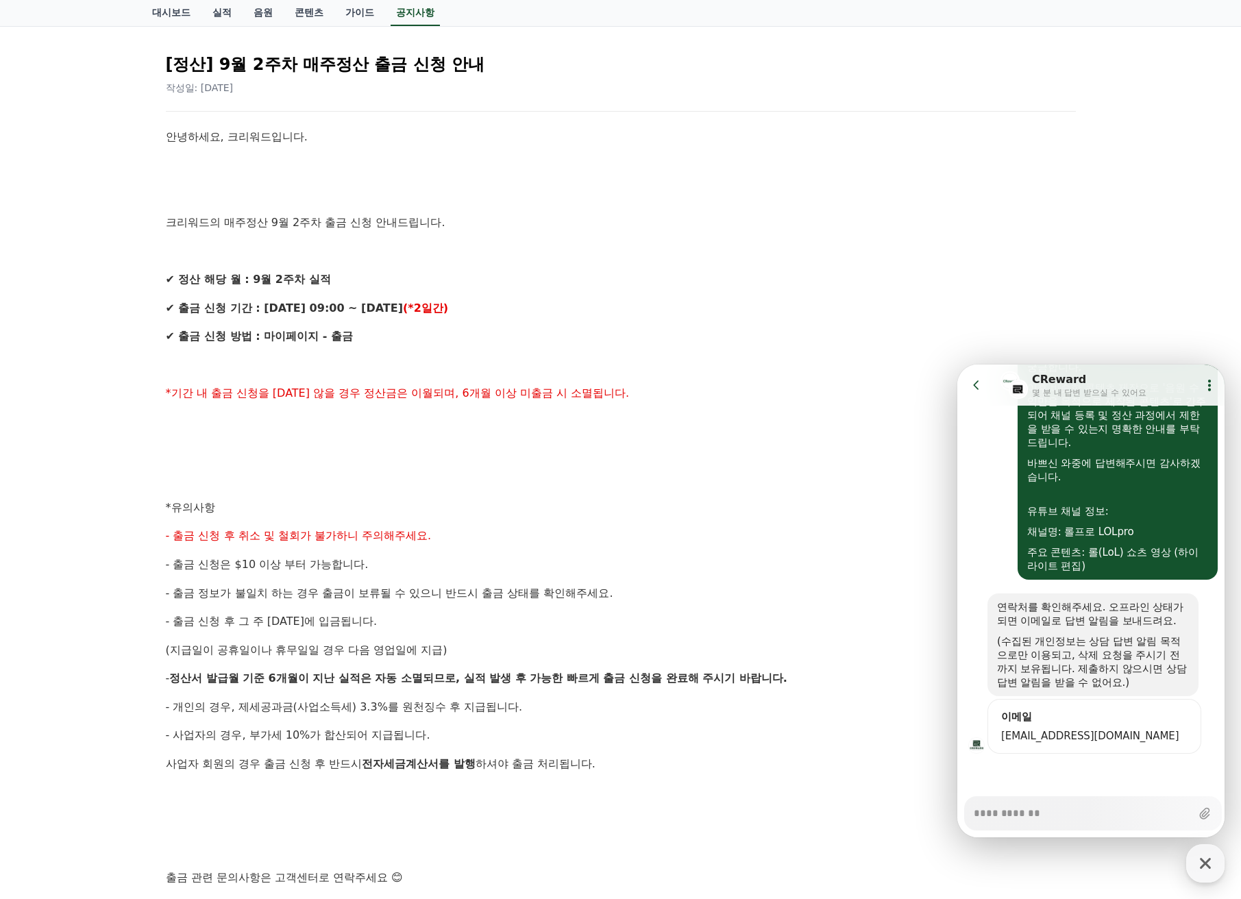
click at [1113, 697] on div "연락처를 확인해주세요. 오프라인 상태가 되면 이메일로 답변 알림을 보내드려요. (수집된 개인정보는 상담 답변 알림 목적으로만 이용되고, 삭제 …" at bounding box center [1092, 673] width 271 height 162
click at [1107, 703] on form "이메일 lleahyoon@gmail.com" at bounding box center [1094, 726] width 214 height 55
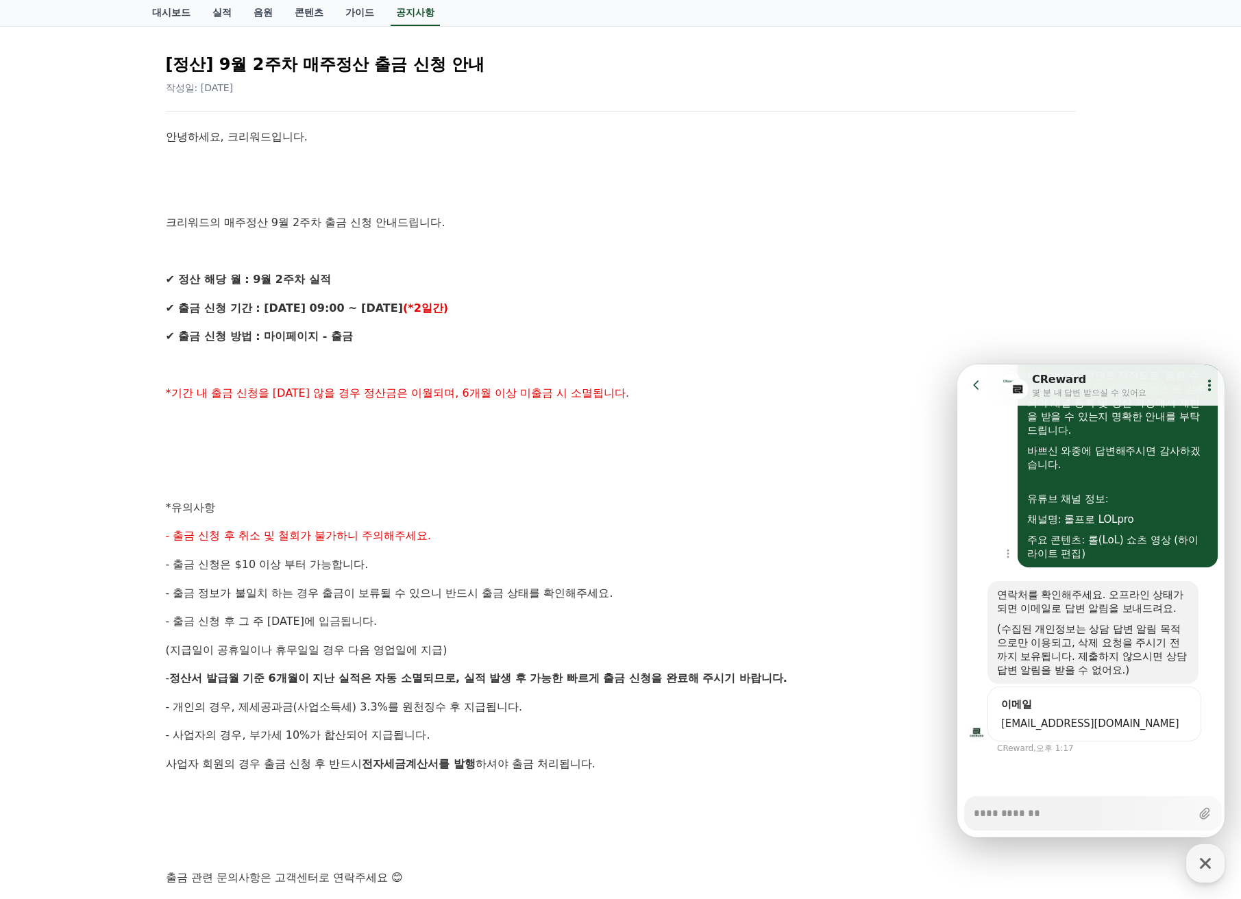
click at [1140, 536] on div "주요 콘텐츠: 롤(LoL) 쇼츠 영상 (하이라이트 편집)" at bounding box center [1117, 546] width 181 height 27
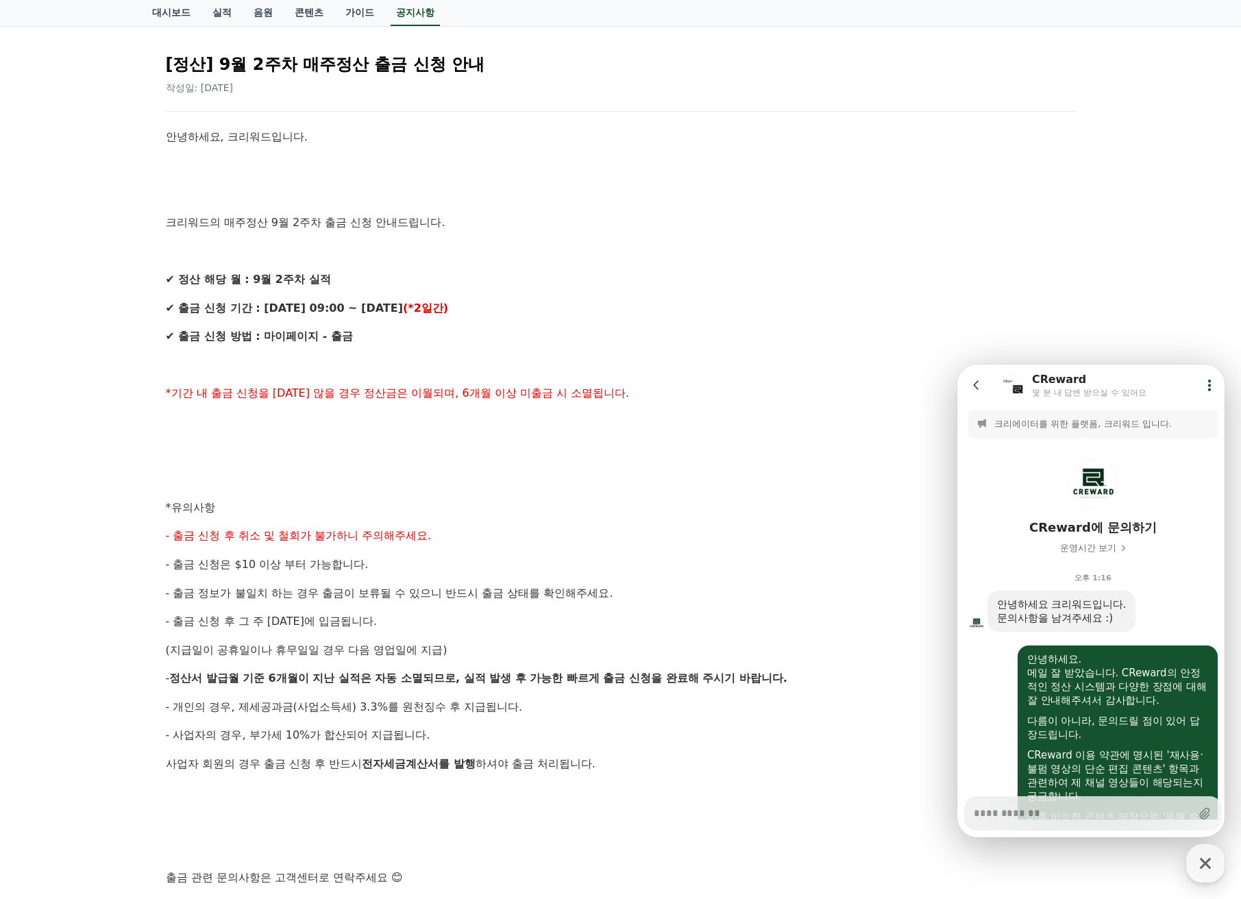
scroll to position [0, 0]
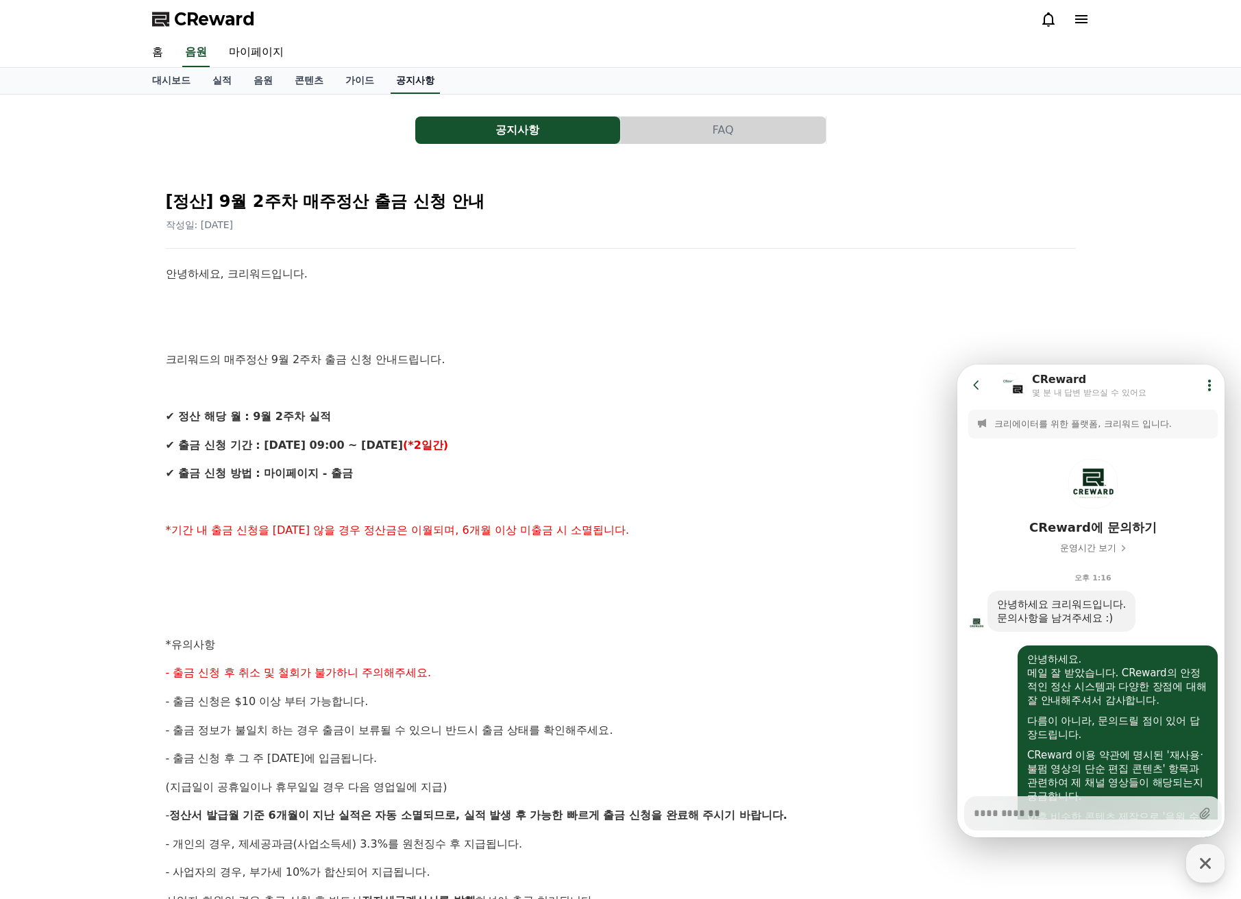
click at [406, 77] on link "공지사항" at bounding box center [414, 81] width 49 height 26
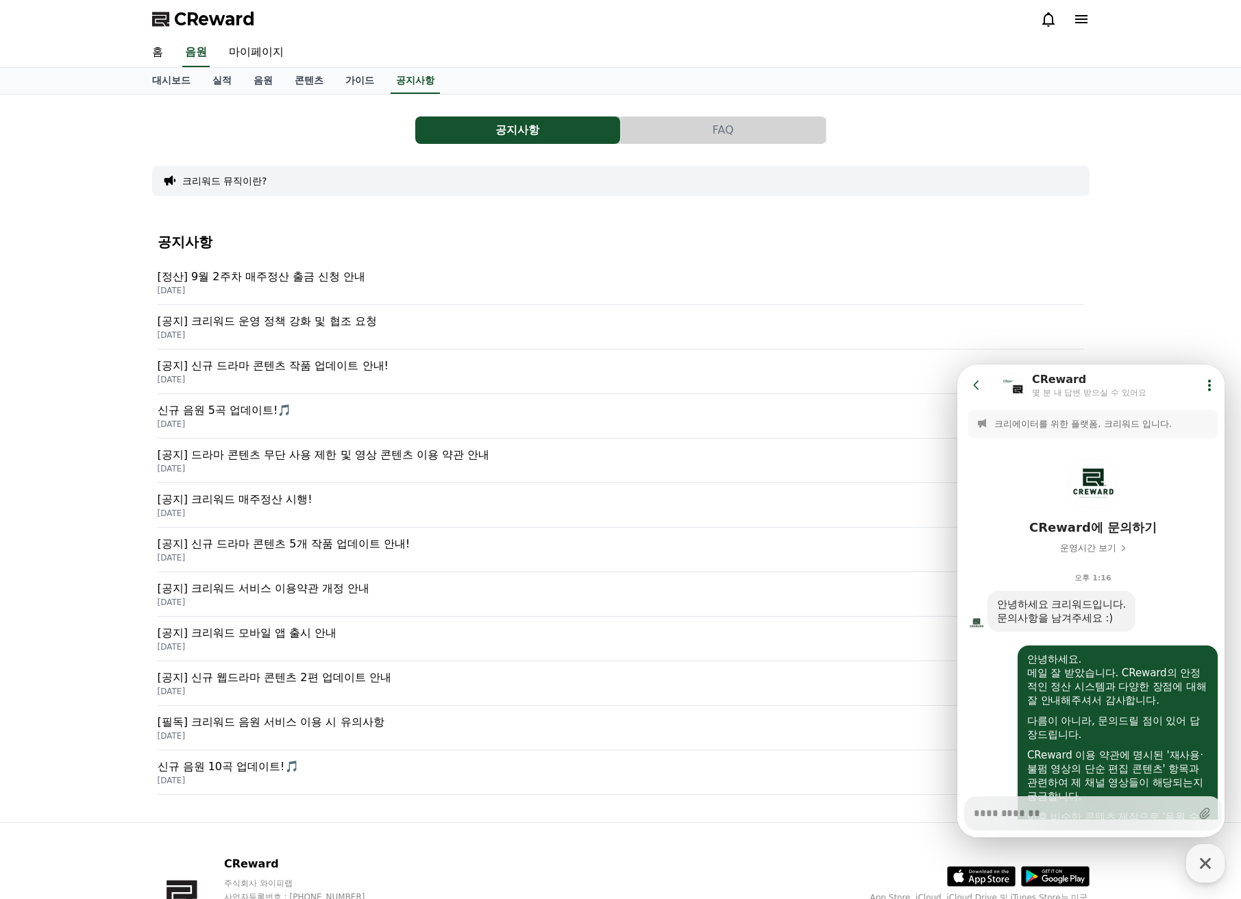
click at [340, 316] on p "[공지] 크리워드 운영 정책 강화 및 협조 요청" at bounding box center [621, 321] width 926 height 16
click at [377, 416] on p "신규 음원 5곡 업데이트!🎵" at bounding box center [621, 410] width 926 height 16
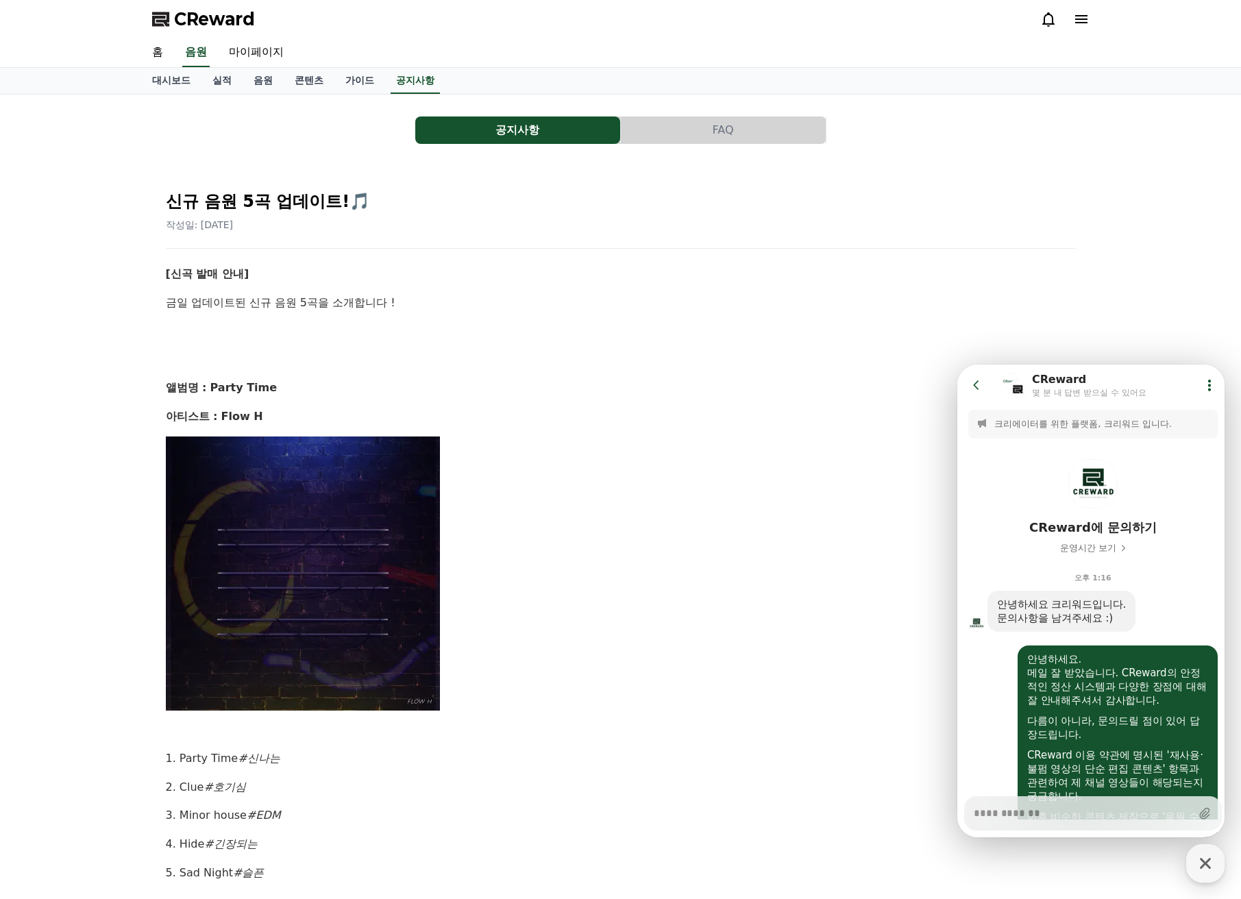
click at [677, 127] on button "FAQ" at bounding box center [723, 129] width 205 height 27
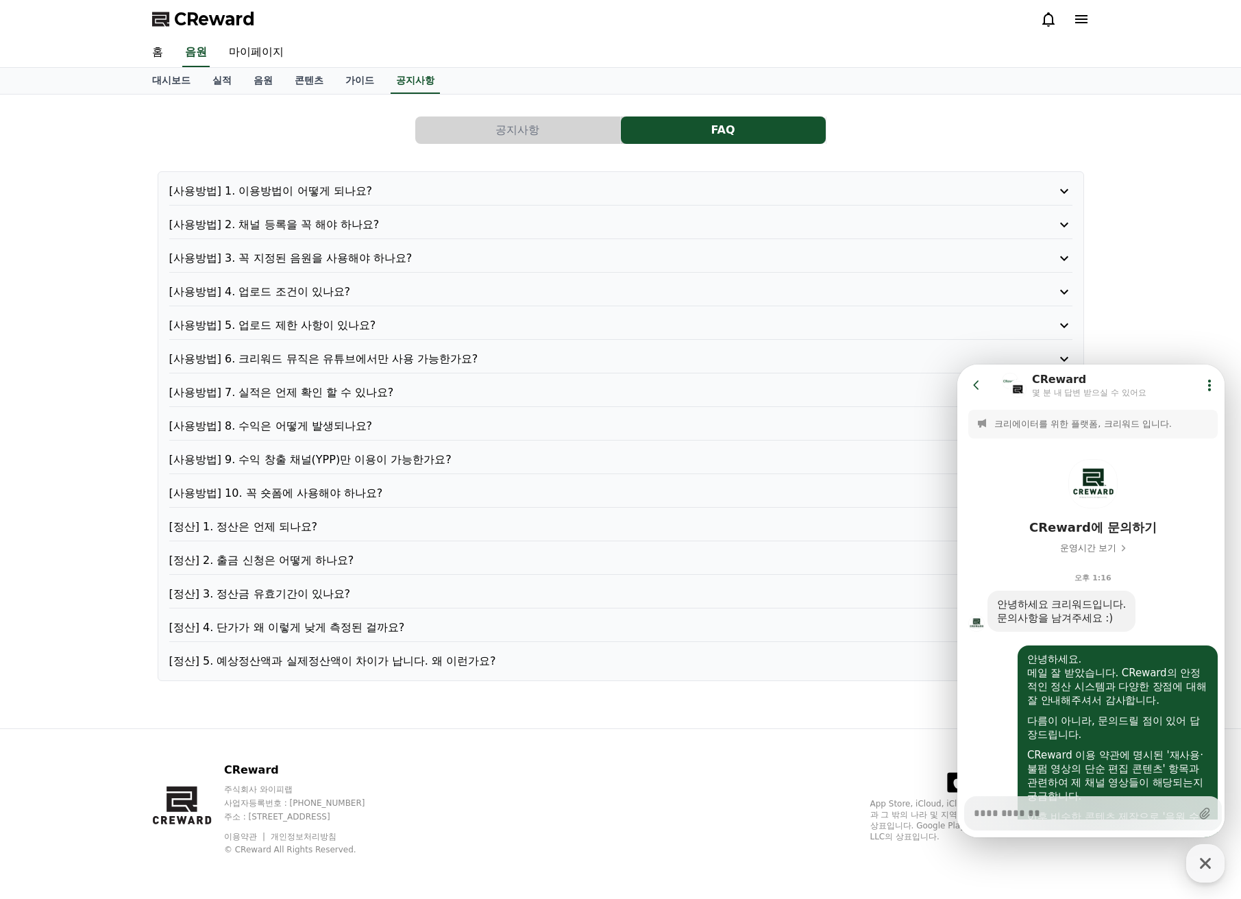
click at [363, 190] on p "[사용방법] 1. 이용방법이 어떻게 되나요?" at bounding box center [584, 191] width 831 height 16
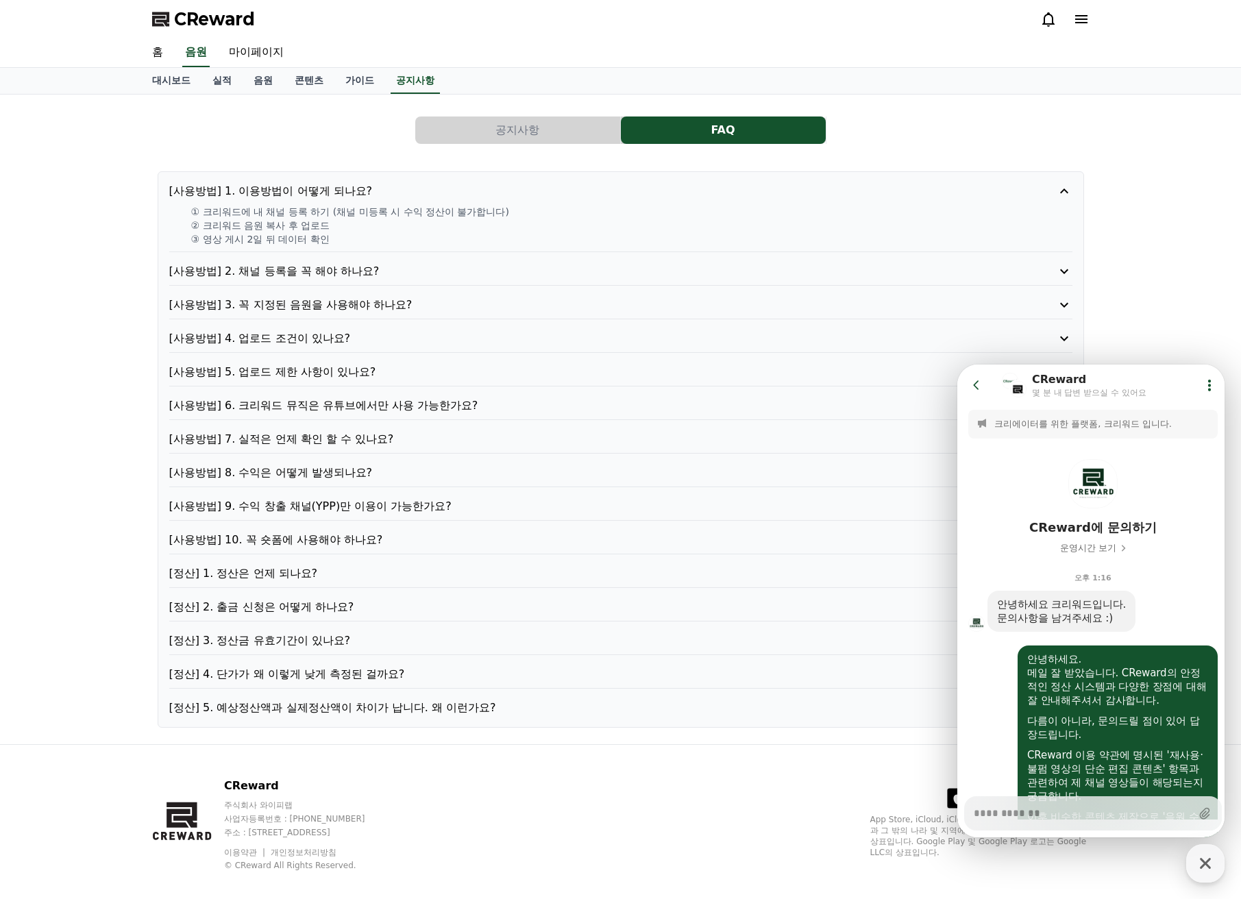
click at [348, 264] on p "[사용방법] 2. 채널 등록을 꼭 해야 하나요?" at bounding box center [584, 271] width 831 height 16
click at [348, 264] on div "[사용방법] 2. 채널 등록을 꼭 해야 하나요?" at bounding box center [620, 274] width 903 height 23
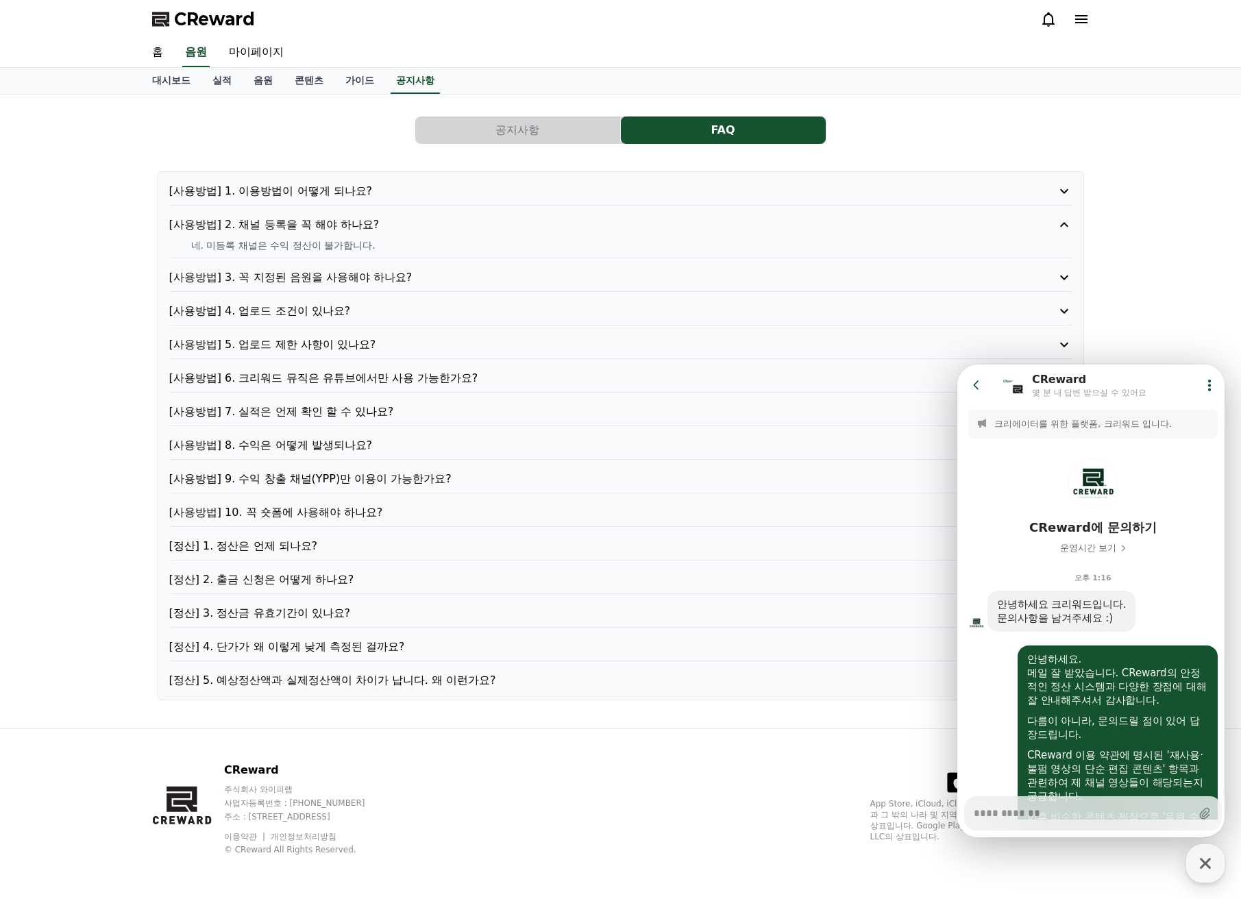
click at [358, 273] on p "[사용방법] 3. 꼭 지정된 음원을 사용해야 하나요?" at bounding box center [584, 277] width 831 height 16
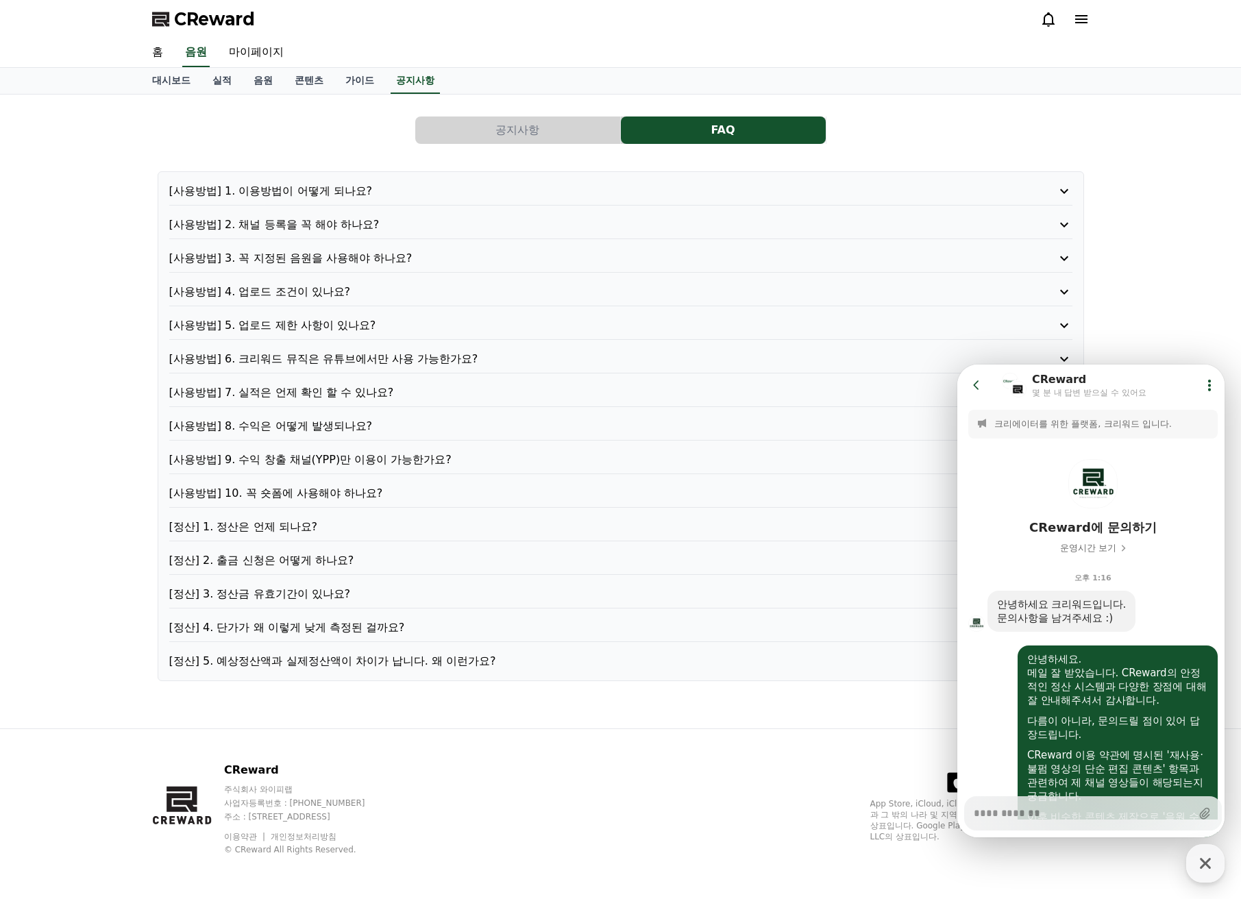
click at [362, 258] on p "[사용방법] 3. 꼭 지정된 음원을 사용해야 하나요?" at bounding box center [584, 258] width 831 height 16
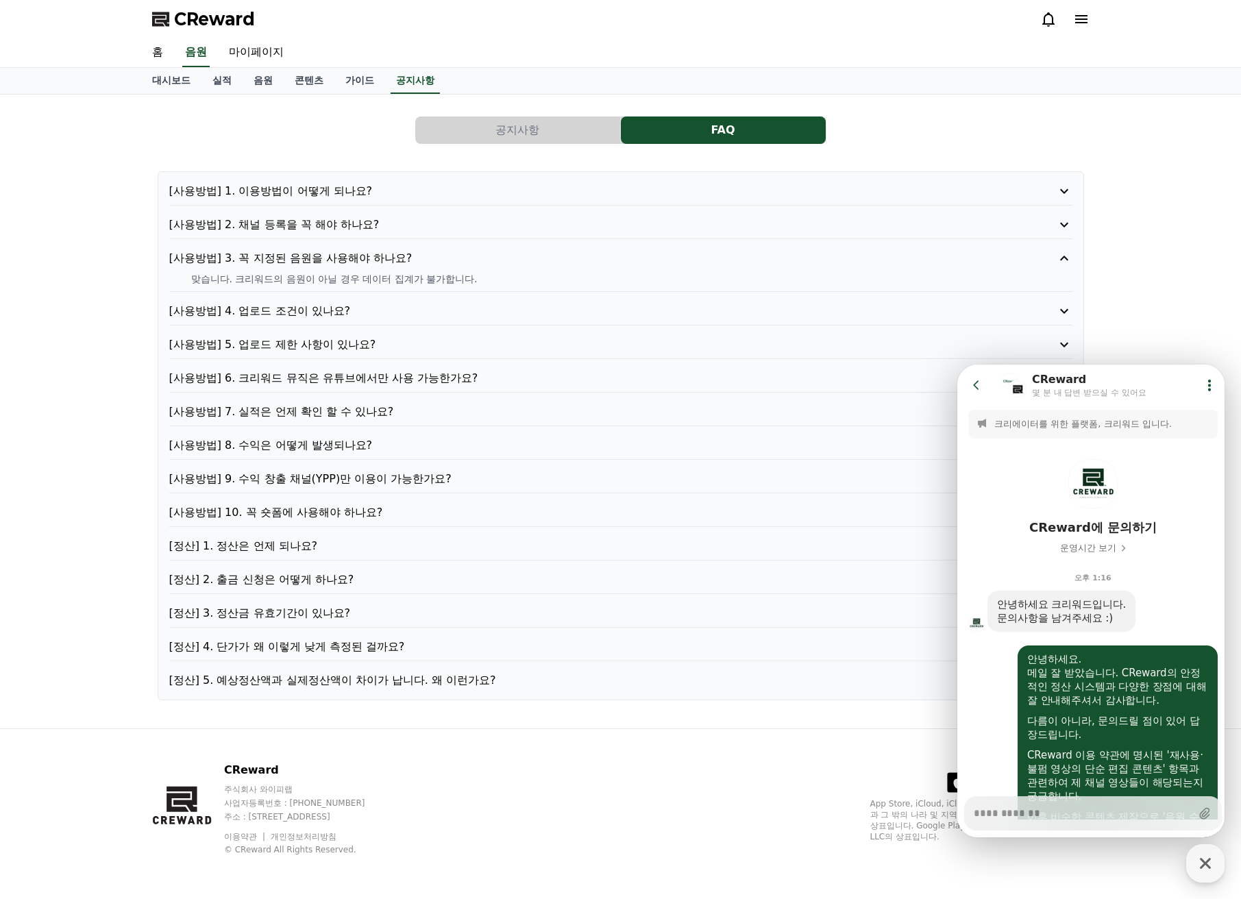
click at [362, 258] on p "[사용방법] 3. 꼭 지정된 음원을 사용해야 하나요?" at bounding box center [584, 258] width 831 height 16
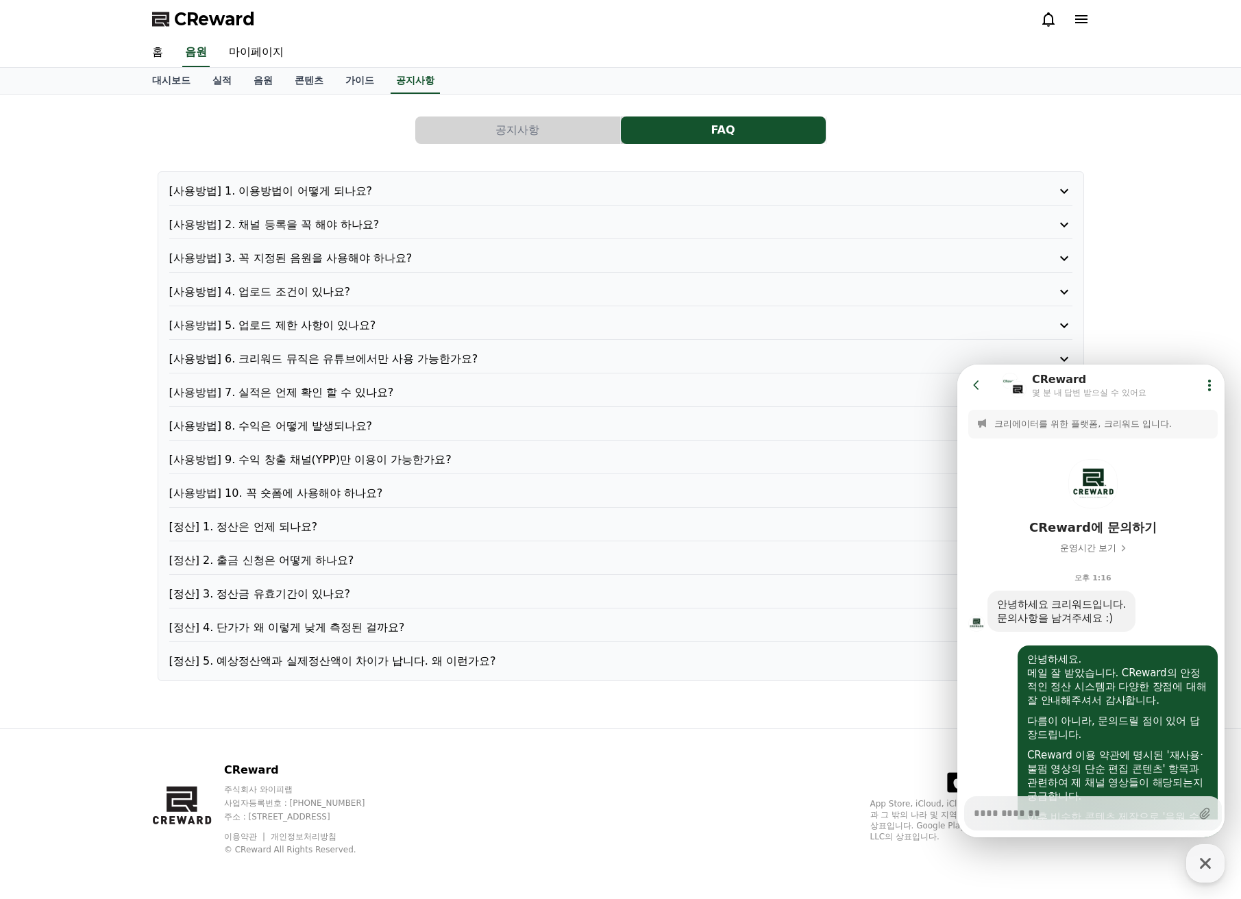
click at [351, 264] on p "[사용방법] 3. 꼭 지정된 음원을 사용해야 하나요?" at bounding box center [584, 258] width 831 height 16
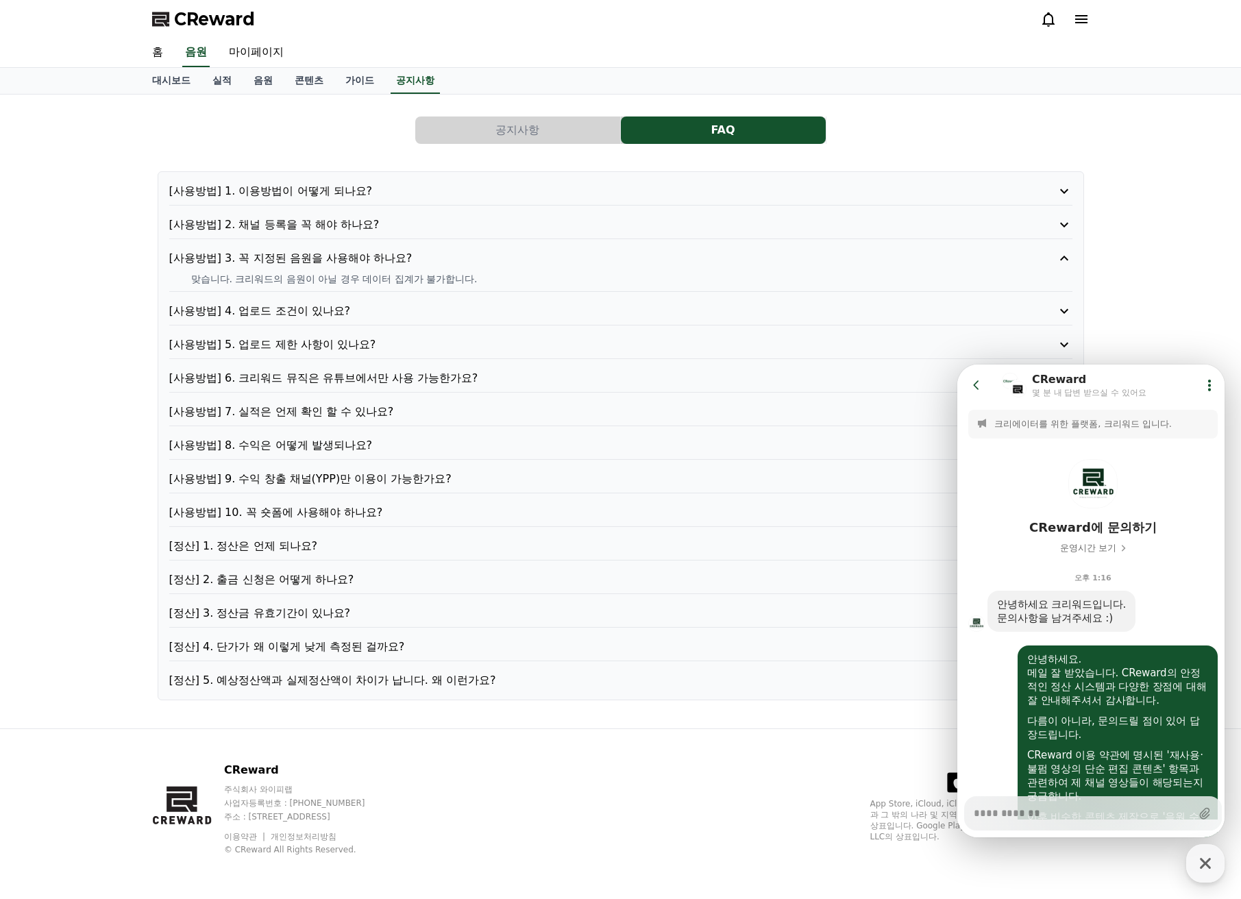
click at [325, 316] on p "[사용방법] 4. 업로드 조건이 있나요?" at bounding box center [584, 311] width 831 height 16
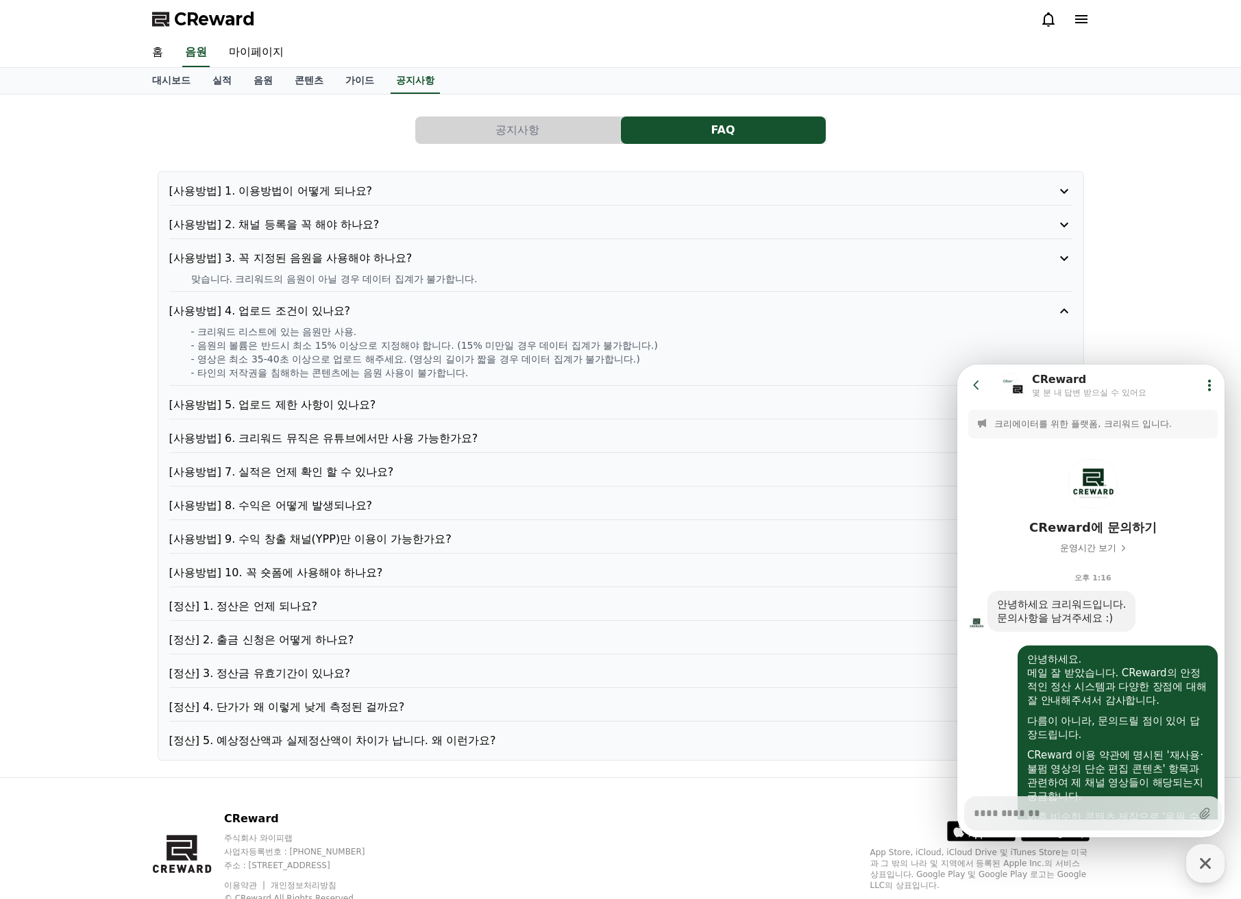
click at [325, 316] on div "[사용방법] 4. 업로드 조건이 있나요? - 크리워드 리스트에 있는 음원만 사용. - 음원의 볼륨은 반드시 최소 15% 이상으로 지정해야 합니…" at bounding box center [620, 344] width 903 height 83
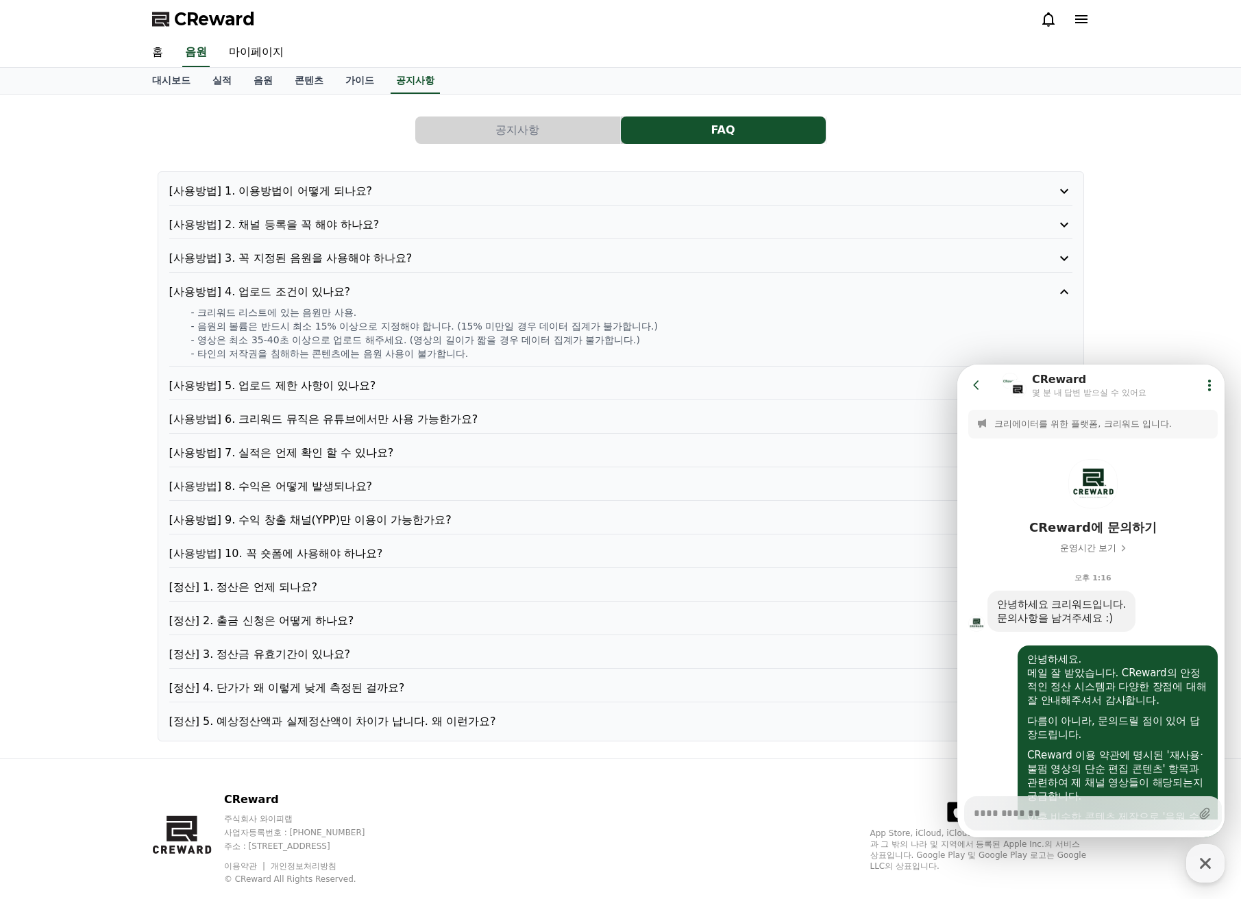
type textarea "*"
